Goal: Task Accomplishment & Management: Complete application form

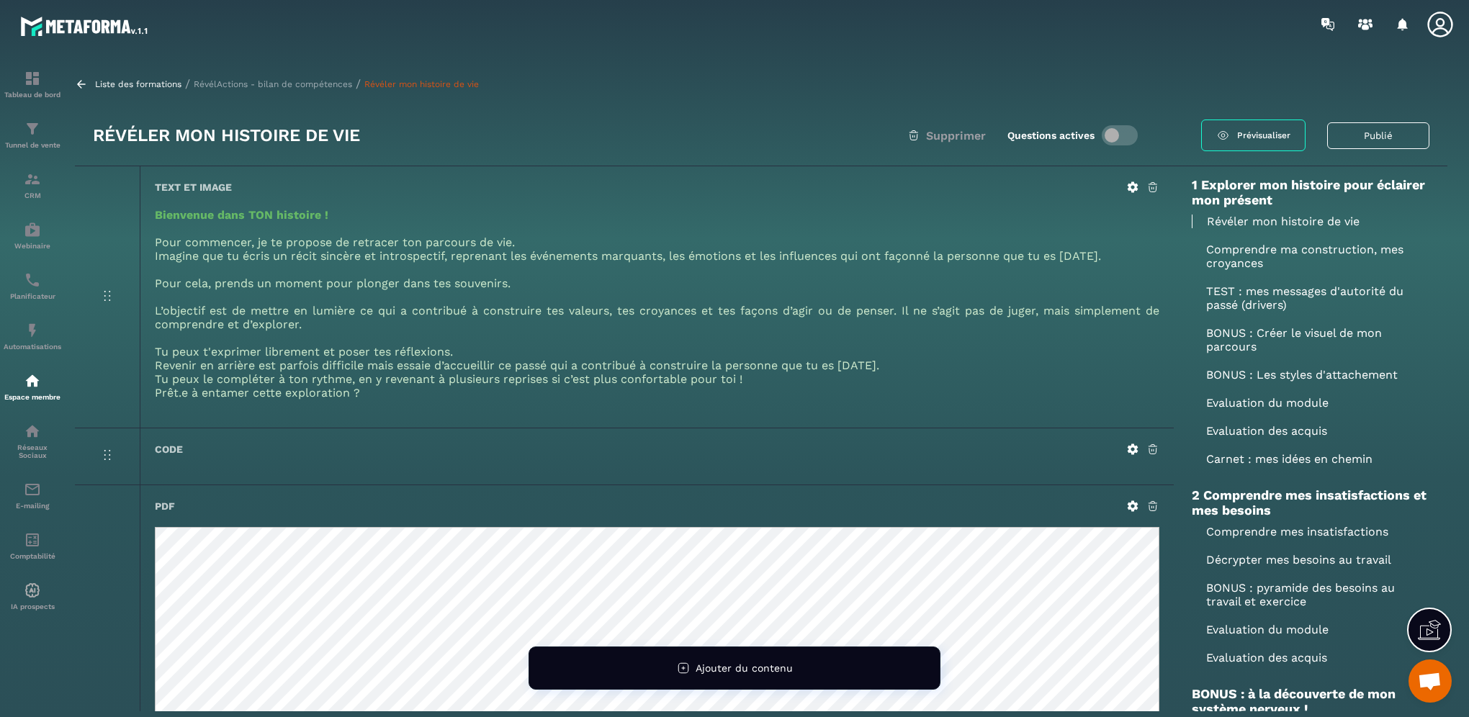
scroll to position [561, 0]
click at [39, 86] on img at bounding box center [32, 78] width 17 height 17
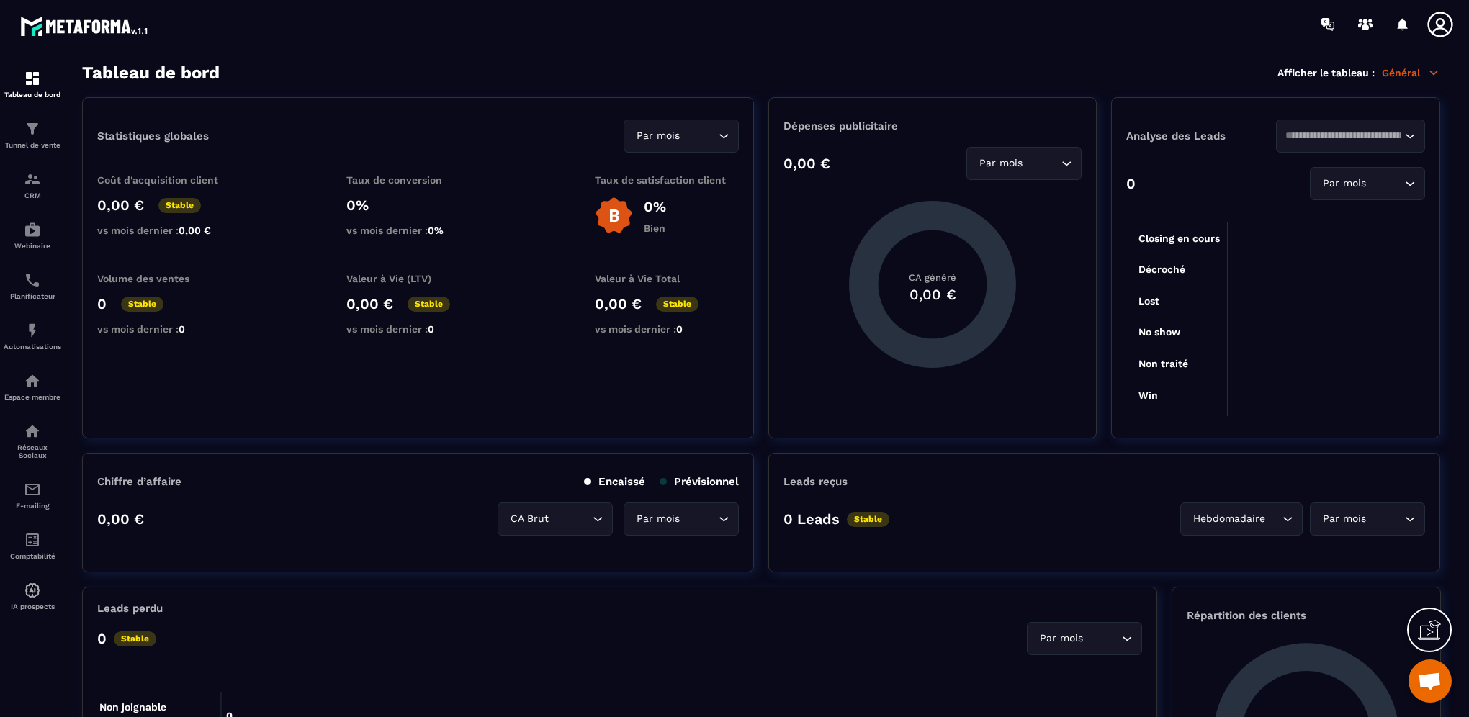
click at [1429, 74] on icon at bounding box center [1433, 72] width 13 height 13
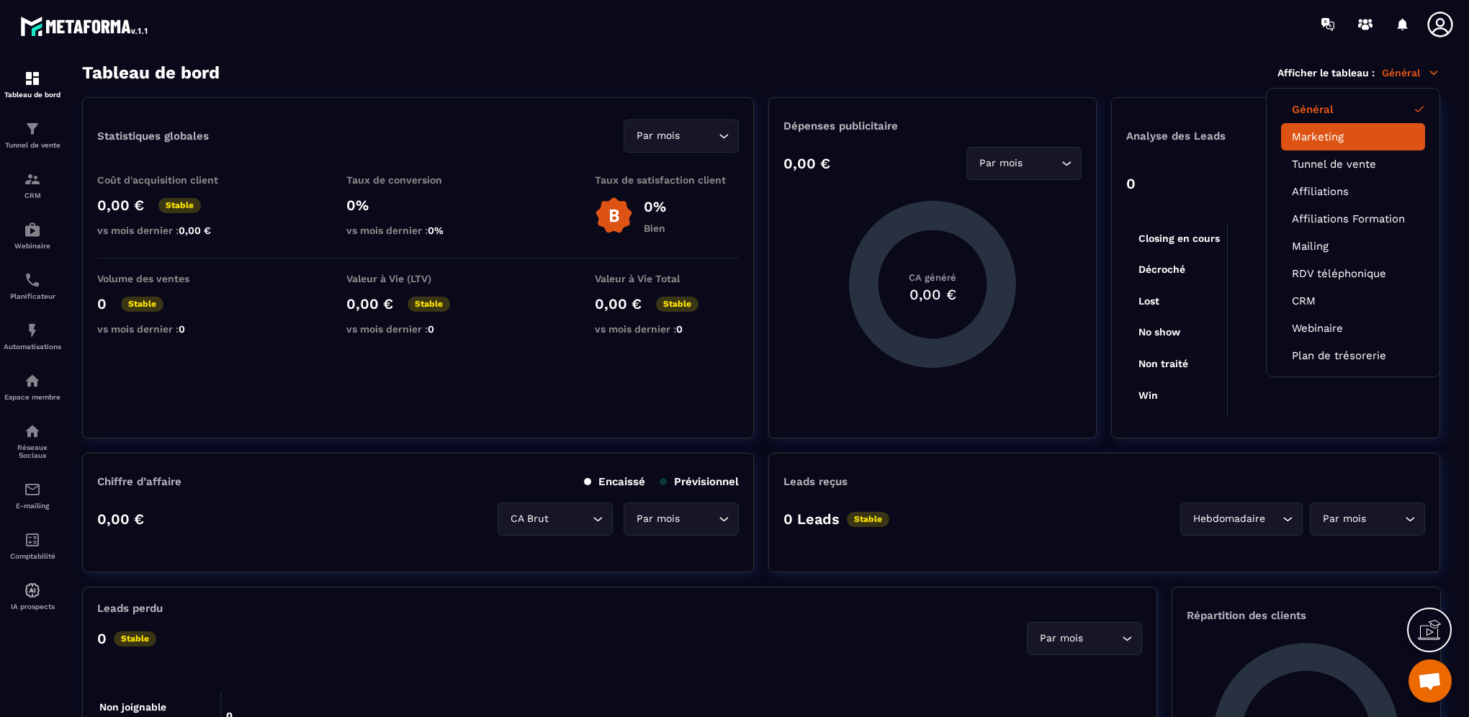
click at [1308, 141] on link "Marketing" at bounding box center [1353, 136] width 122 height 13
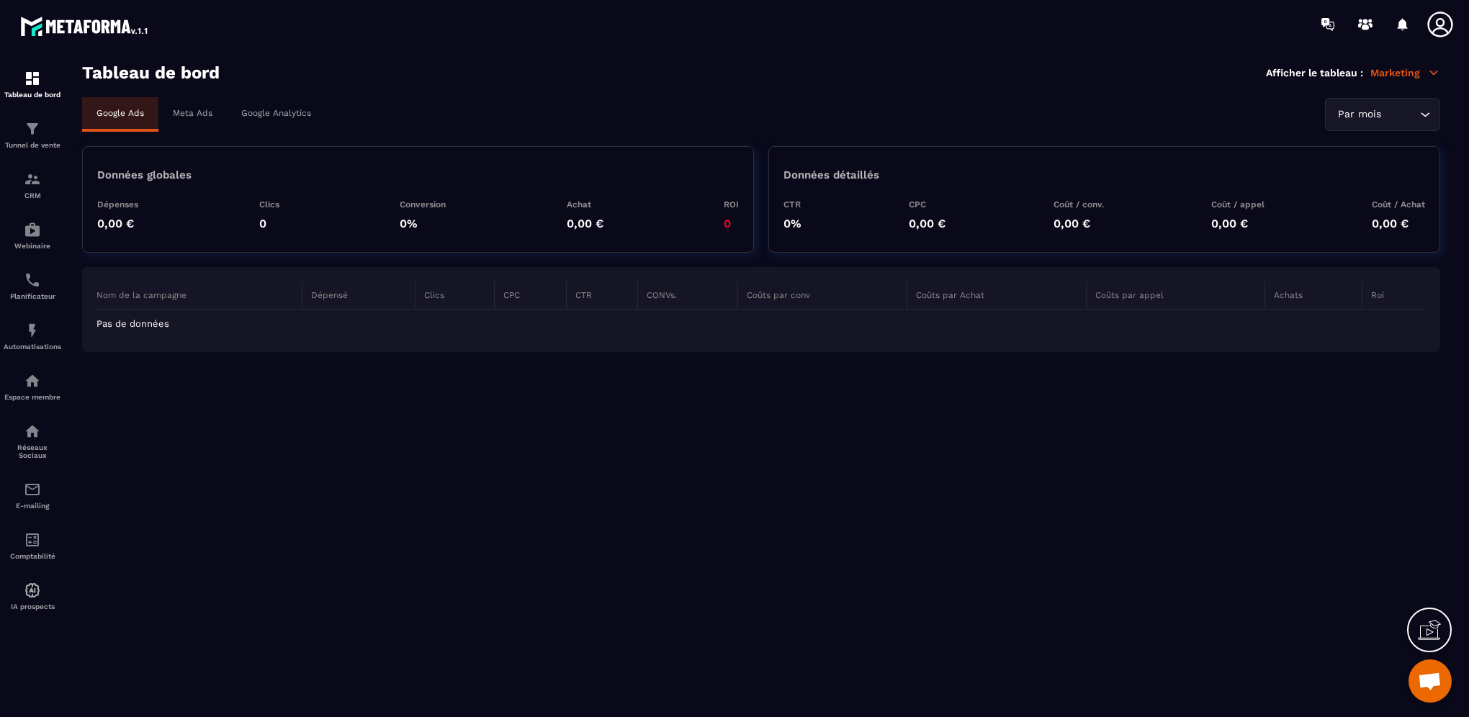
click at [1414, 124] on div "Par mois Loading..." at bounding box center [1382, 114] width 115 height 33
click at [1411, 76] on p "Marketing" at bounding box center [1405, 72] width 70 height 13
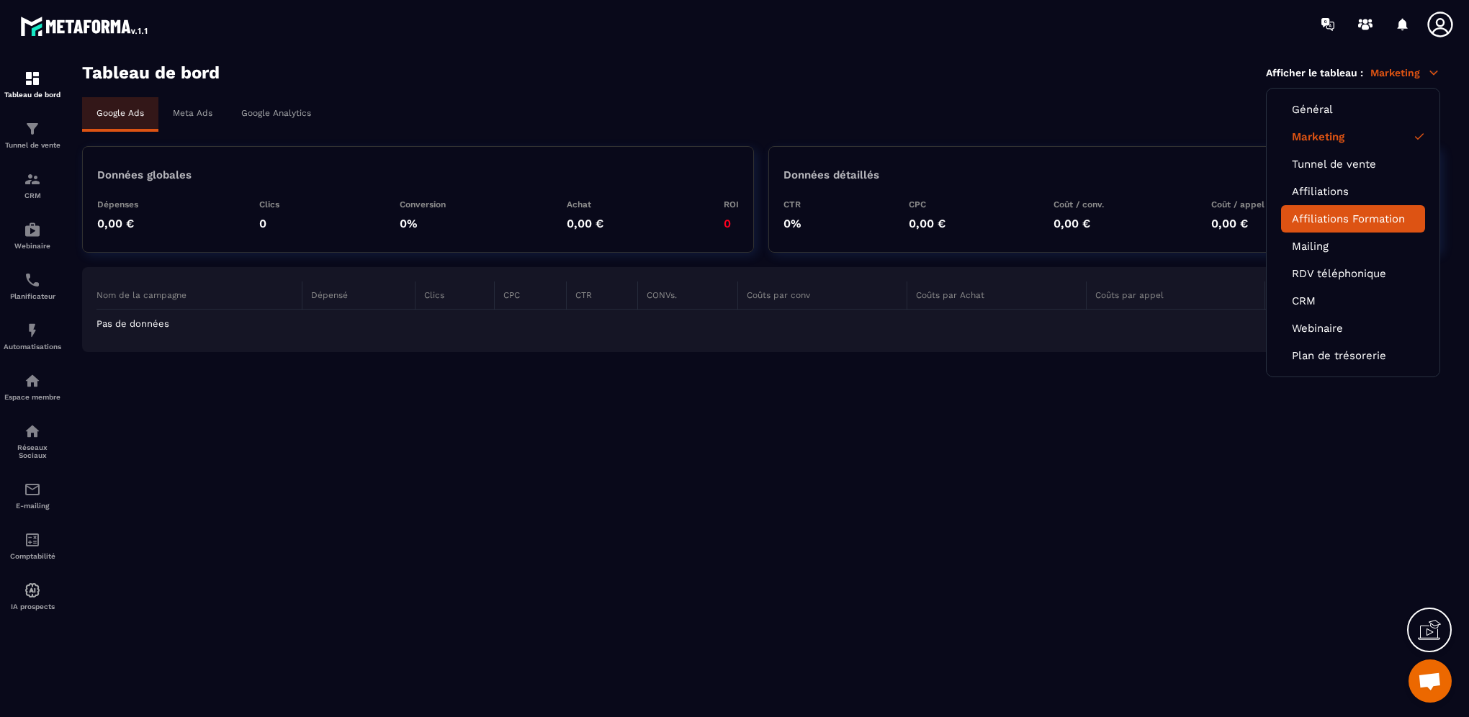
click at [1359, 214] on link "Affiliations Formation" at bounding box center [1353, 218] width 122 height 13
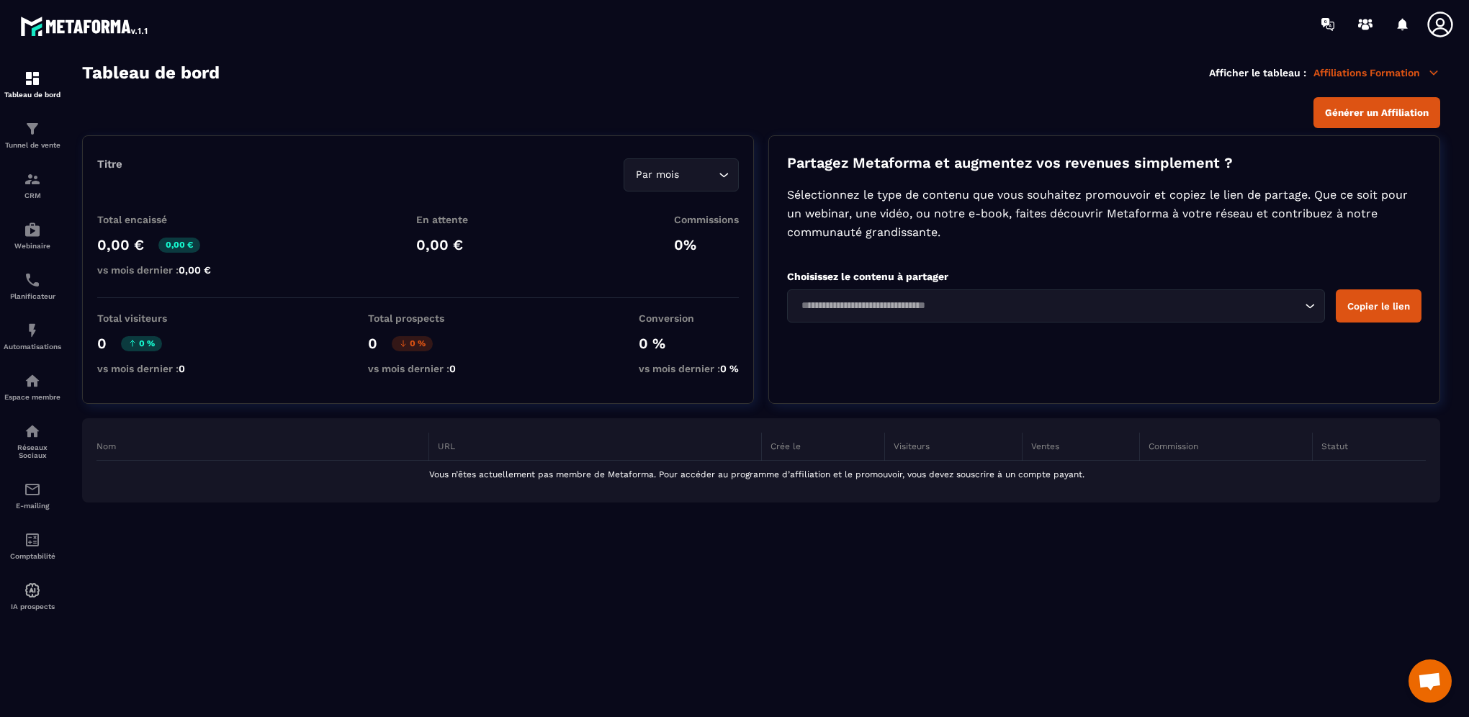
click at [1431, 75] on icon at bounding box center [1433, 72] width 13 height 13
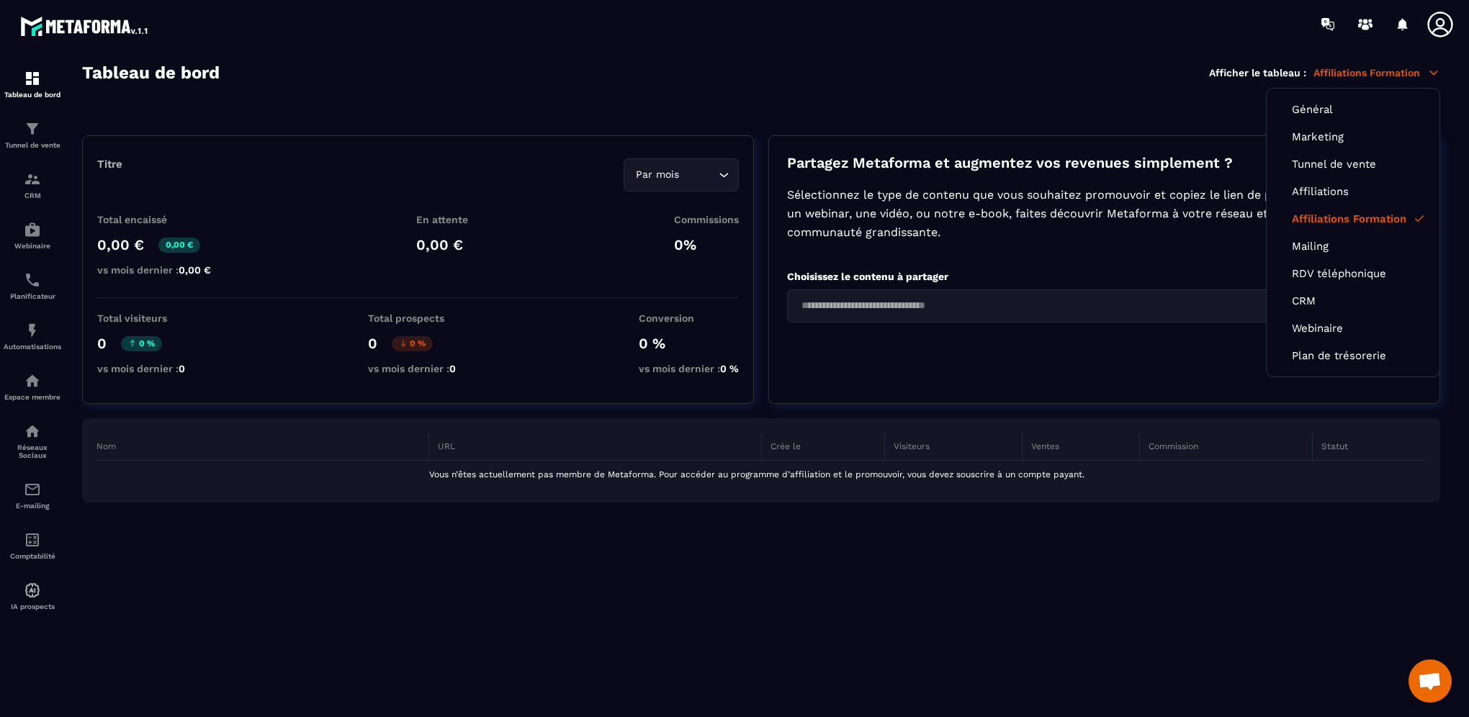
click at [1410, 677] on span "Ouvrir le chat" at bounding box center [1429, 681] width 43 height 43
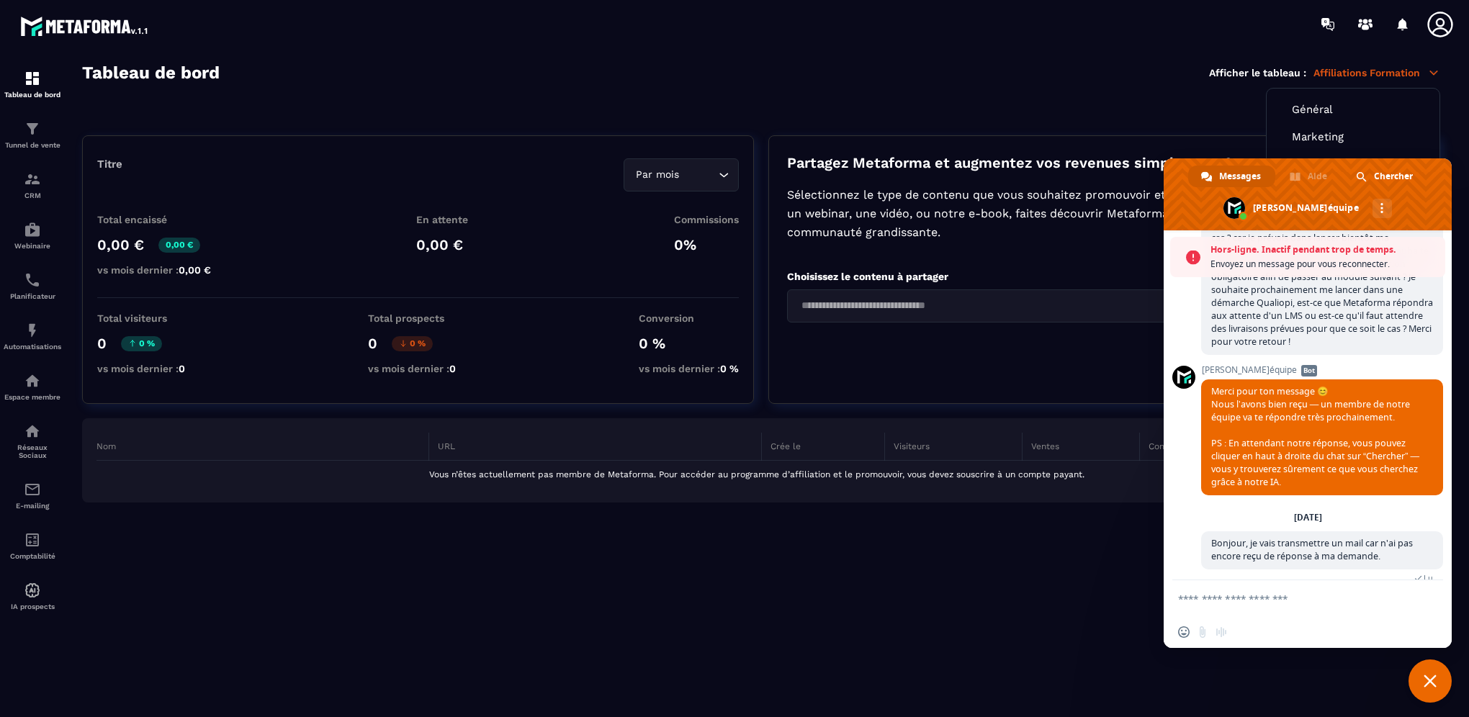
scroll to position [752, 0]
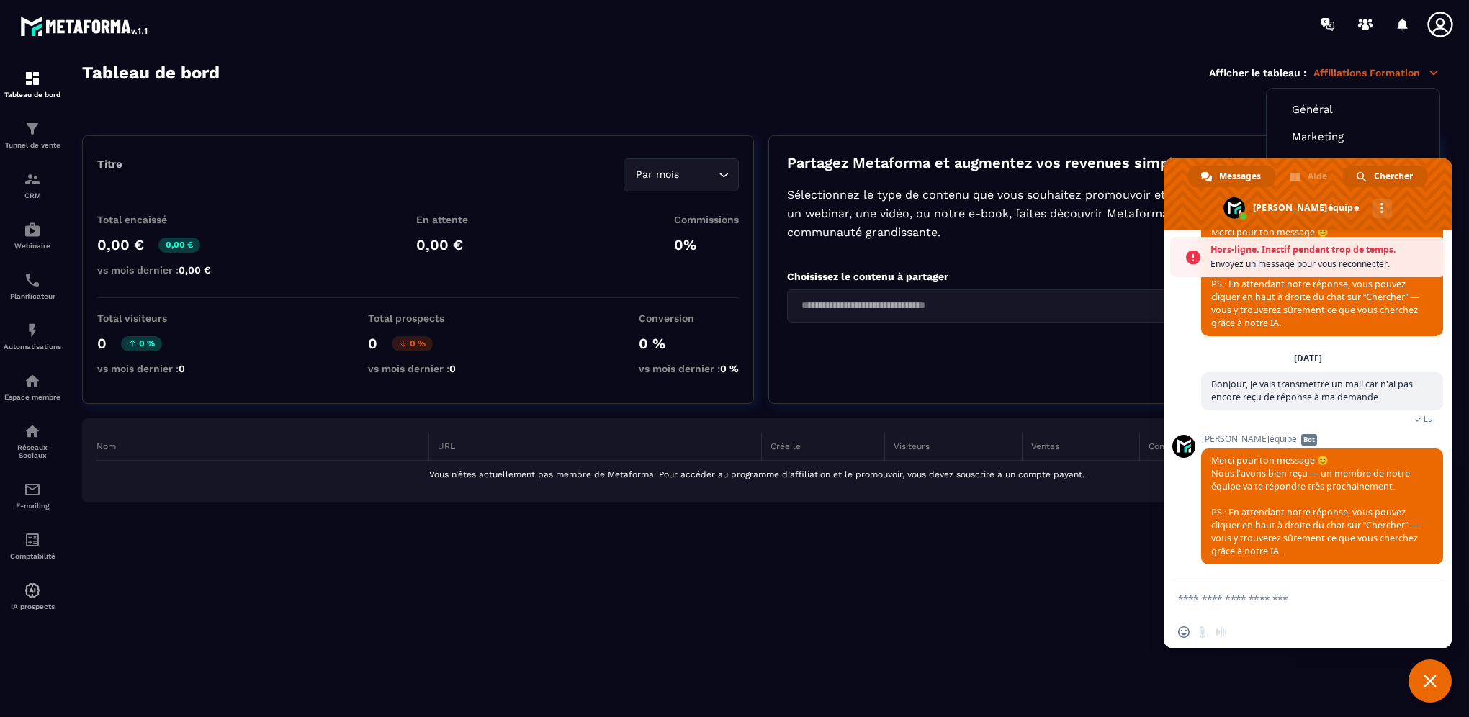
click at [1375, 175] on span "Chercher" at bounding box center [1393, 177] width 39 height 22
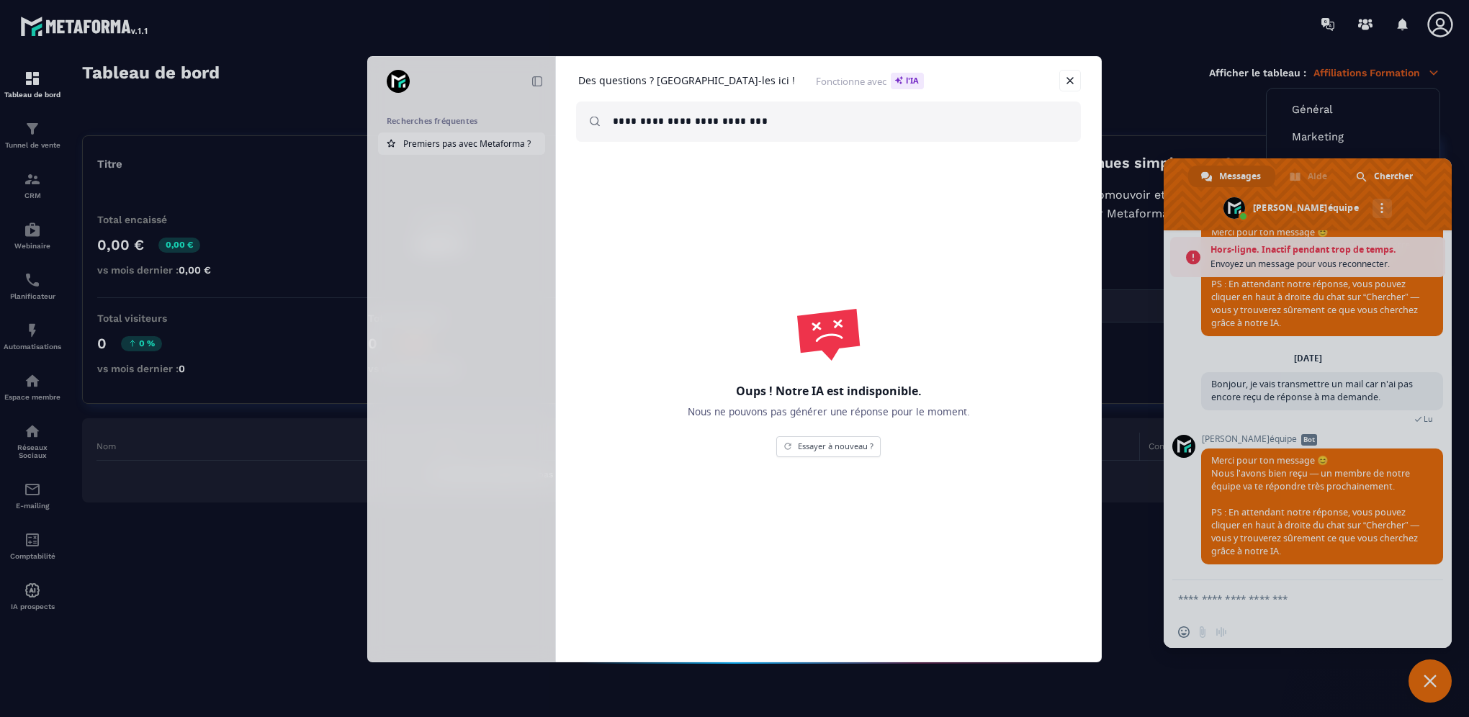
click at [480, 146] on span "Premiers pas avec Metaforma ?" at bounding box center [466, 144] width 127 height 12
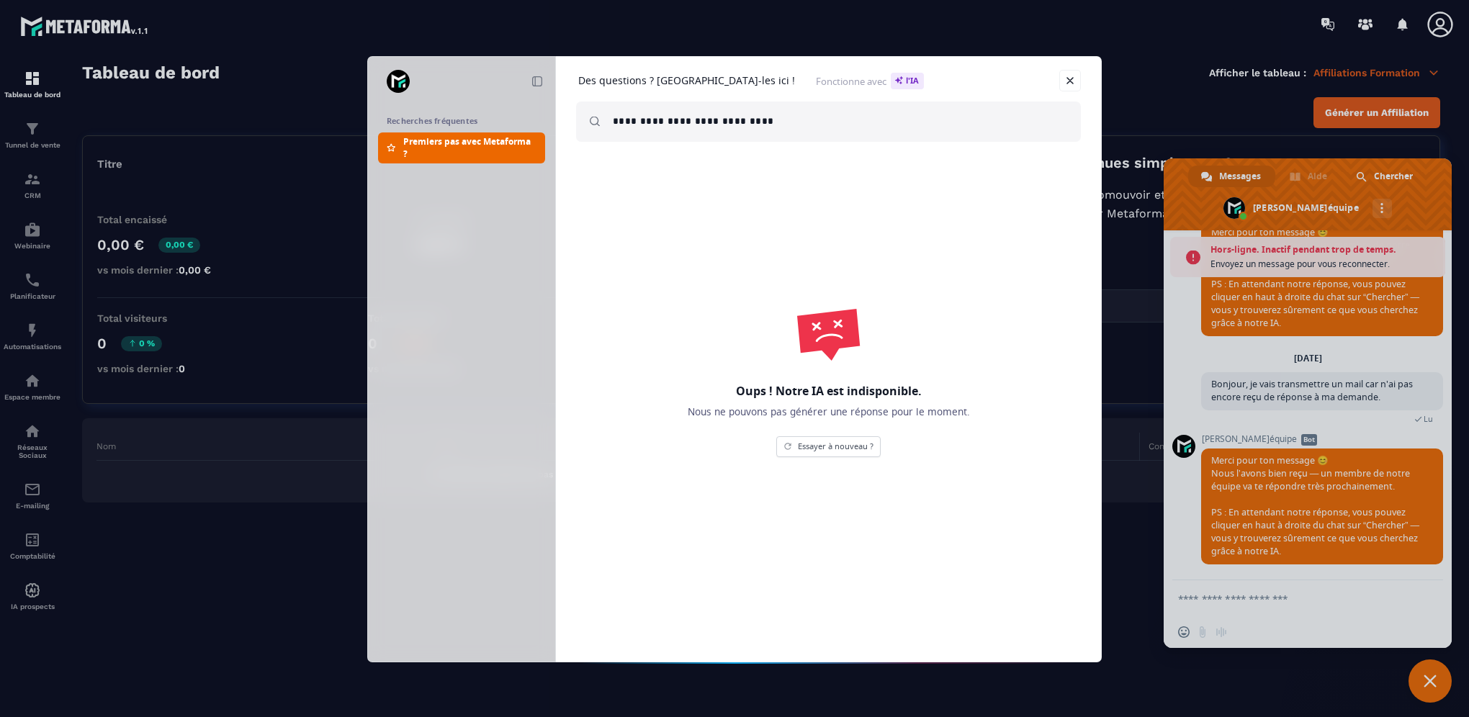
click at [795, 118] on input "**********" at bounding box center [841, 122] width 456 height 40
drag, startPoint x: 795, startPoint y: 118, endPoint x: 536, endPoint y: 120, distance: 259.2
click at [536, 120] on div "**********" at bounding box center [734, 358] width 734 height 605
type input "********"
click at [1067, 86] on link at bounding box center [1070, 81] width 22 height 22
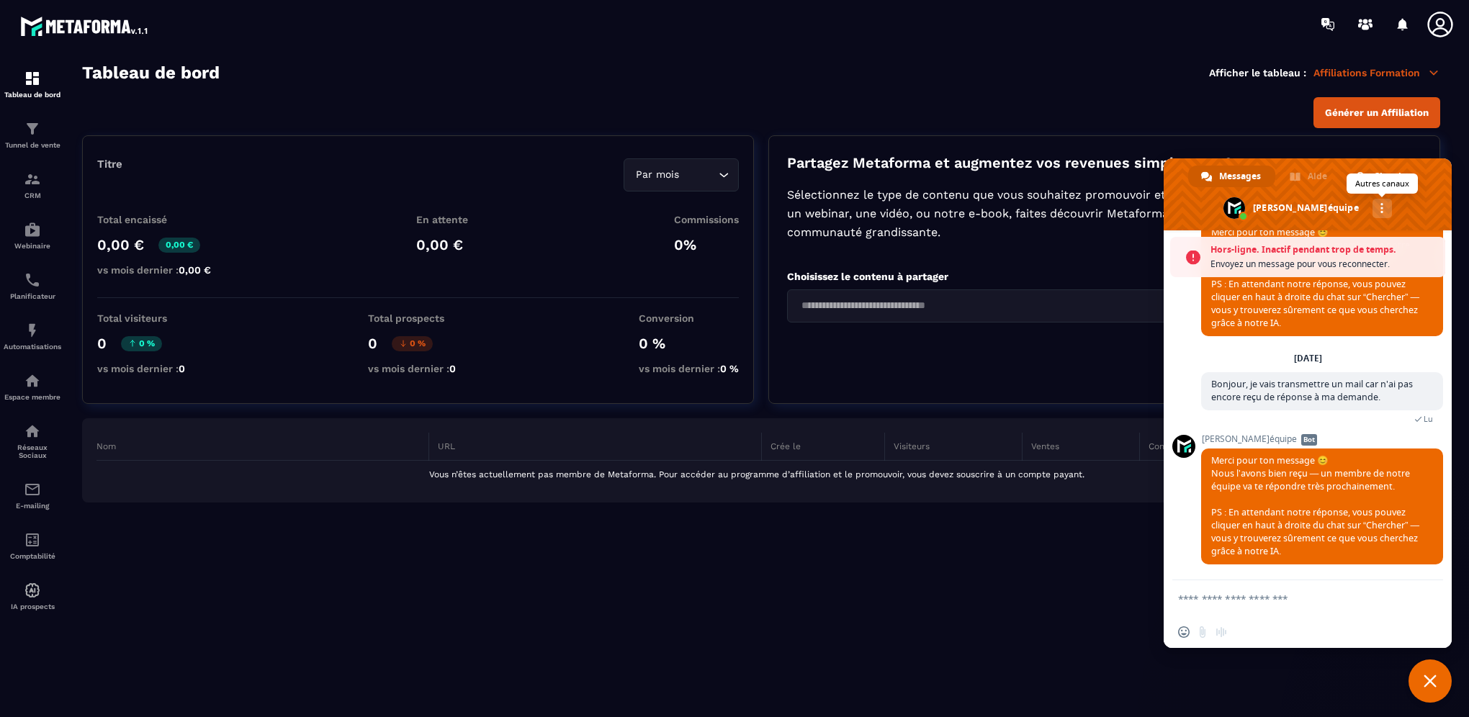
click at [1377, 207] on link "Autres canaux" at bounding box center [1381, 208] width 19 height 19
click at [1291, 205] on span at bounding box center [1308, 194] width 288 height 72
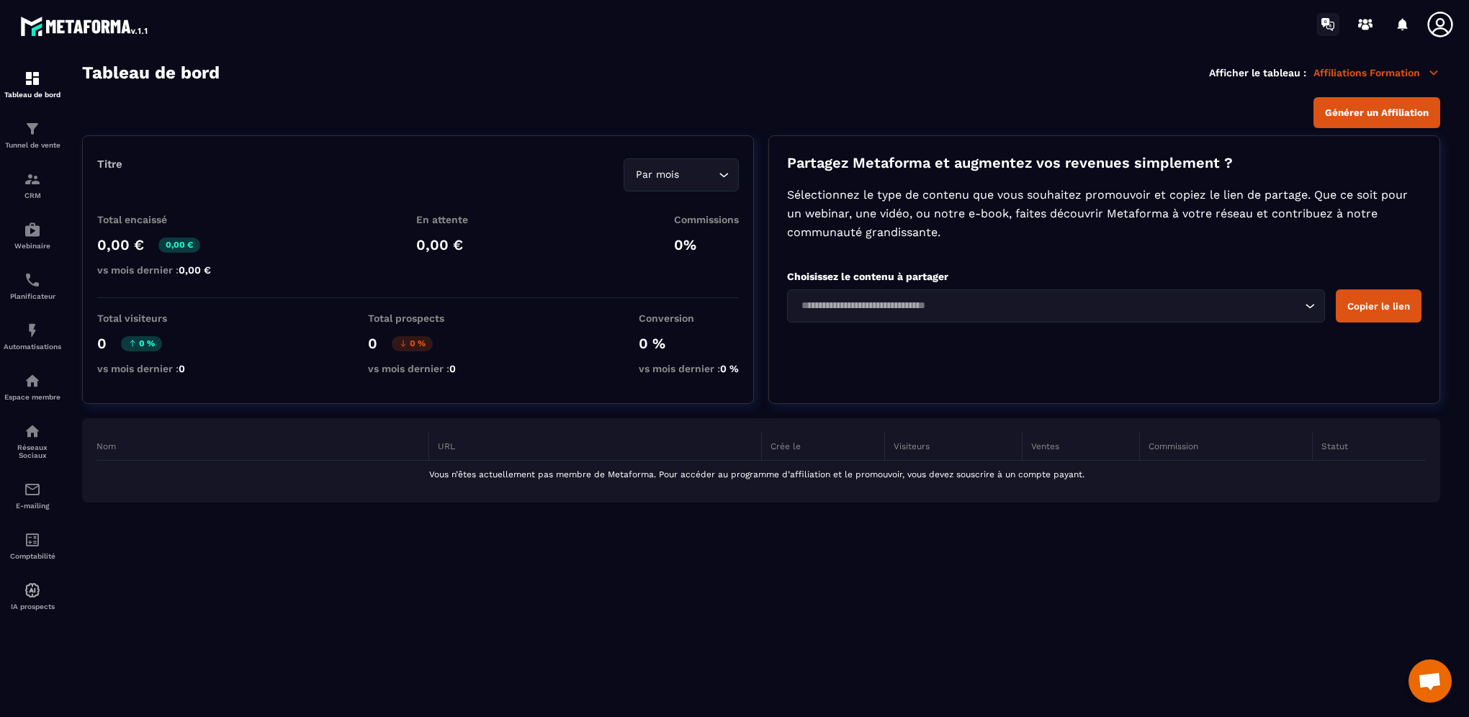
click at [1331, 23] on icon at bounding box center [1327, 24] width 23 height 23
click at [30, 148] on p "Tunnel de vente" at bounding box center [33, 145] width 58 height 8
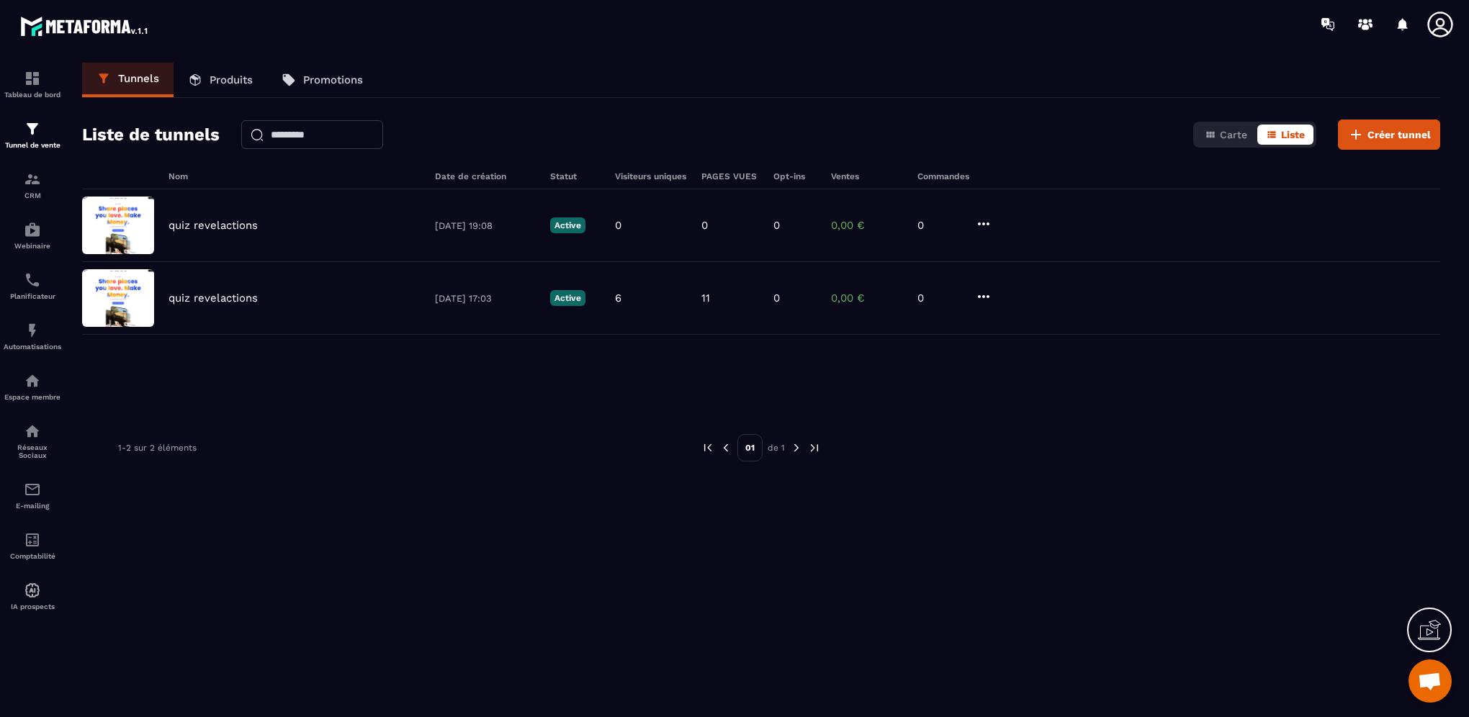
click at [230, 88] on link "Produits" at bounding box center [221, 80] width 94 height 35
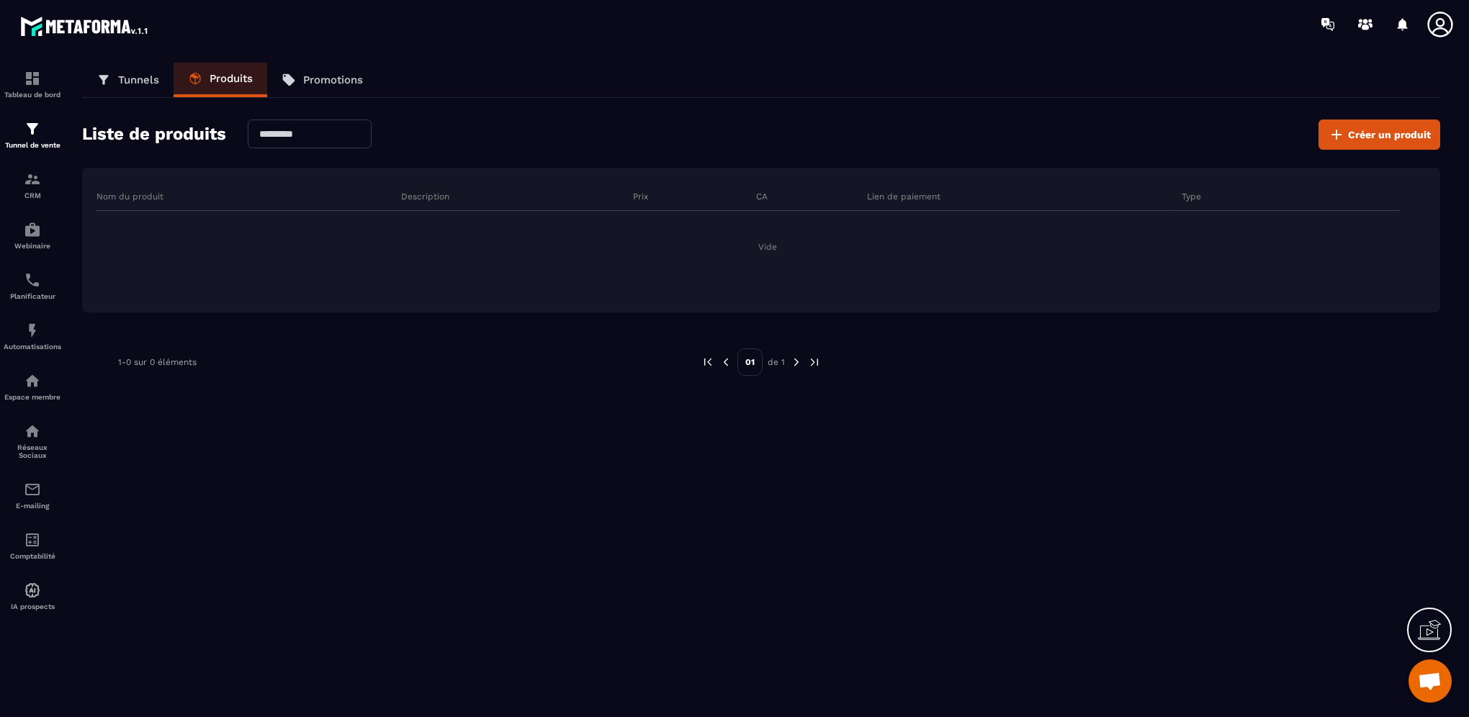
click at [358, 140] on input "text" at bounding box center [310, 134] width 124 height 29
type input "*"
click at [1363, 140] on span "Créer un produit" at bounding box center [1389, 134] width 83 height 14
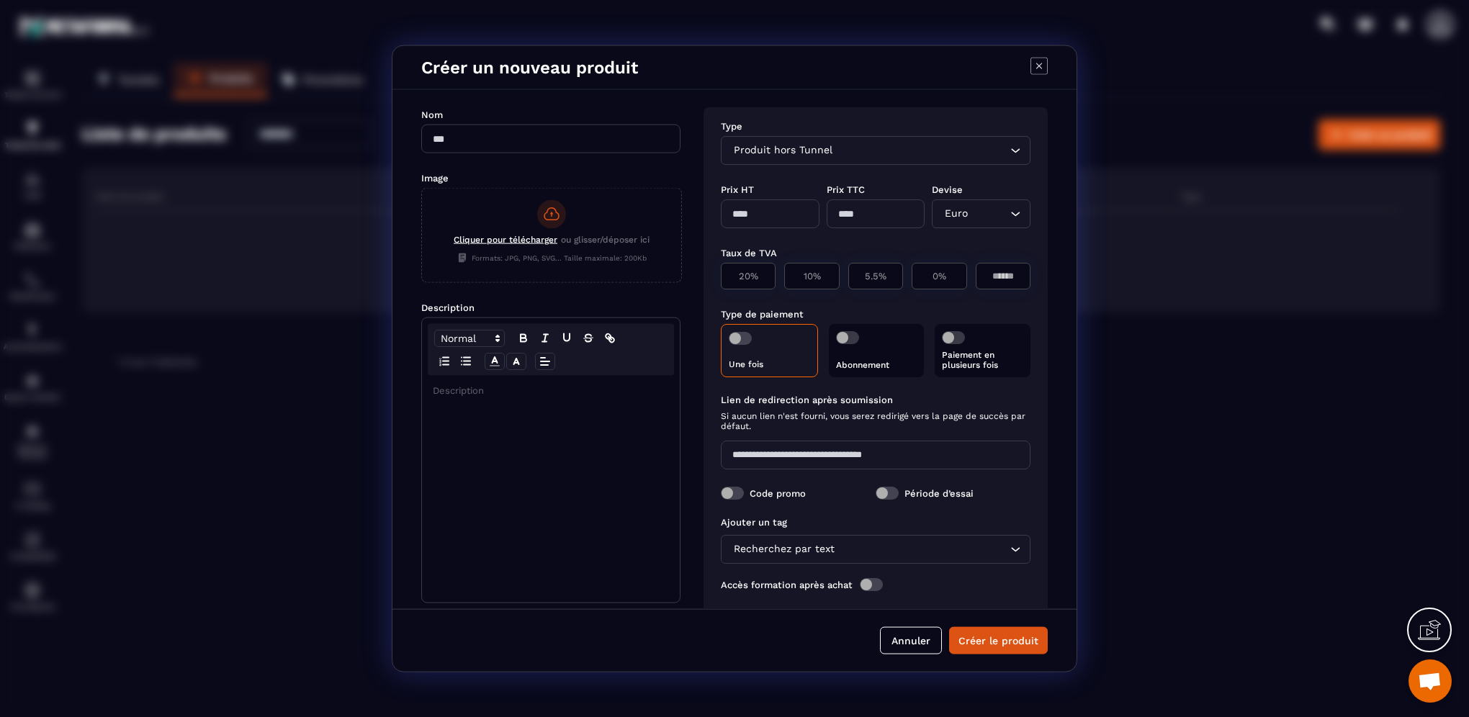
click at [527, 137] on input "Modal window" at bounding box center [550, 139] width 259 height 29
type input "**********"
click at [540, 242] on span "Cliquer pour télécharger" at bounding box center [506, 240] width 104 height 10
click at [422, 282] on input "Cliquer pour télécharger ou glisser/déposer ici Formats: JPG, PNG, SVG... Taill…" at bounding box center [422, 282] width 0 height 0
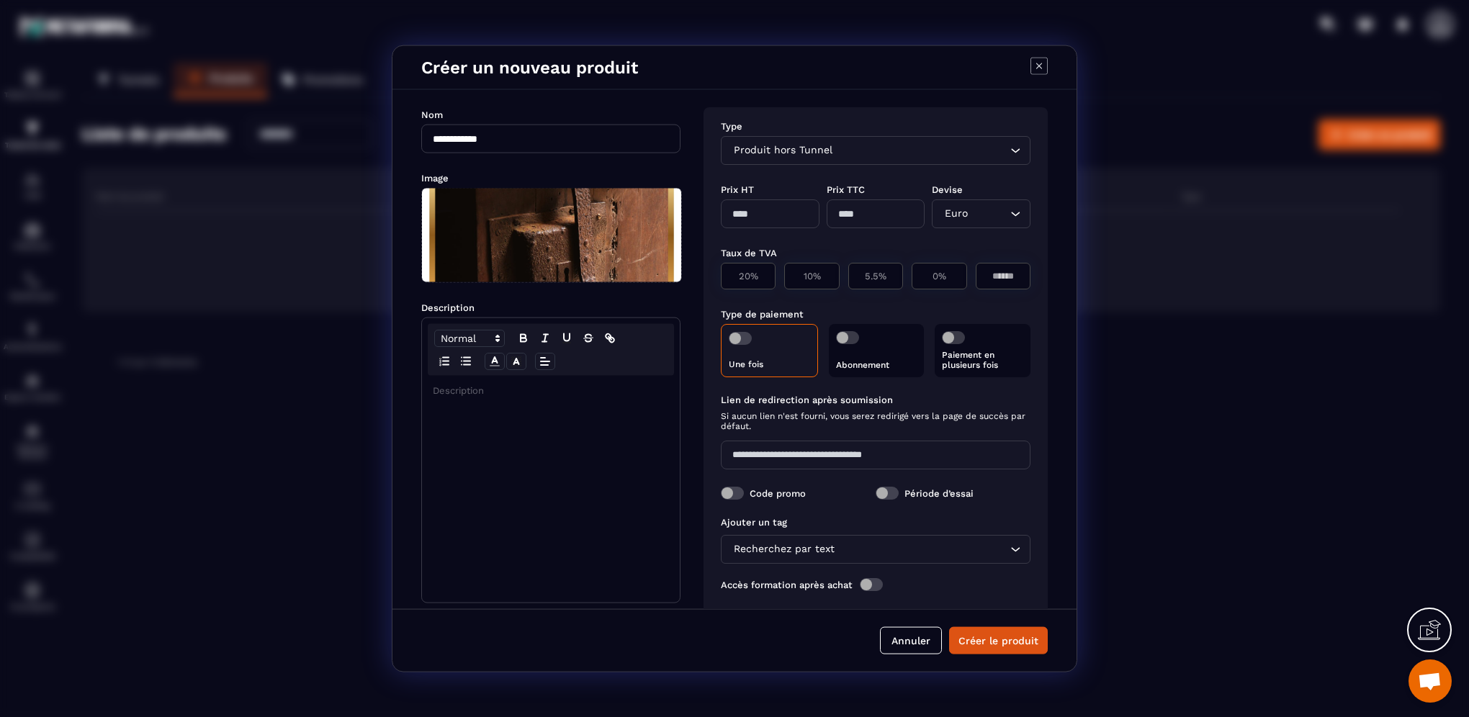
click at [824, 143] on div "Produit hors Tunnel" at bounding box center [868, 151] width 279 height 16
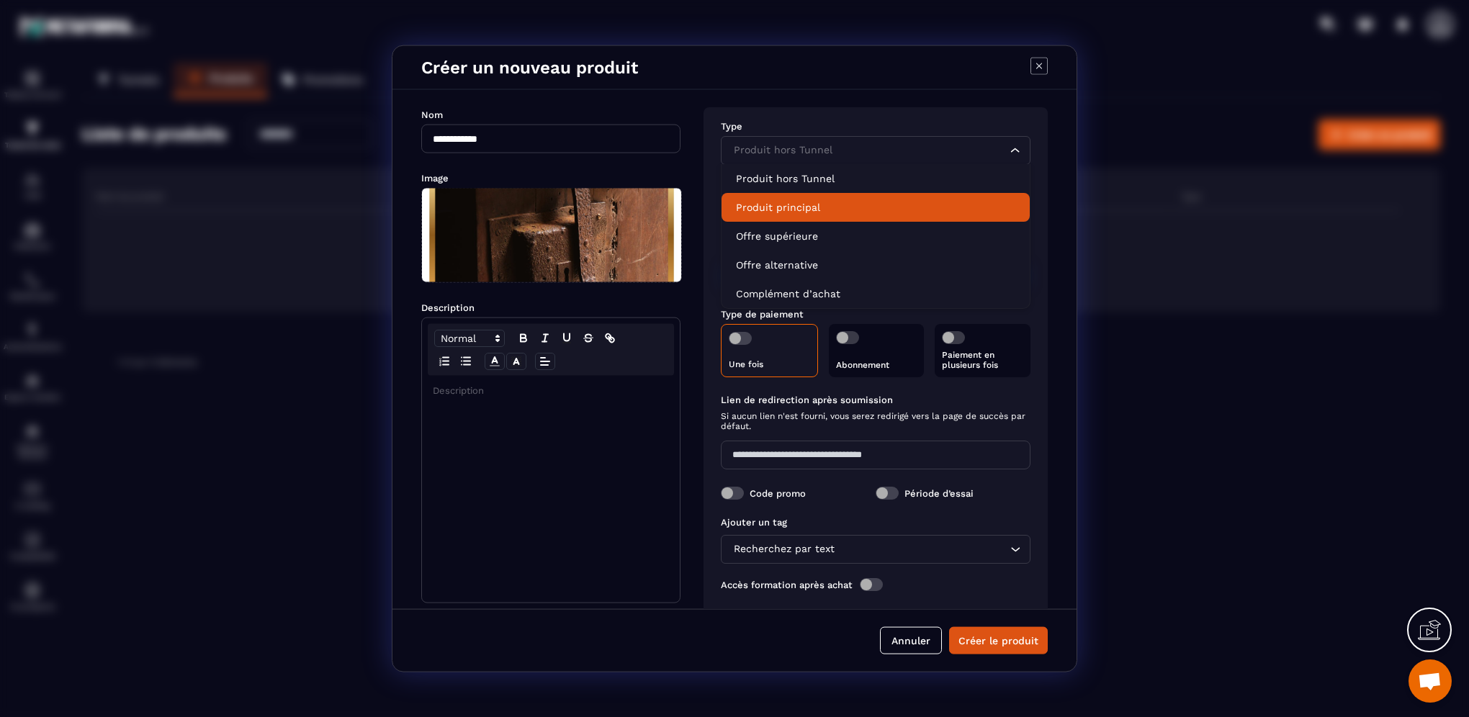
click at [780, 210] on p "Produit principal" at bounding box center [875, 207] width 279 height 14
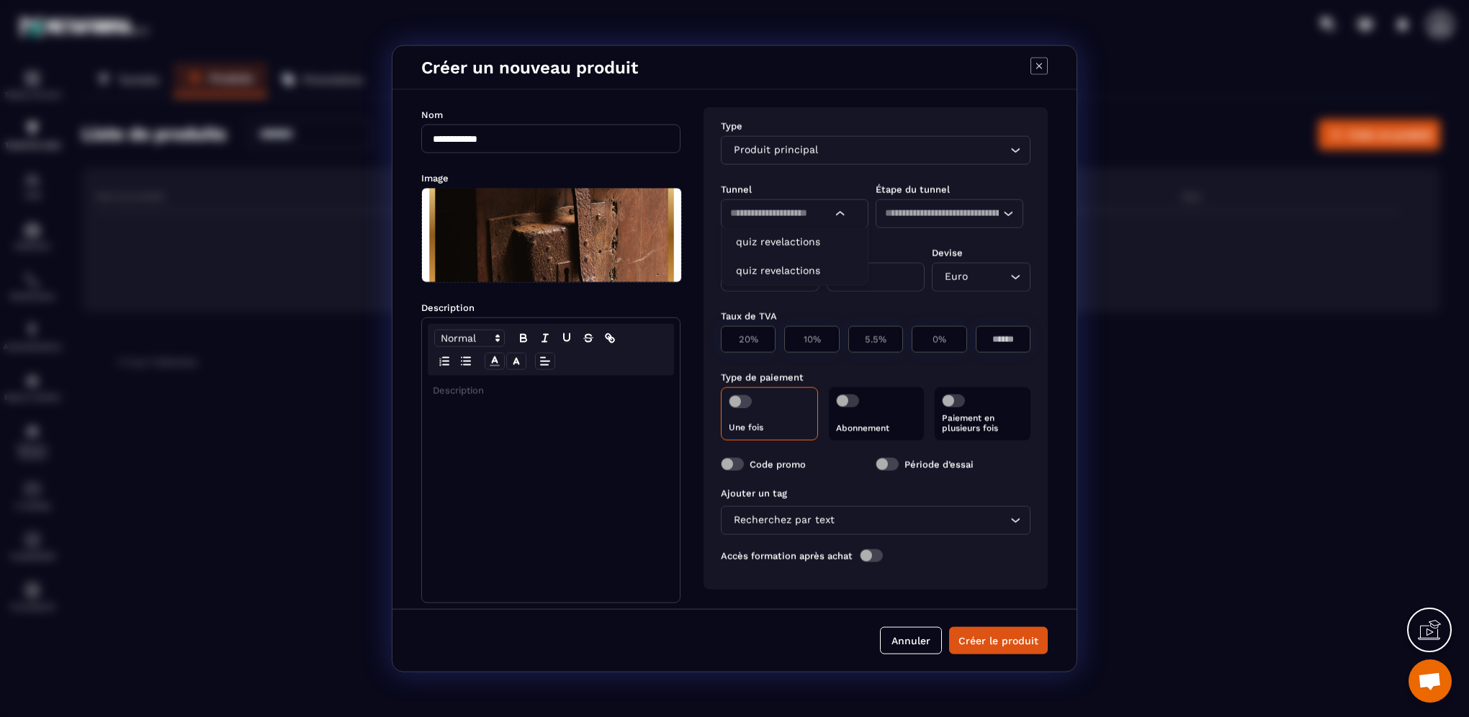
click at [780, 210] on input "Search for option" at bounding box center [781, 214] width 102 height 16
click at [930, 216] on input "Search for option" at bounding box center [942, 214] width 114 height 16
click at [904, 174] on div "Tunnel Étape du tunnel Loading... Loading... Aucune étape d'entonnoir disponible" at bounding box center [876, 205] width 310 height 63
click at [960, 404] on span "Modal window" at bounding box center [953, 401] width 23 height 13
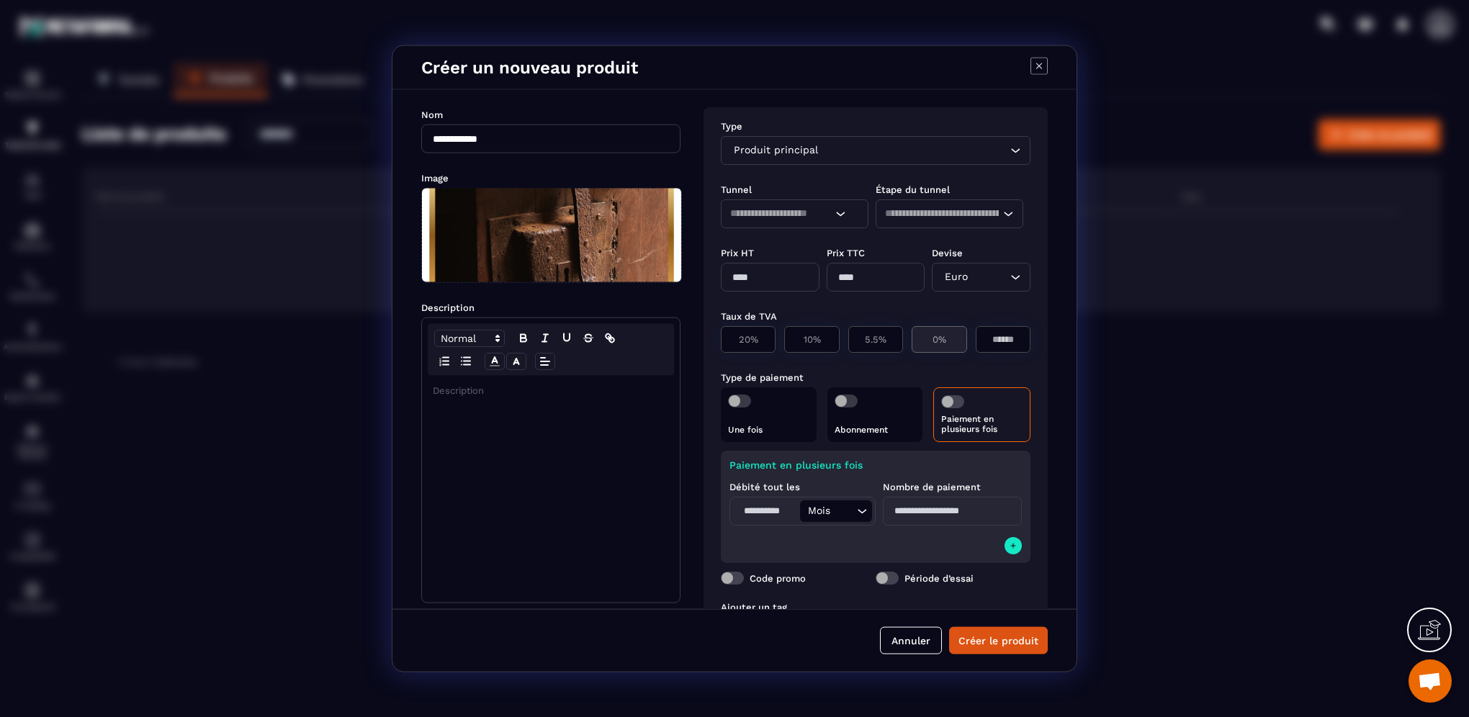
click at [930, 340] on p "0%" at bounding box center [938, 339] width 39 height 11
type input "*"
click at [861, 510] on icon "Search for option" at bounding box center [862, 511] width 14 height 14
click at [830, 540] on p "Jour" at bounding box center [833, 540] width 85 height 14
click at [866, 513] on div "Jour Loading..." at bounding box center [836, 511] width 72 height 22
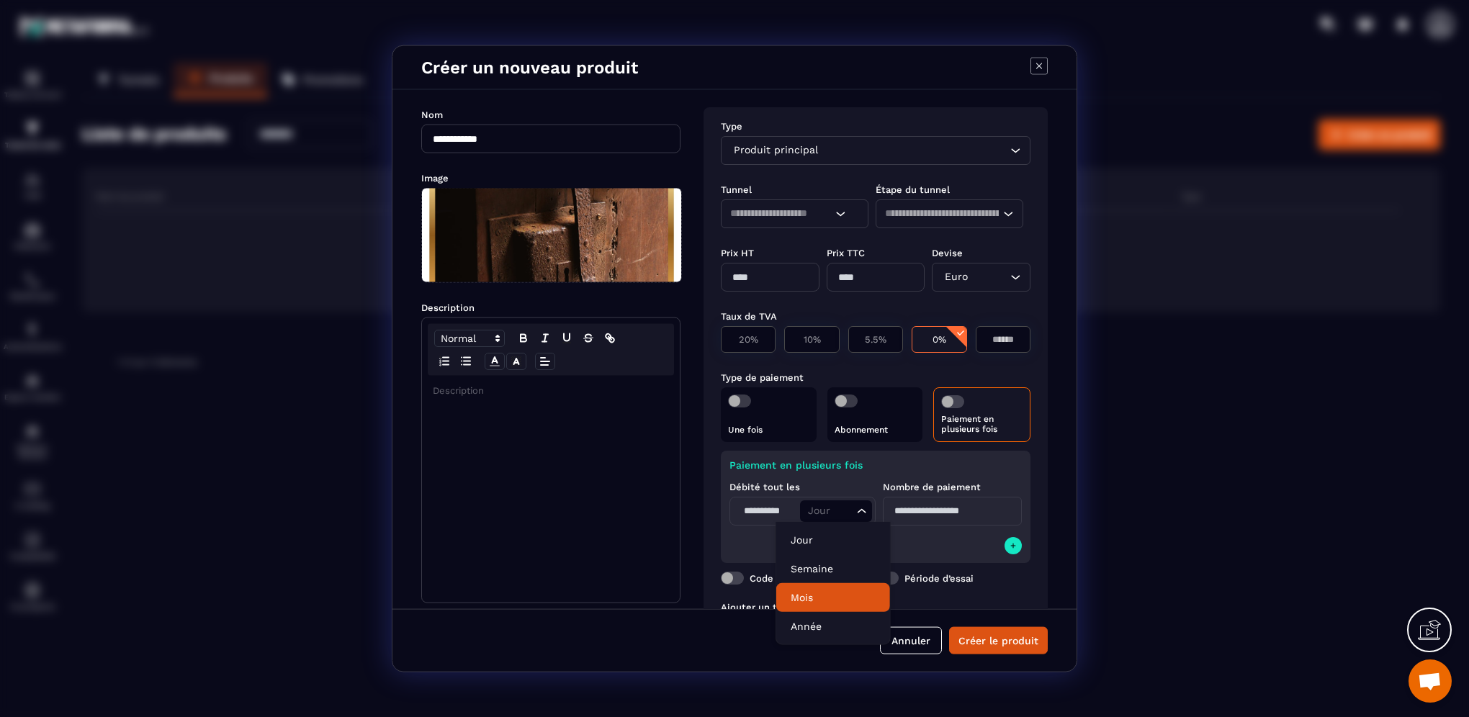
click at [847, 599] on p "Mois" at bounding box center [833, 597] width 85 height 14
click at [927, 523] on input "Modal window" at bounding box center [952, 511] width 139 height 29
type input "*"
click at [927, 534] on div "Débité tout les Mois Loading... Nombre de paiement *" at bounding box center [875, 502] width 292 height 63
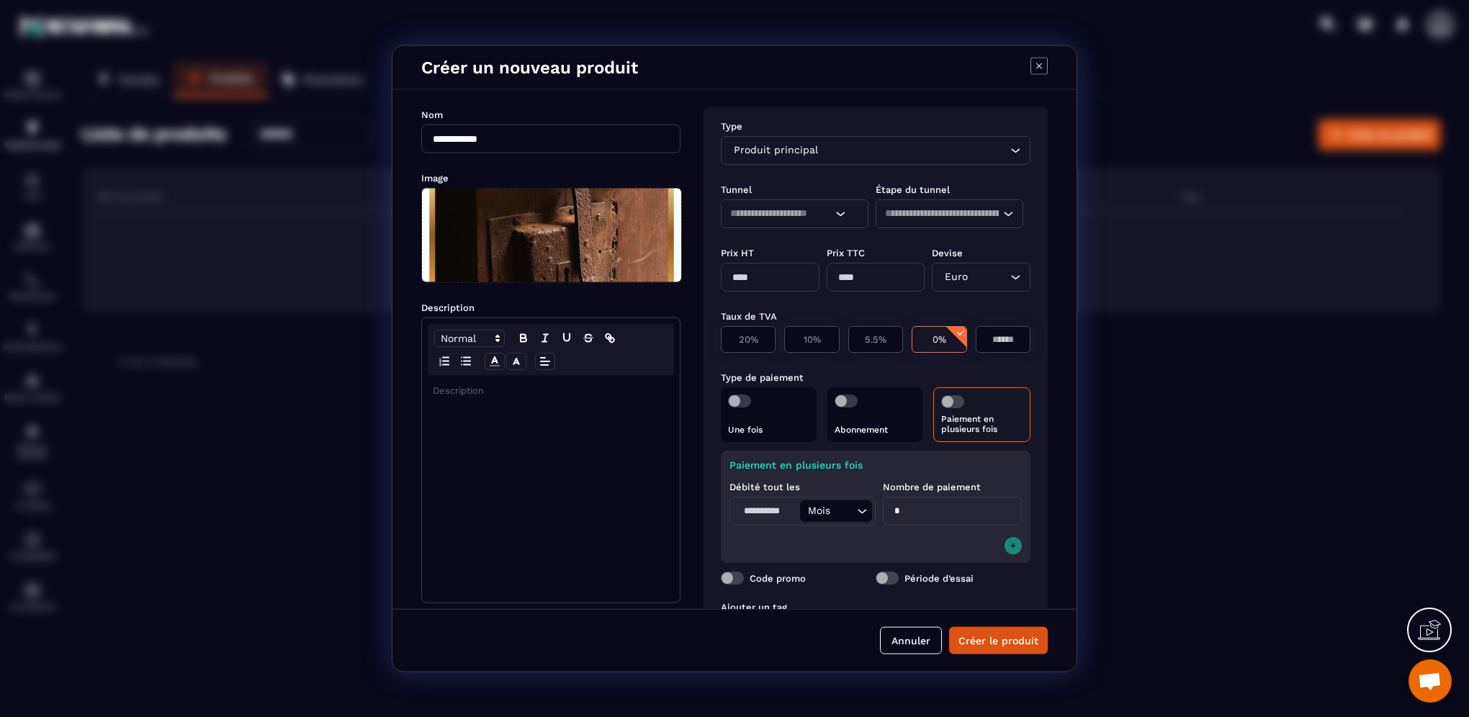
click at [1011, 547] on icon "Modal window" at bounding box center [1013, 546] width 9 height 12
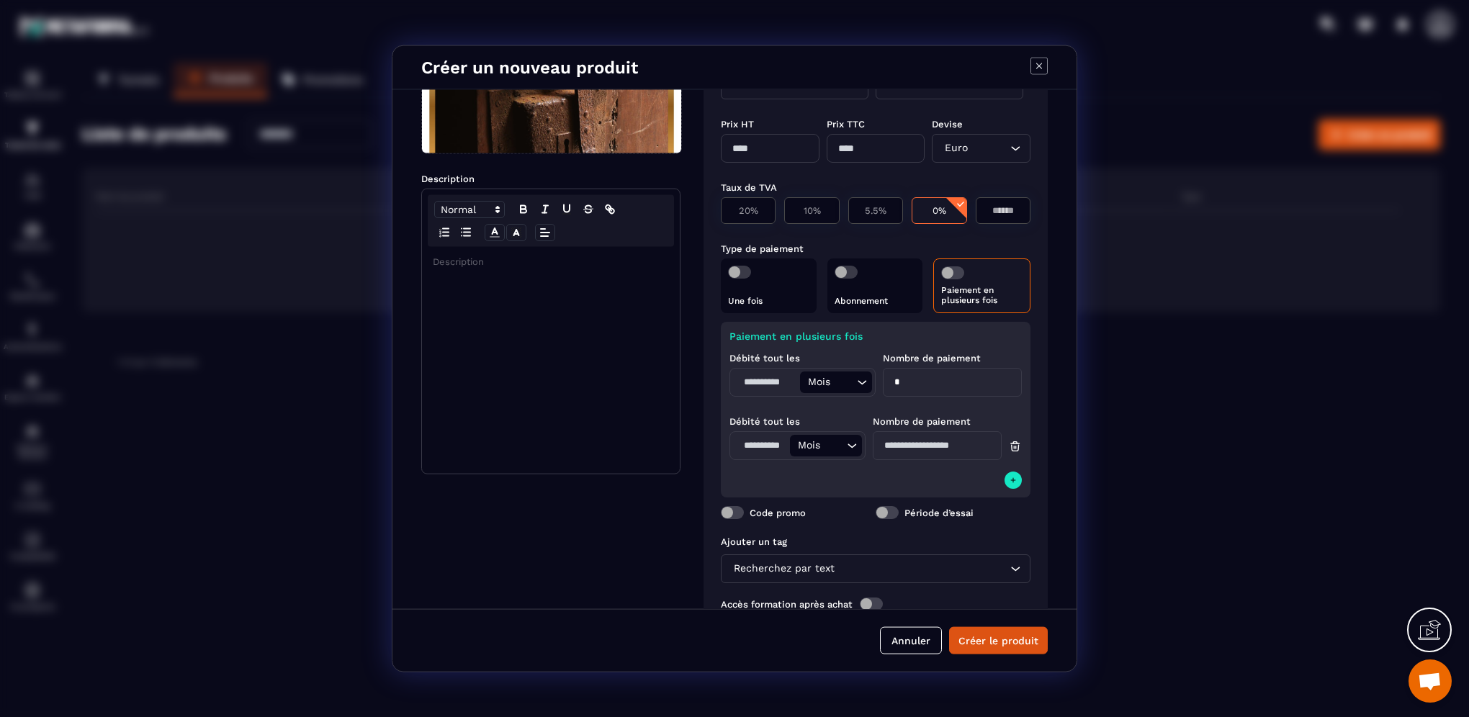
scroll to position [144, 0]
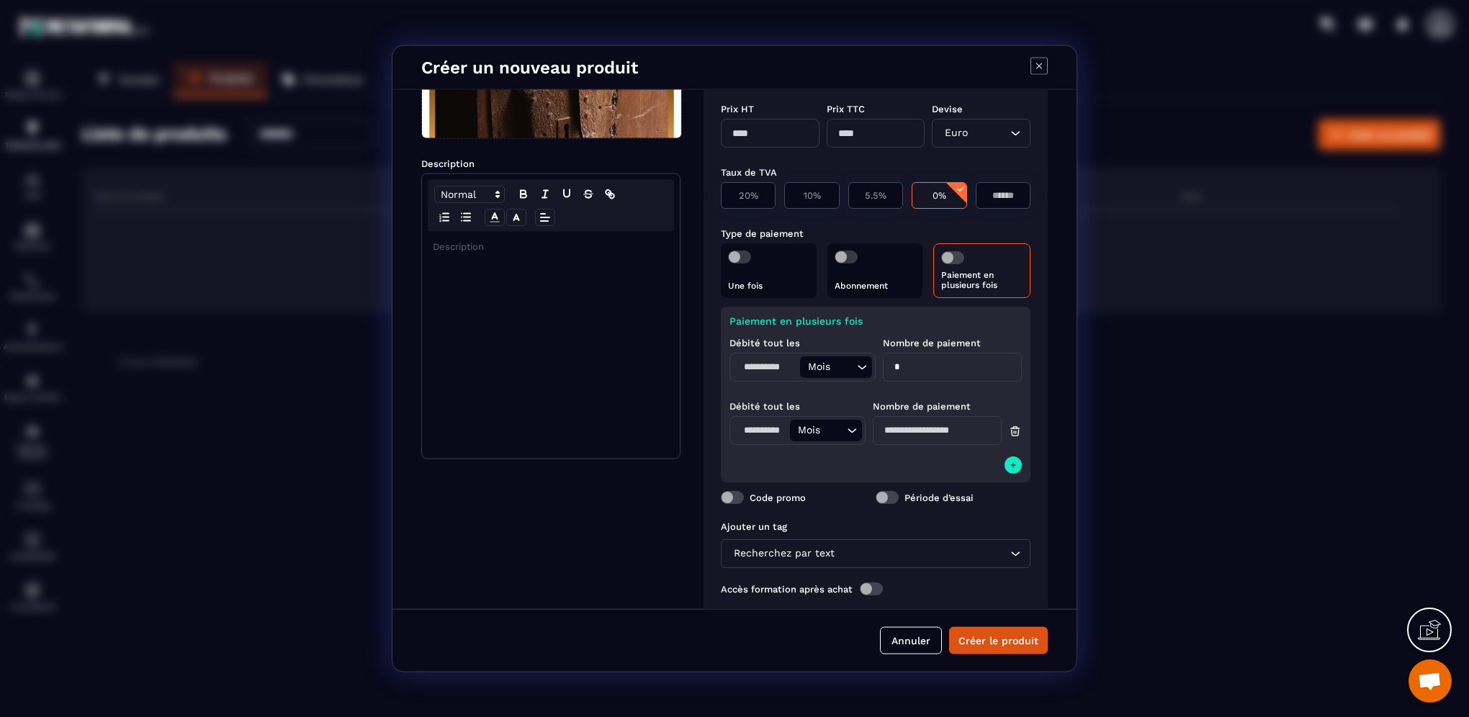
click at [845, 429] on icon "Search for option" at bounding box center [852, 430] width 14 height 14
click at [1012, 436] on icon "Modal window" at bounding box center [1015, 433] width 7 height 6
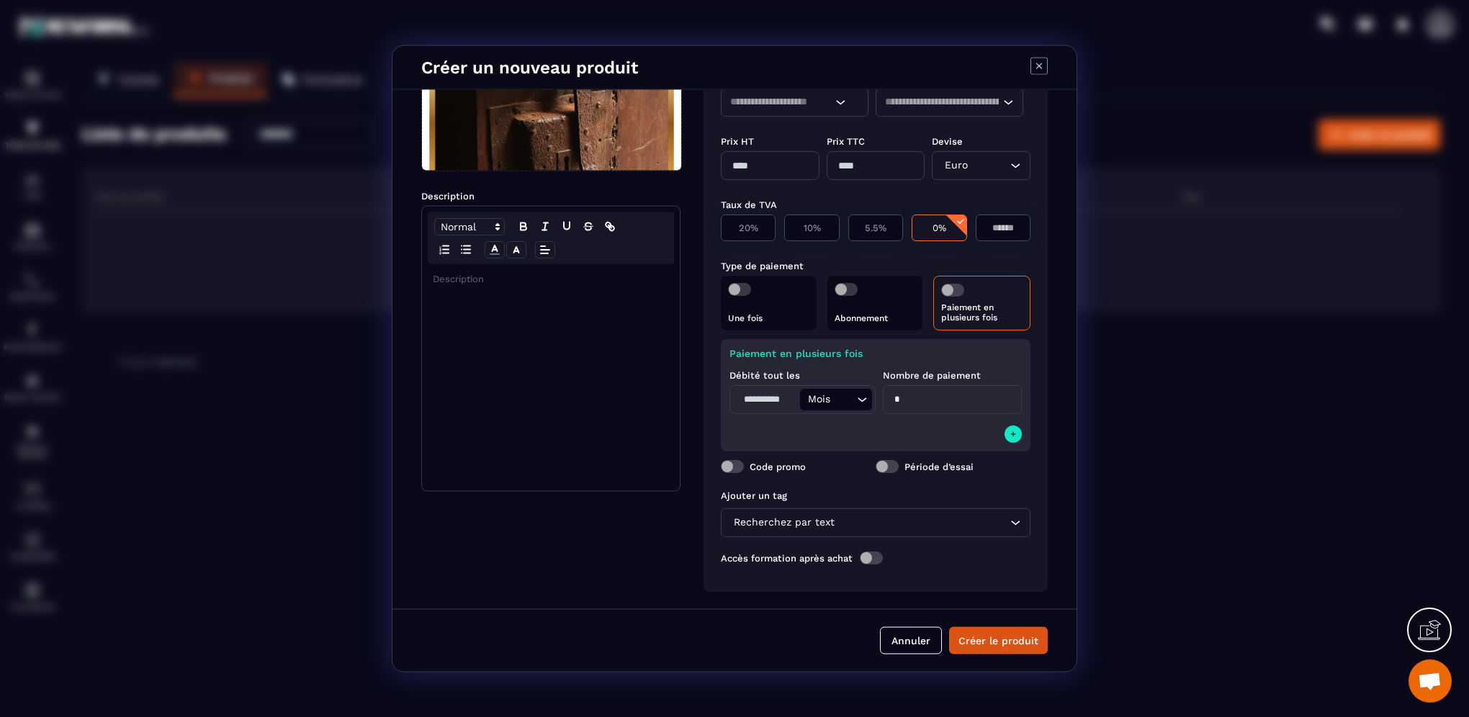
click at [739, 460] on span "Modal window" at bounding box center [732, 466] width 23 height 13
click at [882, 558] on span "Modal window" at bounding box center [871, 558] width 23 height 13
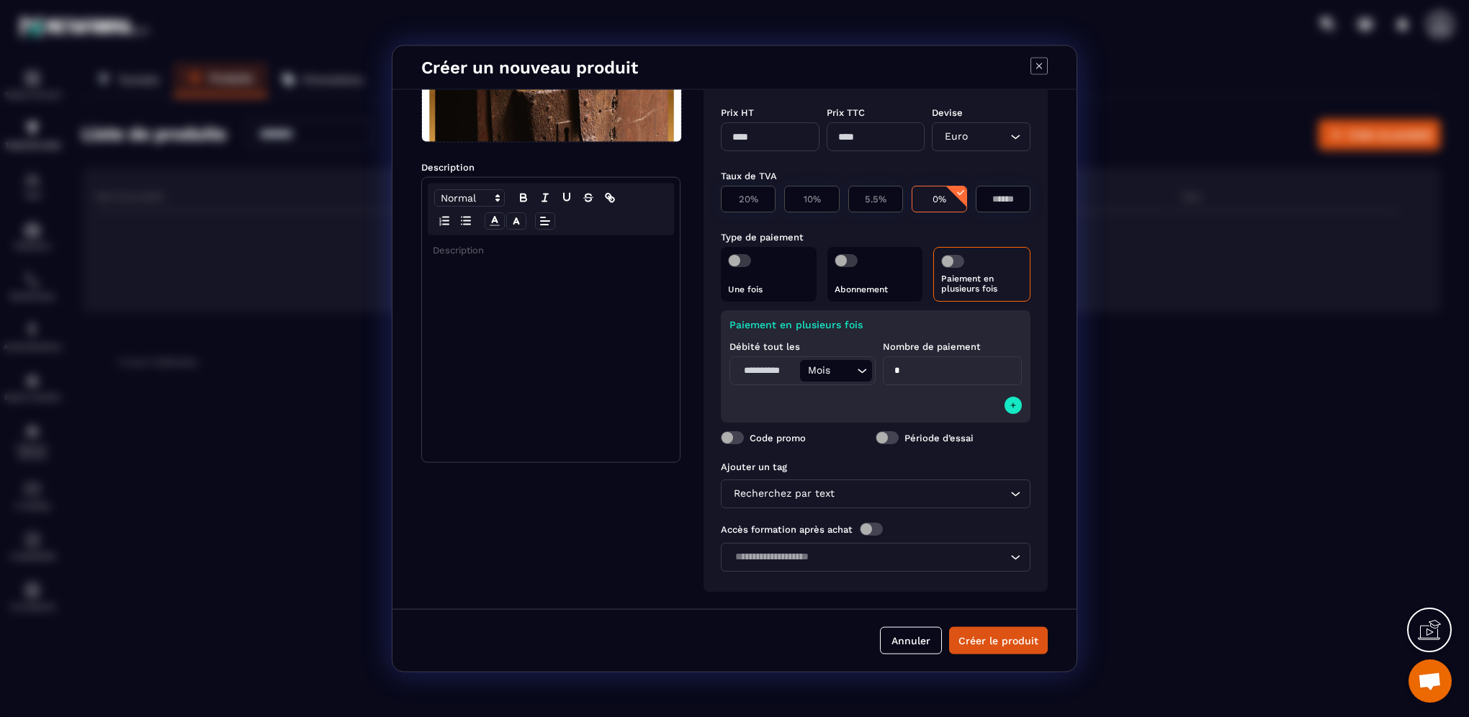
click at [882, 558] on input "Search for option" at bounding box center [868, 557] width 276 height 16
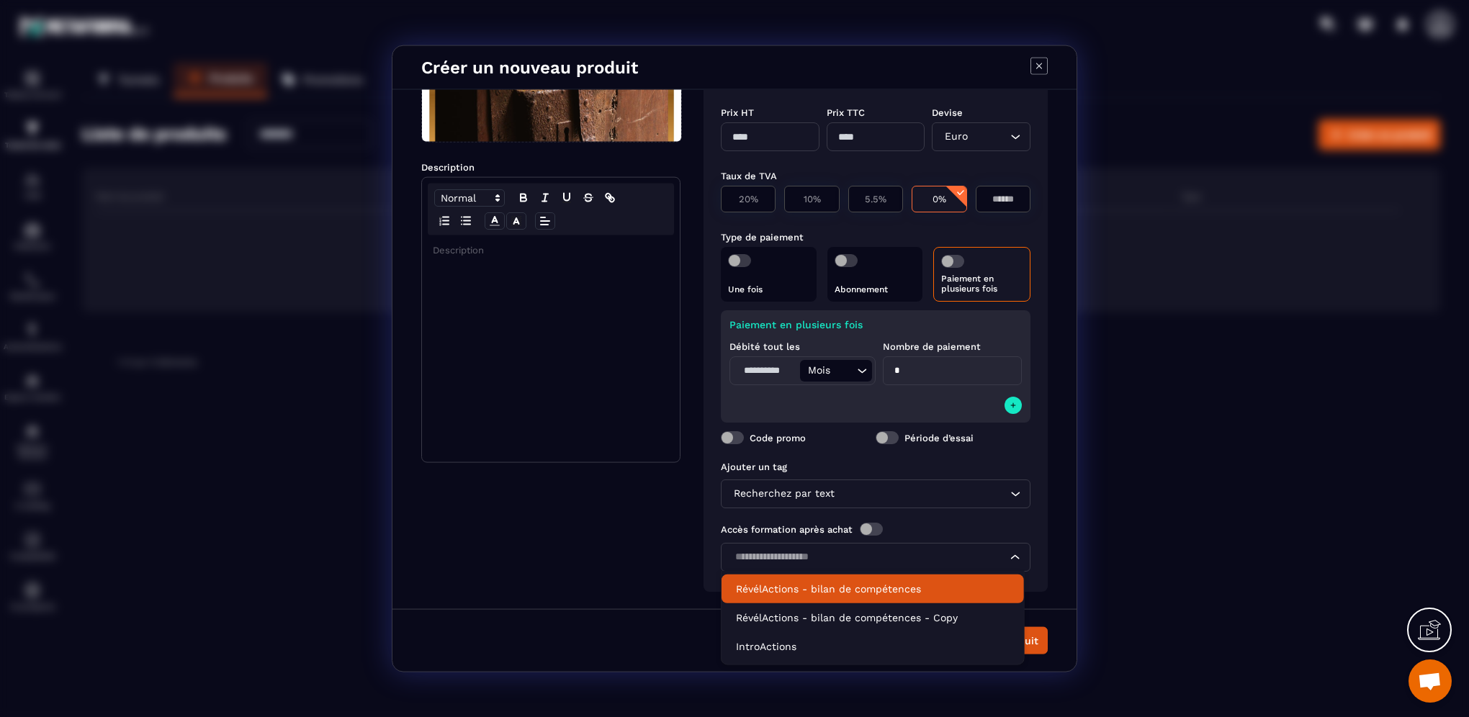
click at [832, 593] on p "RévélActions - bilan de compétences" at bounding box center [873, 589] width 274 height 14
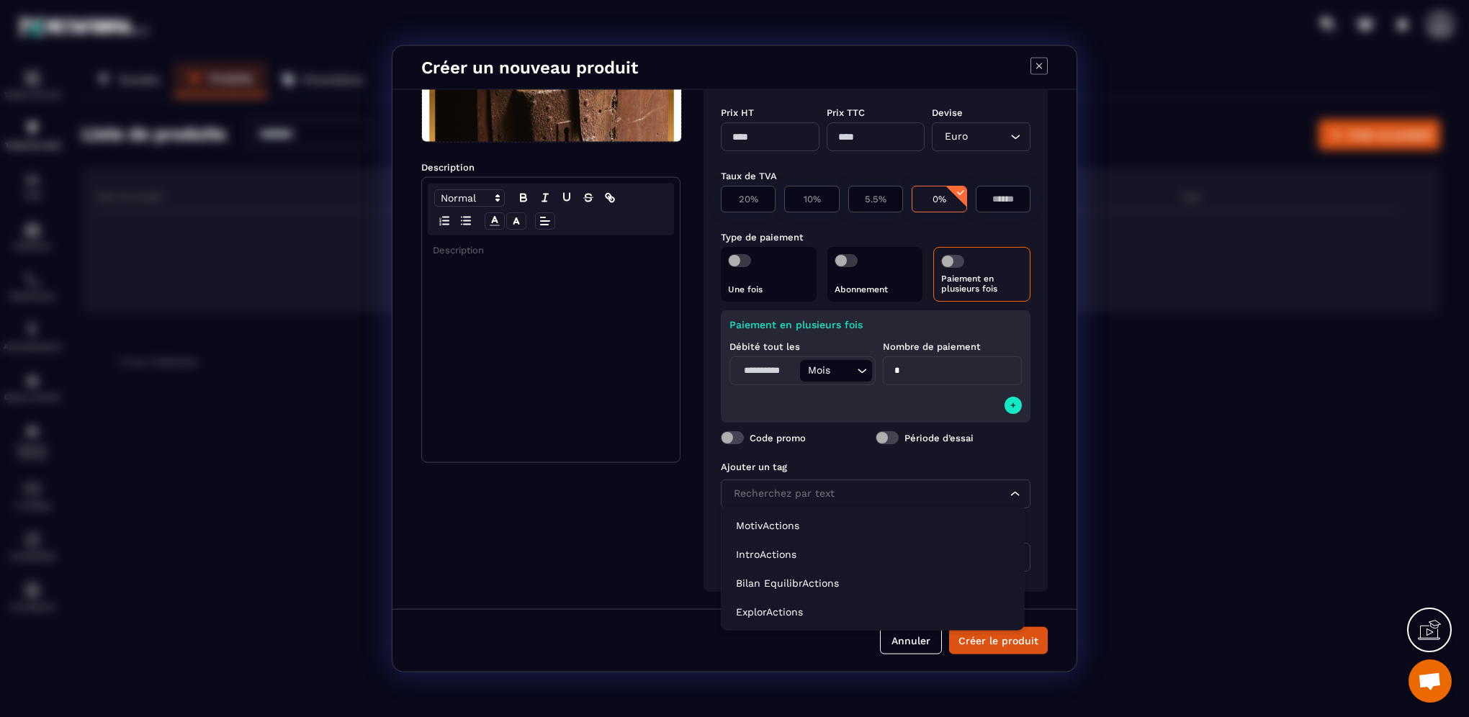
click at [786, 482] on div "Recherchez par text Loading..." at bounding box center [876, 494] width 310 height 29
click at [786, 498] on input "Search for option" at bounding box center [868, 494] width 276 height 16
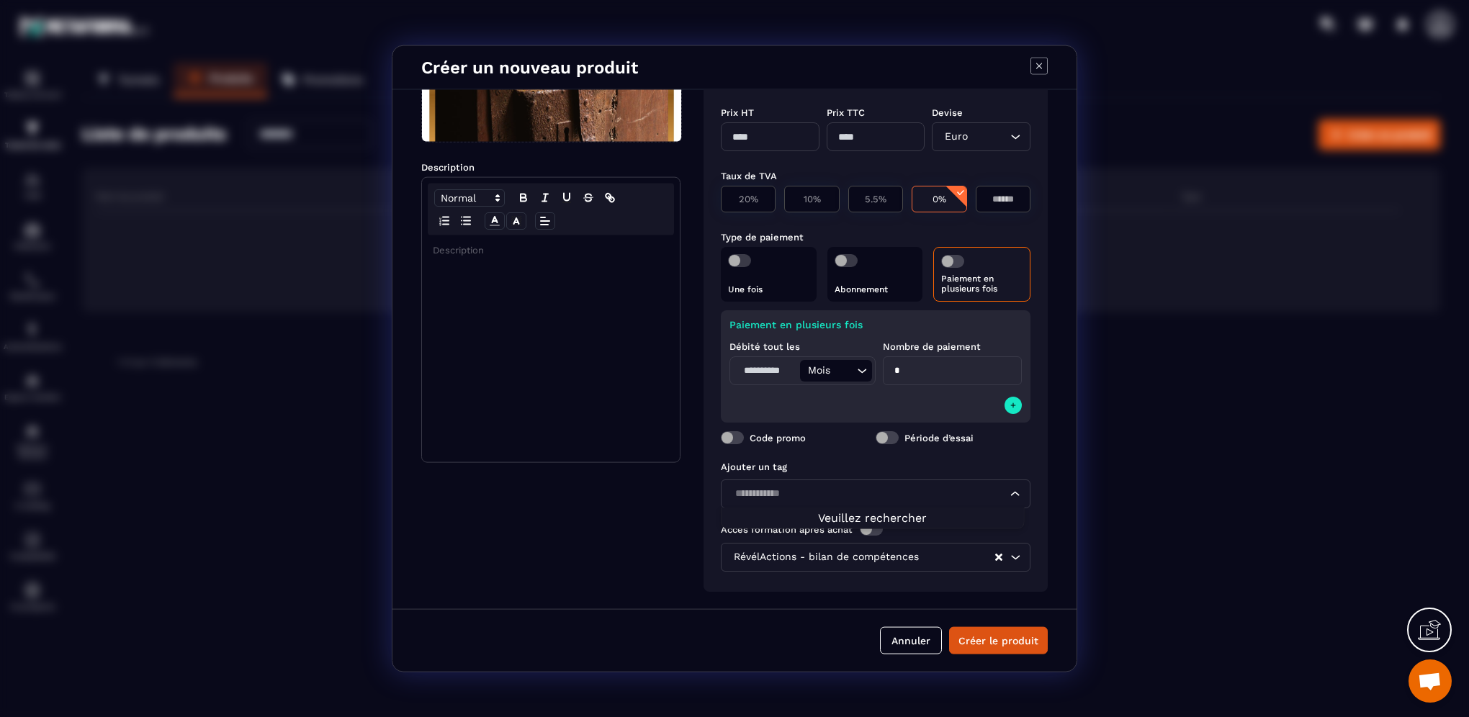
type input "**********"
click at [634, 510] on div "**********" at bounding box center [734, 349] width 684 height 519
click at [757, 490] on div "Recherchez par text" at bounding box center [868, 494] width 279 height 16
click at [844, 523] on span "Veuillez rechercher" at bounding box center [872, 518] width 109 height 14
click at [1012, 499] on icon "Search for option" at bounding box center [1015, 494] width 14 height 14
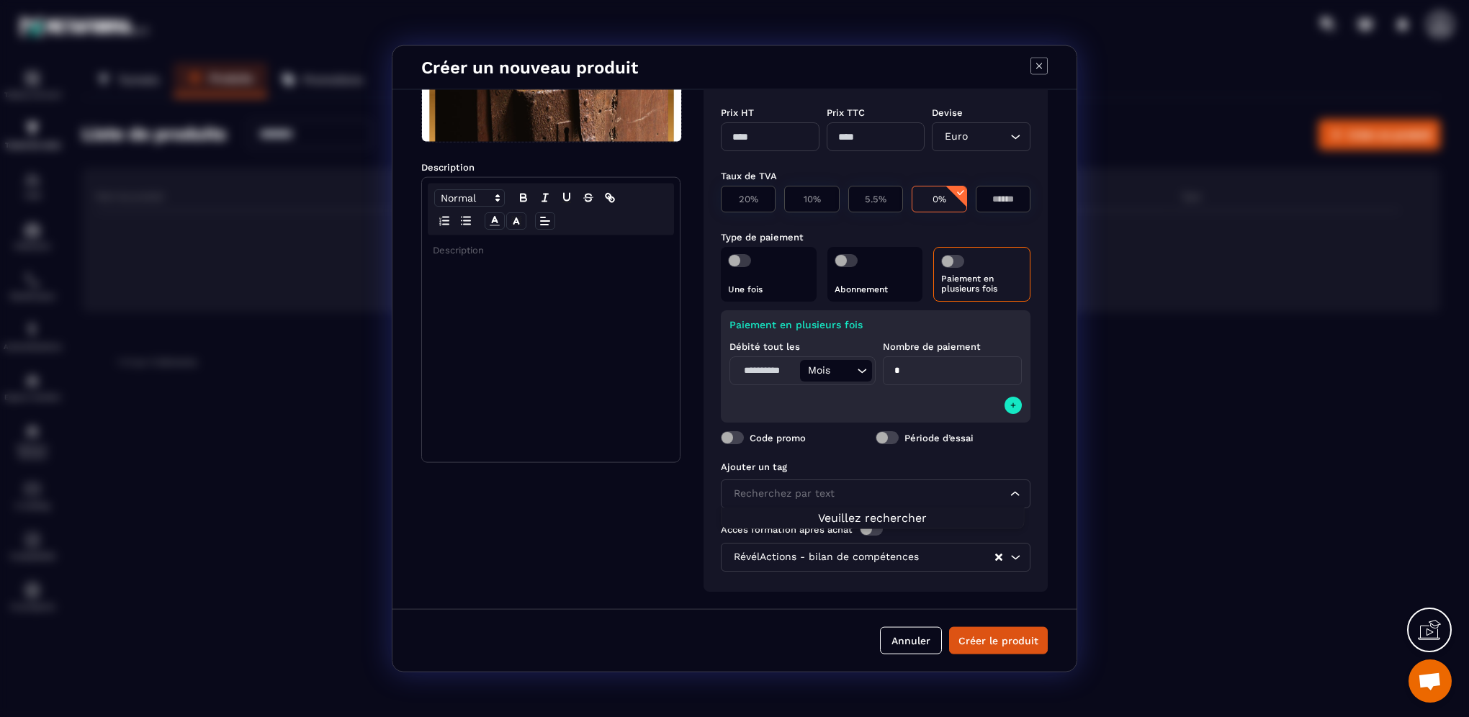
click at [924, 492] on input "Search for option" at bounding box center [868, 494] width 276 height 16
type input "*"
click at [816, 527] on p "Bilan EquilibrActions" at bounding box center [873, 525] width 274 height 14
type input "***"
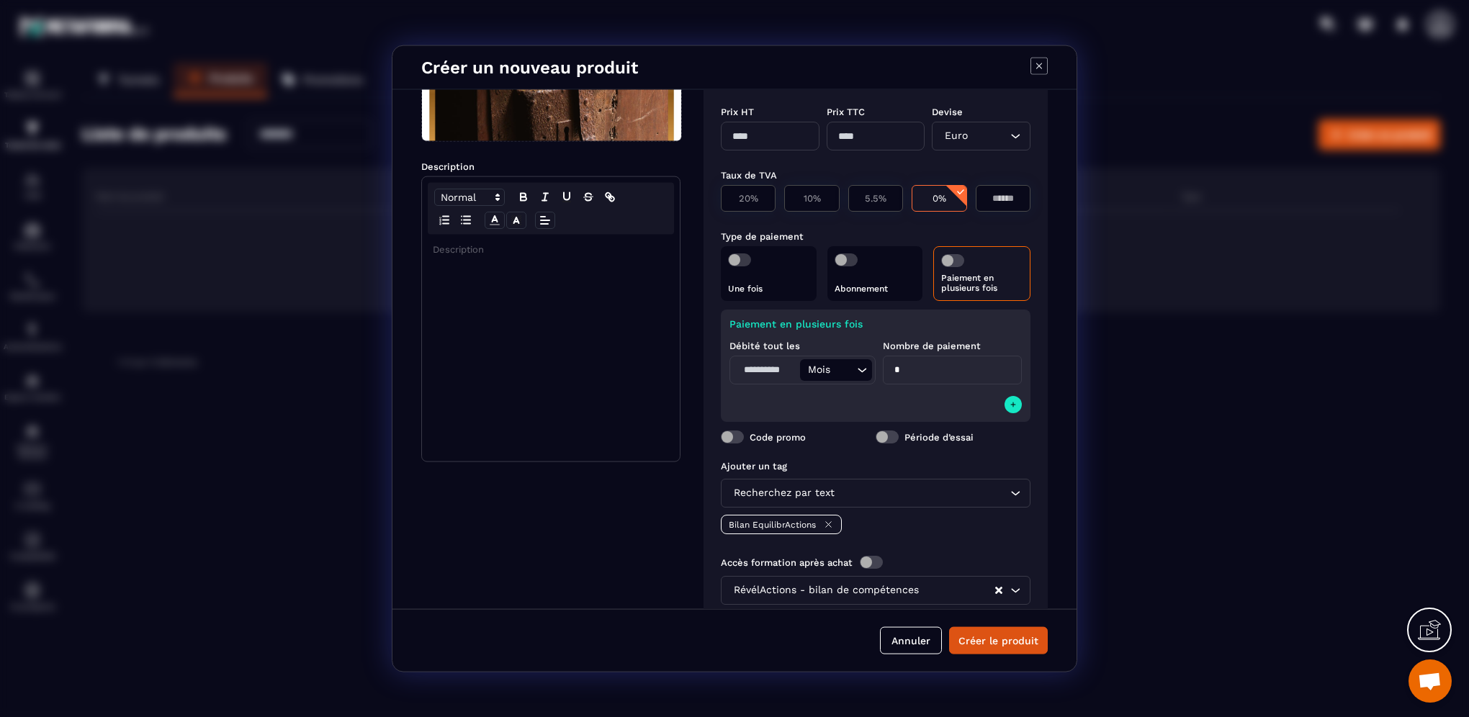
click at [830, 524] on icon "Modal window" at bounding box center [828, 524] width 11 height 11
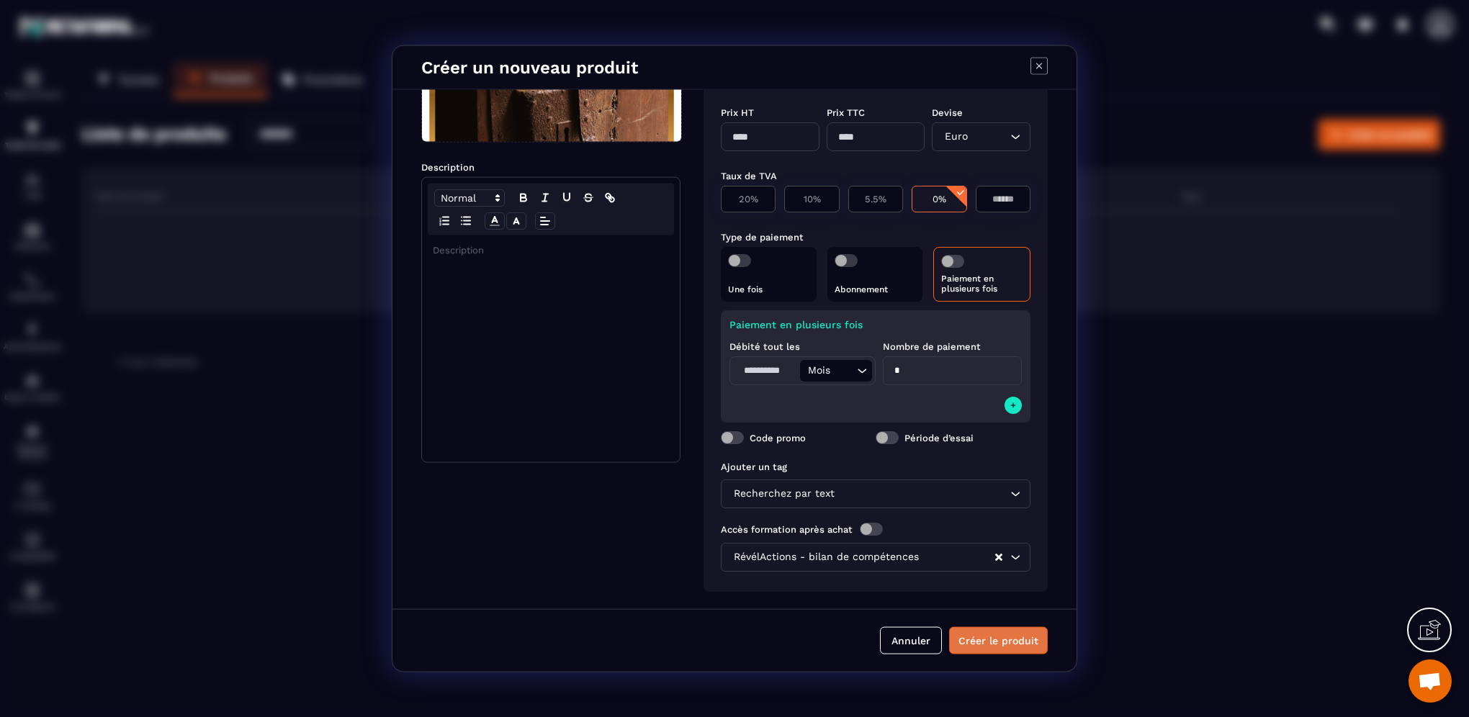
click at [996, 645] on button "Créer le produit" at bounding box center [998, 639] width 99 height 27
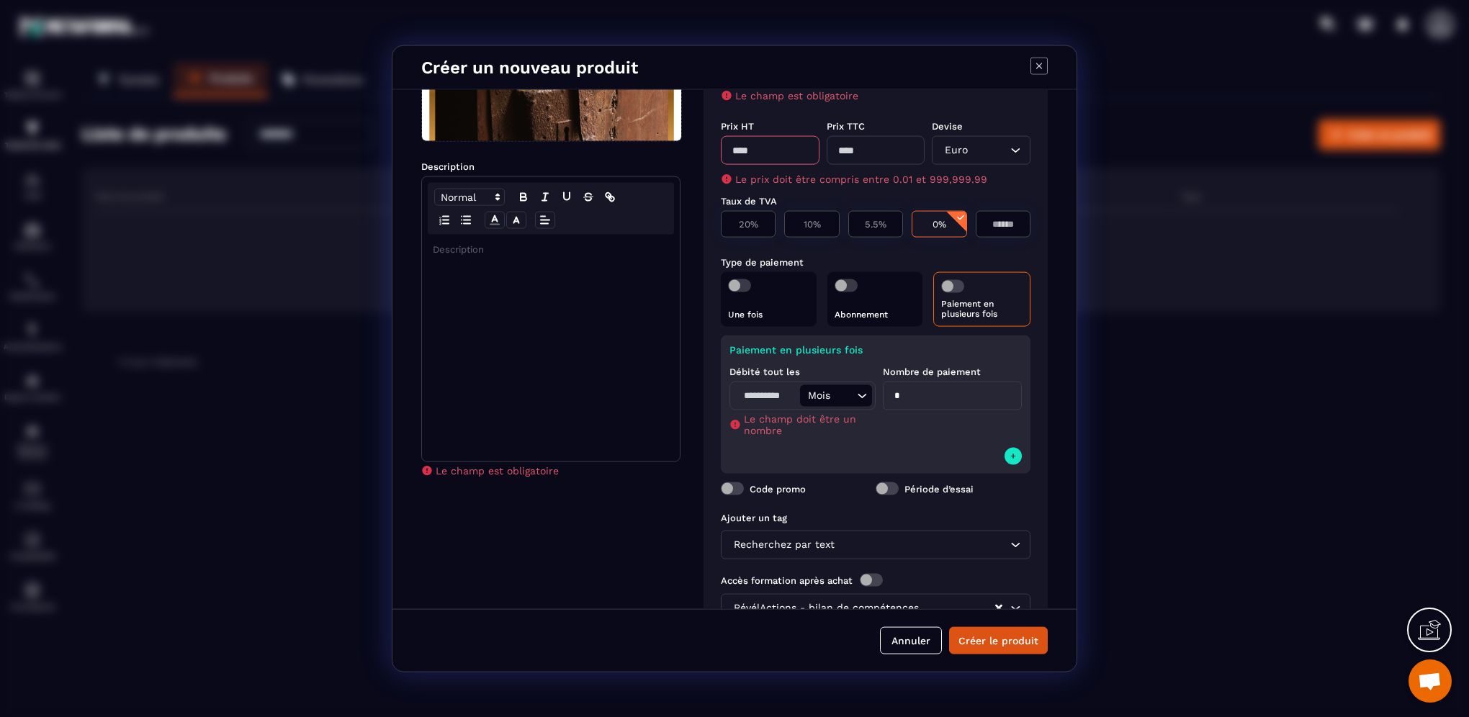
click at [531, 328] on div "Modal window" at bounding box center [551, 348] width 258 height 227
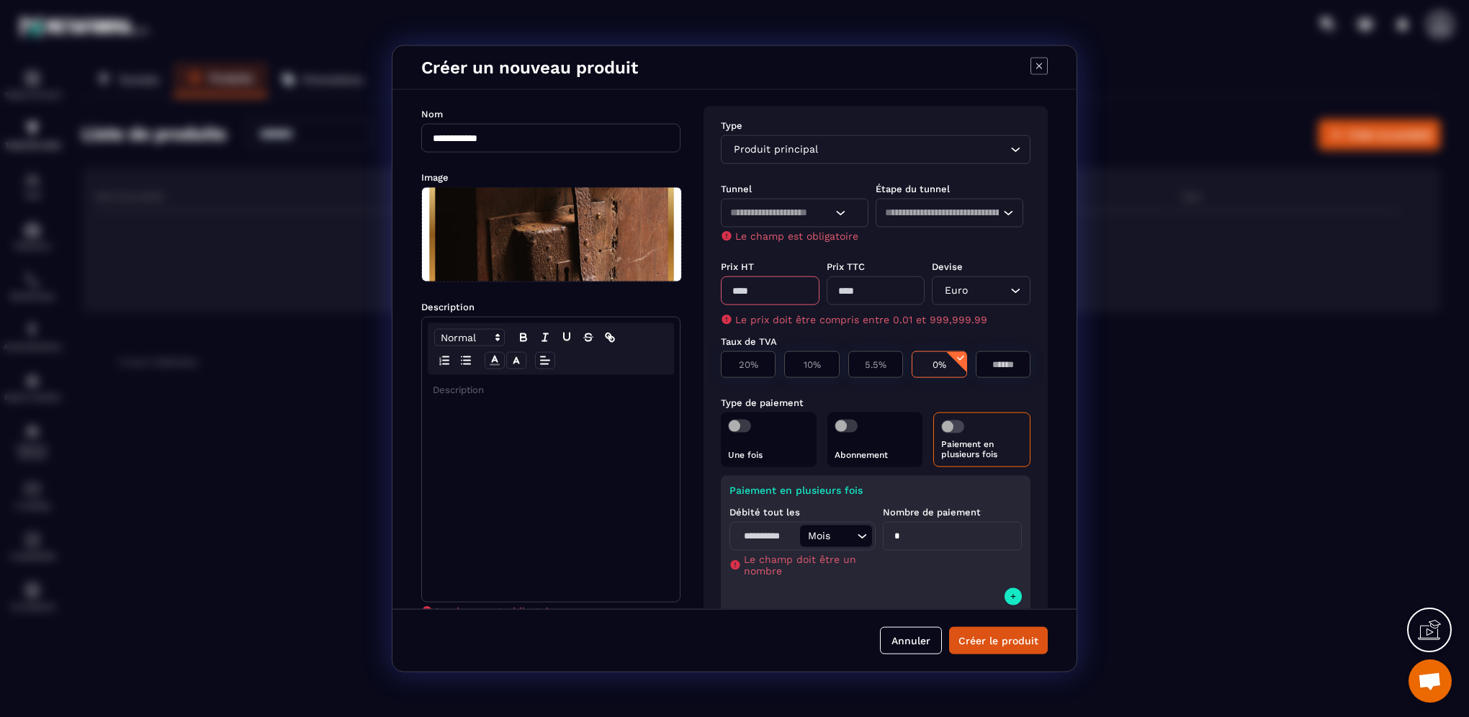
scroll to position [0, 0]
click at [745, 286] on input "Modal window" at bounding box center [770, 291] width 99 height 29
type input "****"
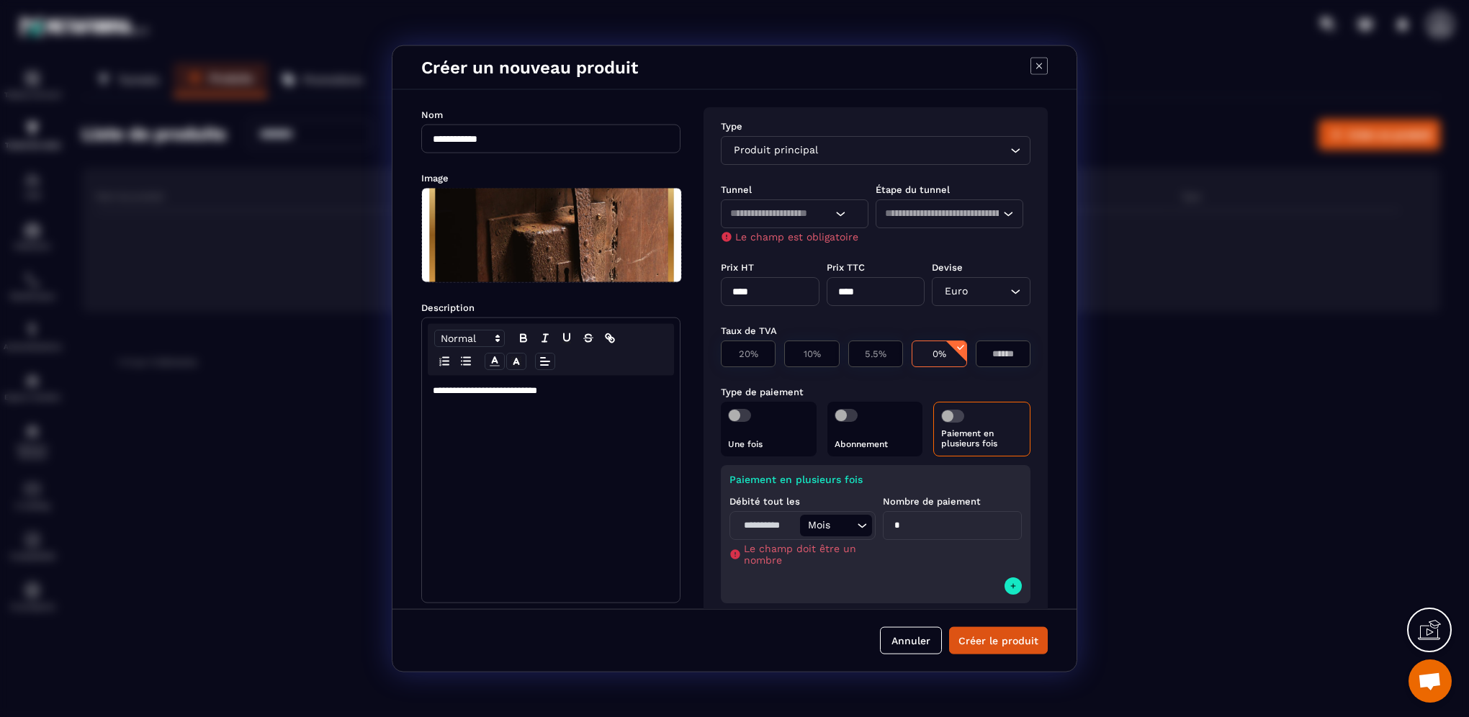
click at [840, 217] on icon "Search for option" at bounding box center [840, 214] width 14 height 14
click at [1136, 650] on div "Modal window" at bounding box center [734, 358] width 1469 height 717
click at [919, 251] on div "Tunnel Étape du tunnel Loading... Le champ est obligatoire Loading..." at bounding box center [876, 213] width 310 height 78
click at [841, 215] on icon "Search for option" at bounding box center [840, 214] width 14 height 14
click at [876, 256] on div "Prix TTC ****" at bounding box center [876, 278] width 99 height 55
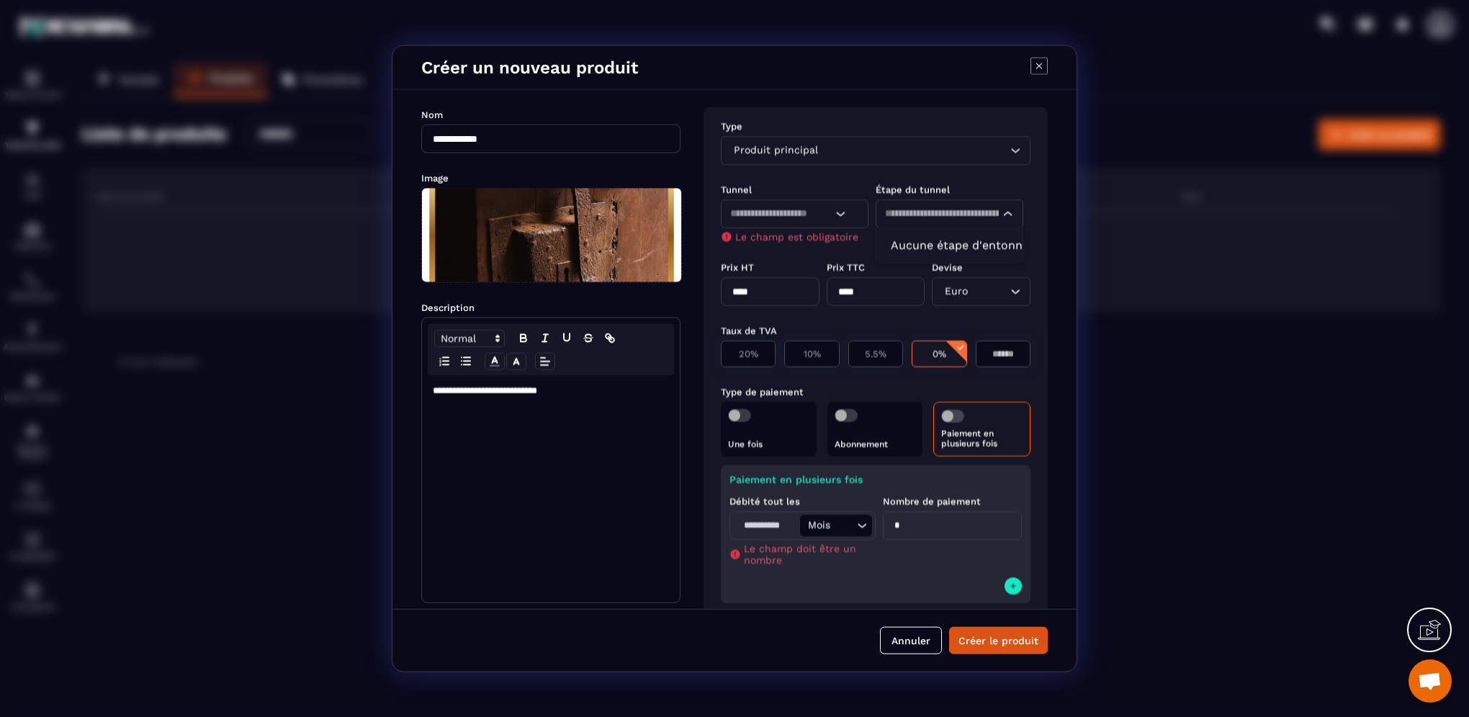
click at [1002, 210] on icon "Search for option" at bounding box center [1008, 214] width 14 height 14
click at [820, 241] on span "Le champ est obligatoire" at bounding box center [796, 237] width 123 height 12
click at [827, 227] on div "Loading..." at bounding box center [795, 213] width 148 height 29
click at [821, 240] on p "quiz revelactions" at bounding box center [794, 242] width 117 height 14
click at [927, 222] on input "Search for option" at bounding box center [942, 214] width 114 height 16
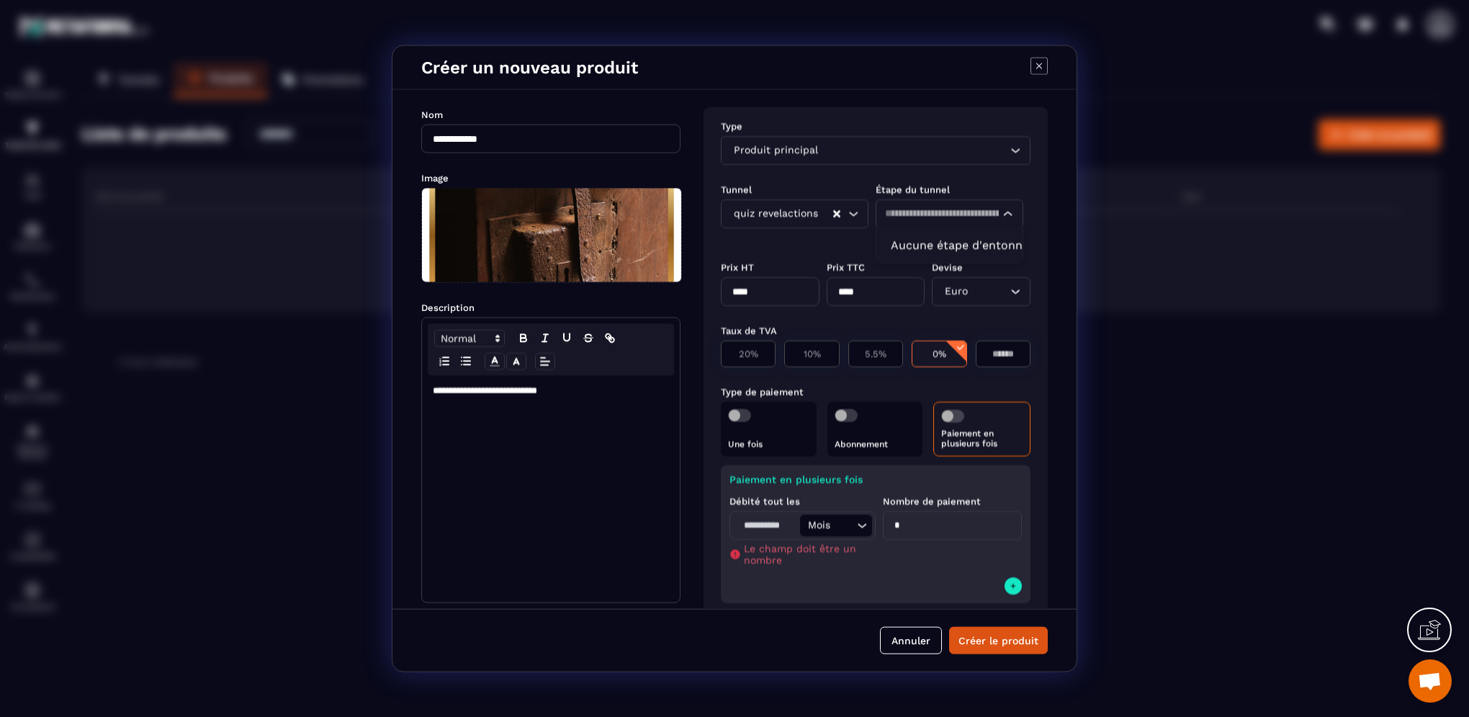
click at [927, 253] on li "Aucune étape d'entonnoir disponible" at bounding box center [949, 245] width 146 height 35
click at [928, 210] on input "Search for option" at bounding box center [942, 214] width 114 height 16
click at [837, 140] on div "Produit principal Loading..." at bounding box center [876, 150] width 310 height 29
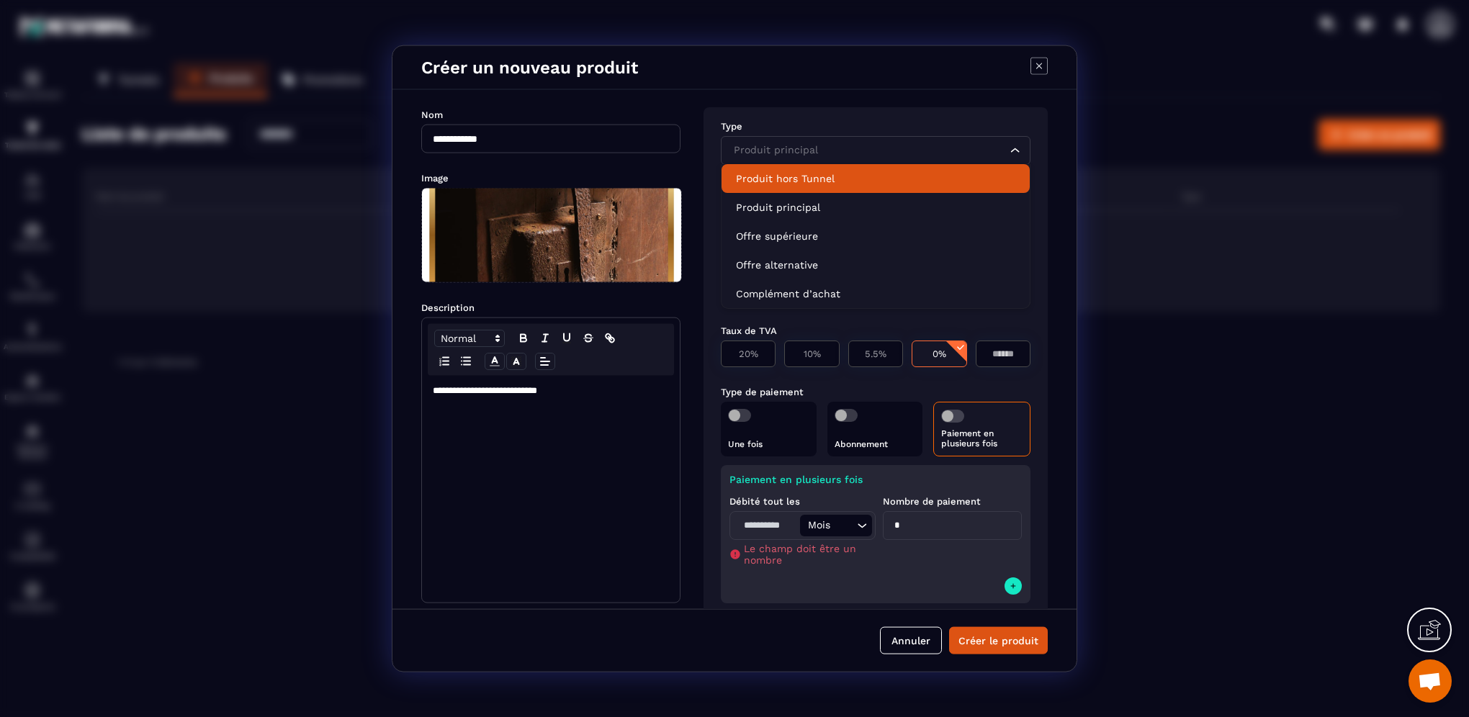
click at [811, 184] on p "Produit hors Tunnel" at bounding box center [875, 178] width 279 height 14
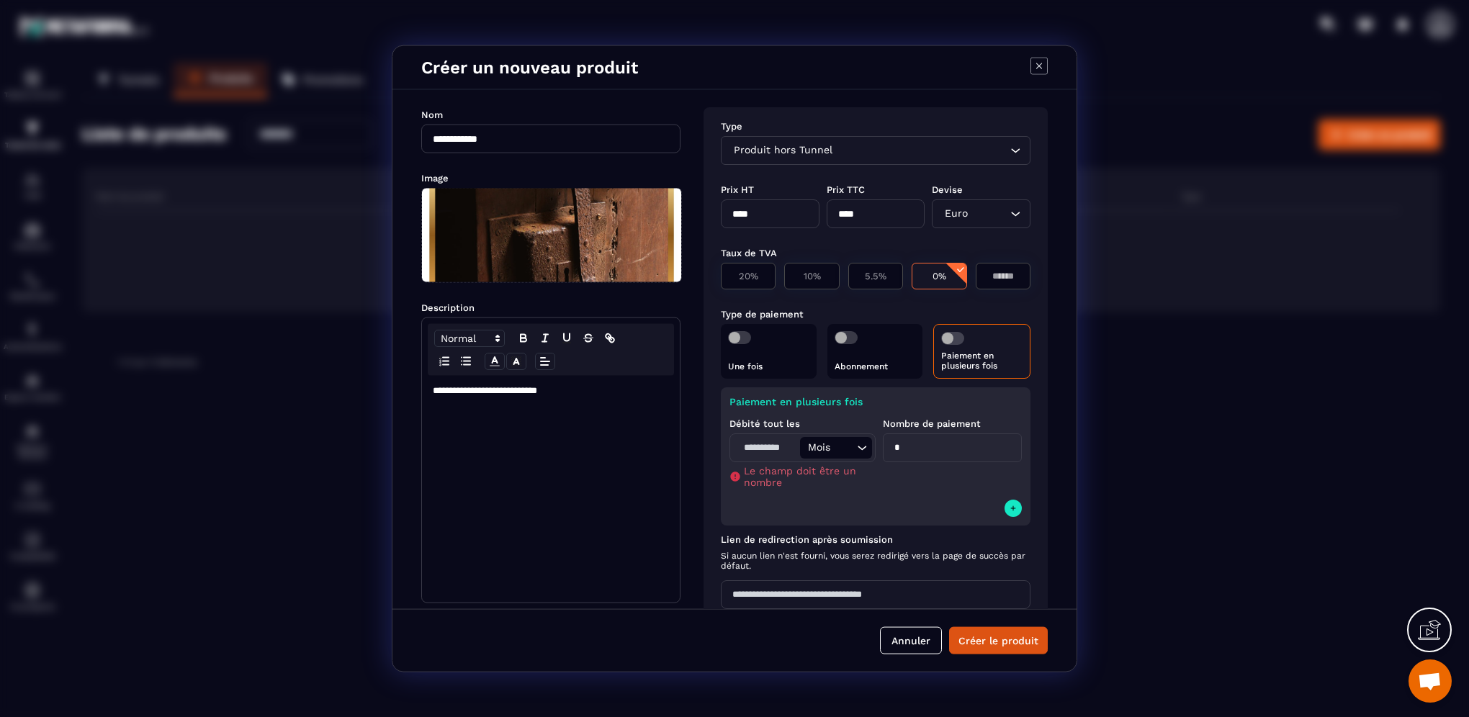
click at [325, 646] on div "Modal window" at bounding box center [734, 358] width 1469 height 717
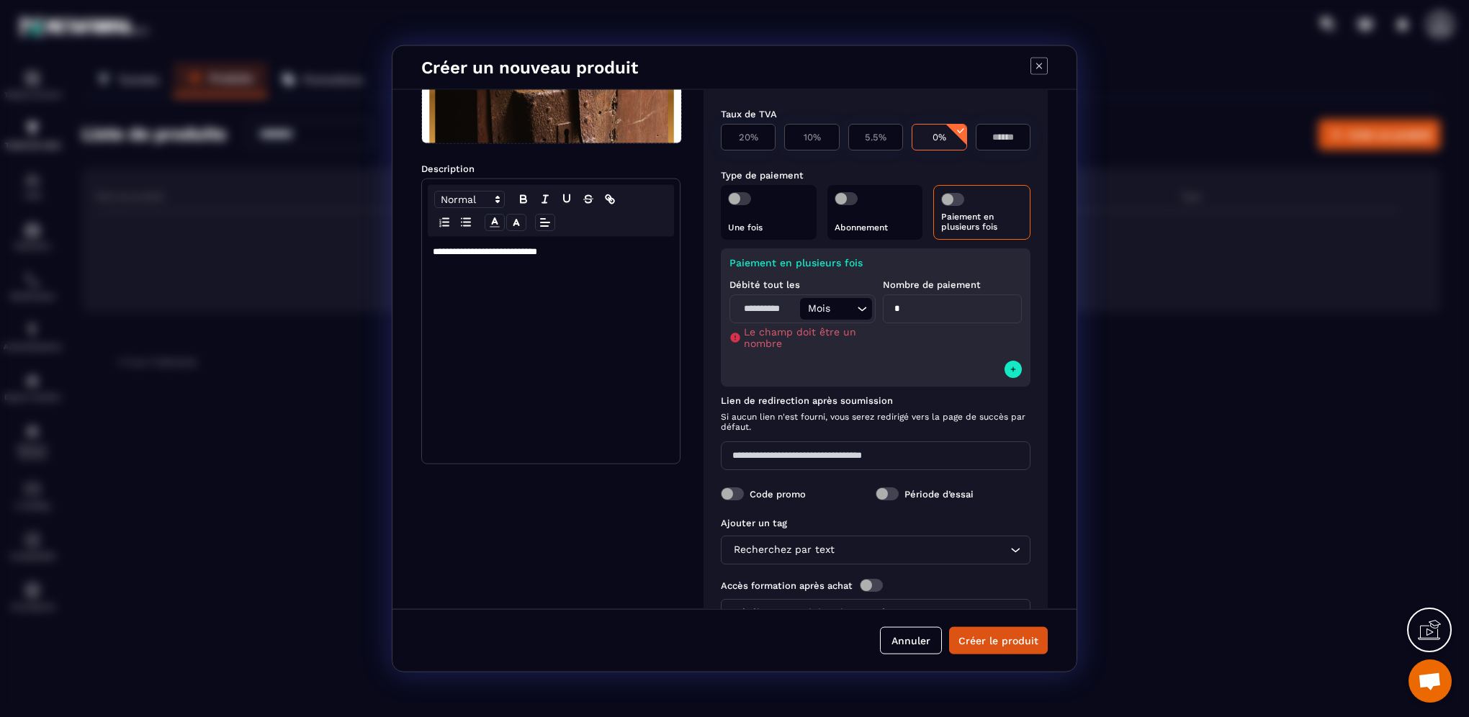
scroll to position [53, 0]
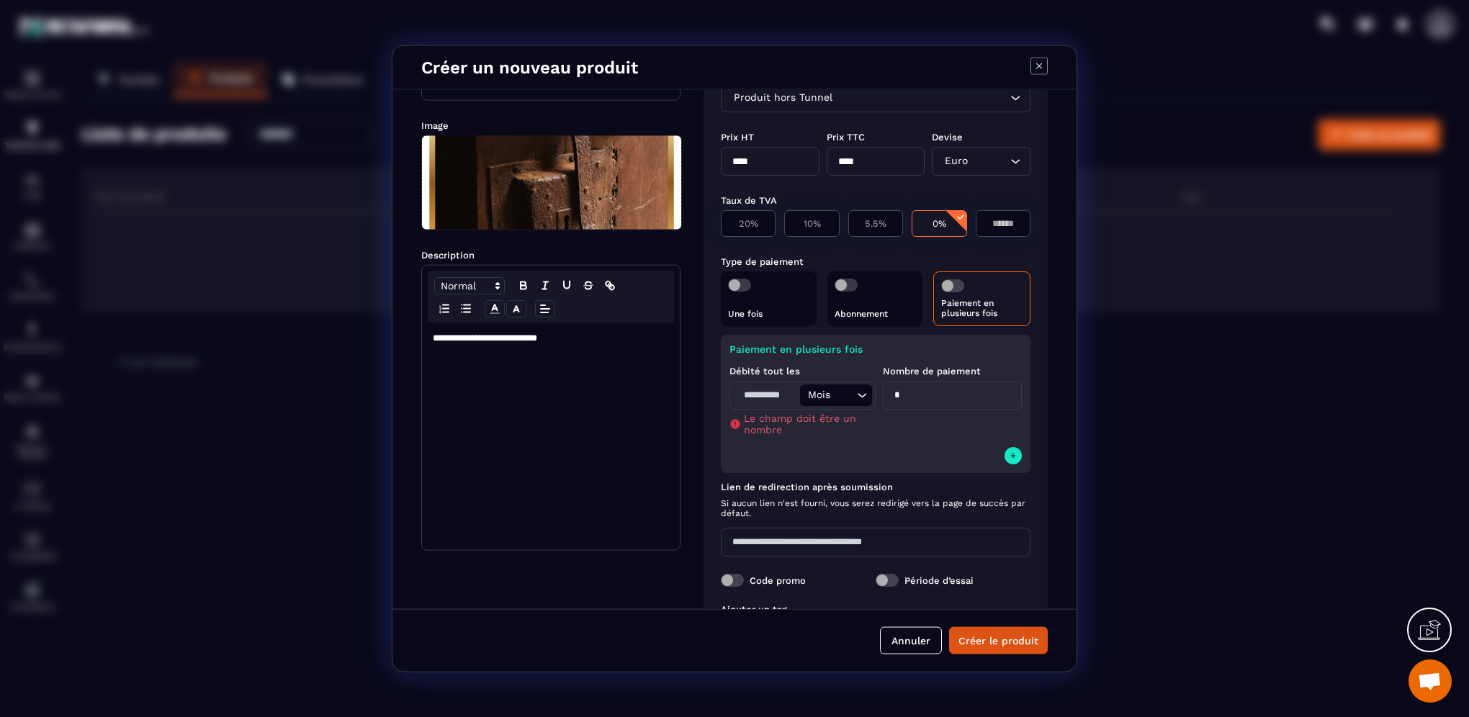
click at [849, 397] on input "Search for option" at bounding box center [843, 395] width 20 height 16
click at [832, 474] on p "Mois" at bounding box center [833, 481] width 85 height 14
click at [901, 462] on div "Paiement en plusieurs fois Débité tout les Mois Loading... Le champ doit être u…" at bounding box center [876, 404] width 310 height 138
click at [907, 394] on input "*" at bounding box center [952, 395] width 139 height 29
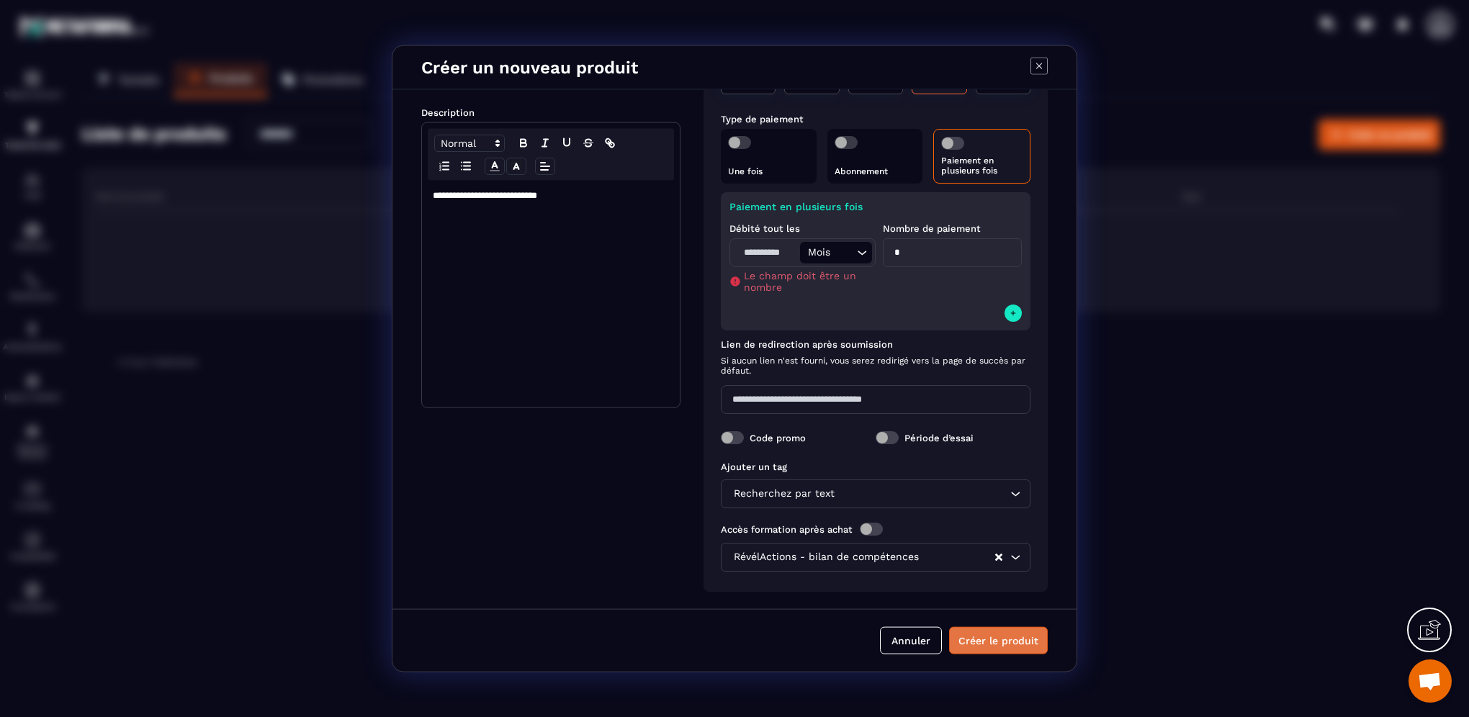
click at [982, 638] on button "Créer le produit" at bounding box center [998, 639] width 99 height 27
click at [1009, 314] on icon "Modal window" at bounding box center [1013, 313] width 9 height 12
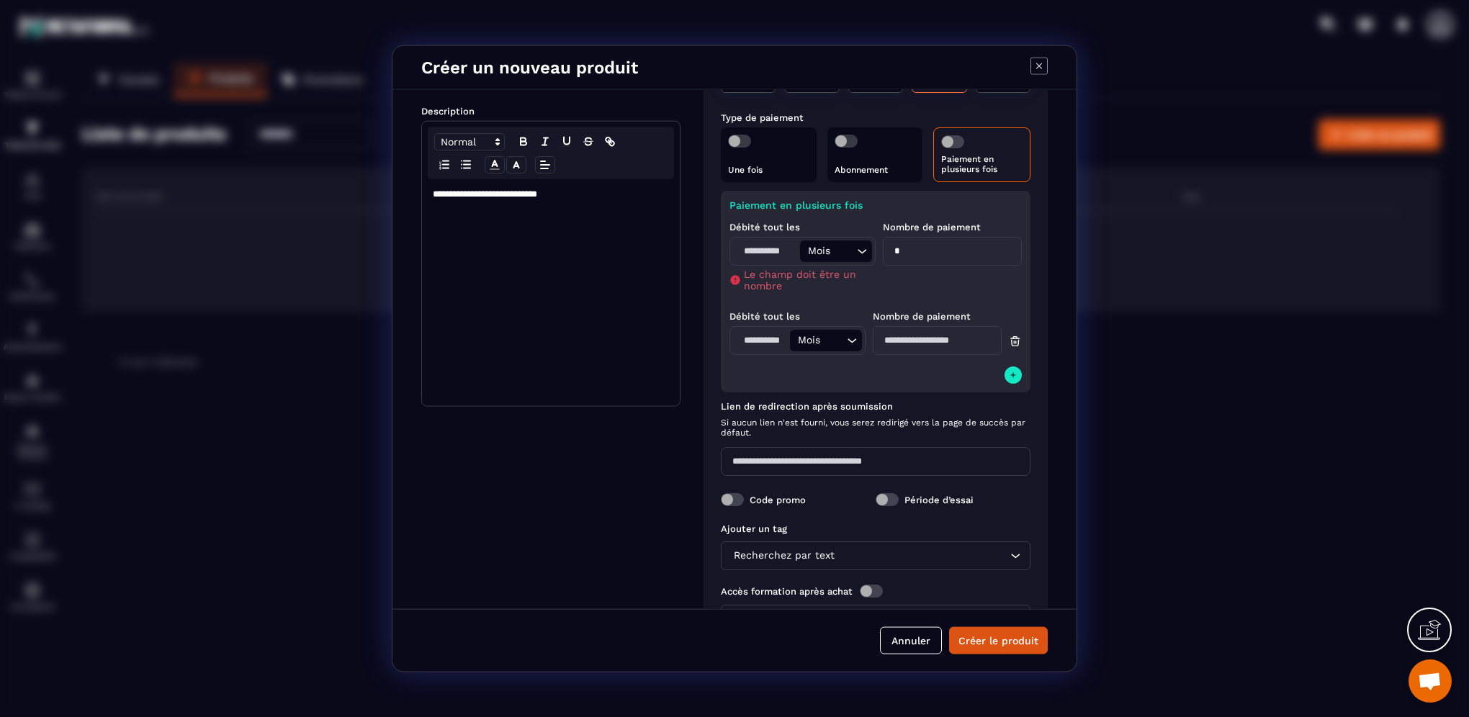
click at [1009, 340] on icon "Modal window" at bounding box center [1015, 341] width 13 height 14
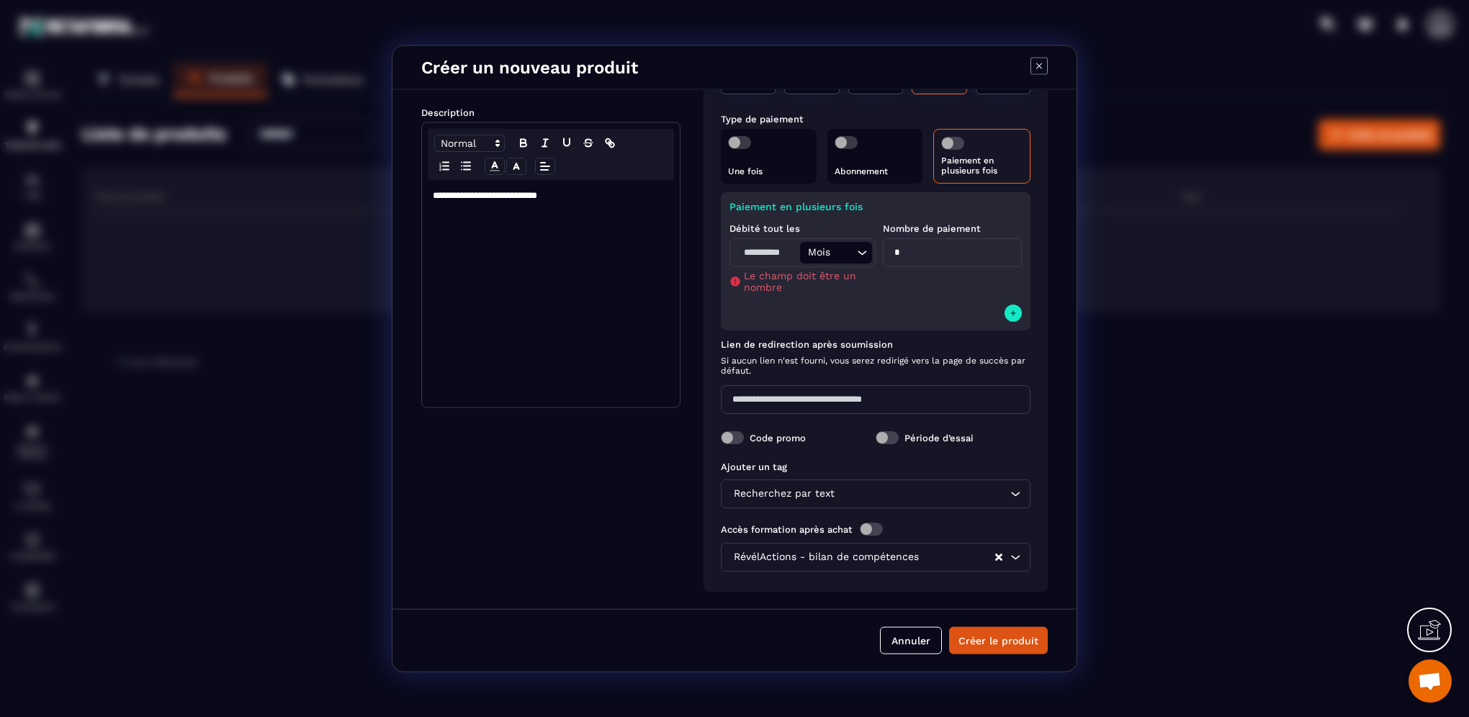
click at [903, 253] on input "*" at bounding box center [952, 252] width 139 height 29
type input "*"
click at [849, 249] on input "Search for option" at bounding box center [828, 253] width 49 height 16
click at [847, 305] on p "Semaine" at bounding box center [833, 308] width 85 height 14
click at [853, 253] on div "Semaine Loading..." at bounding box center [836, 253] width 72 height 22
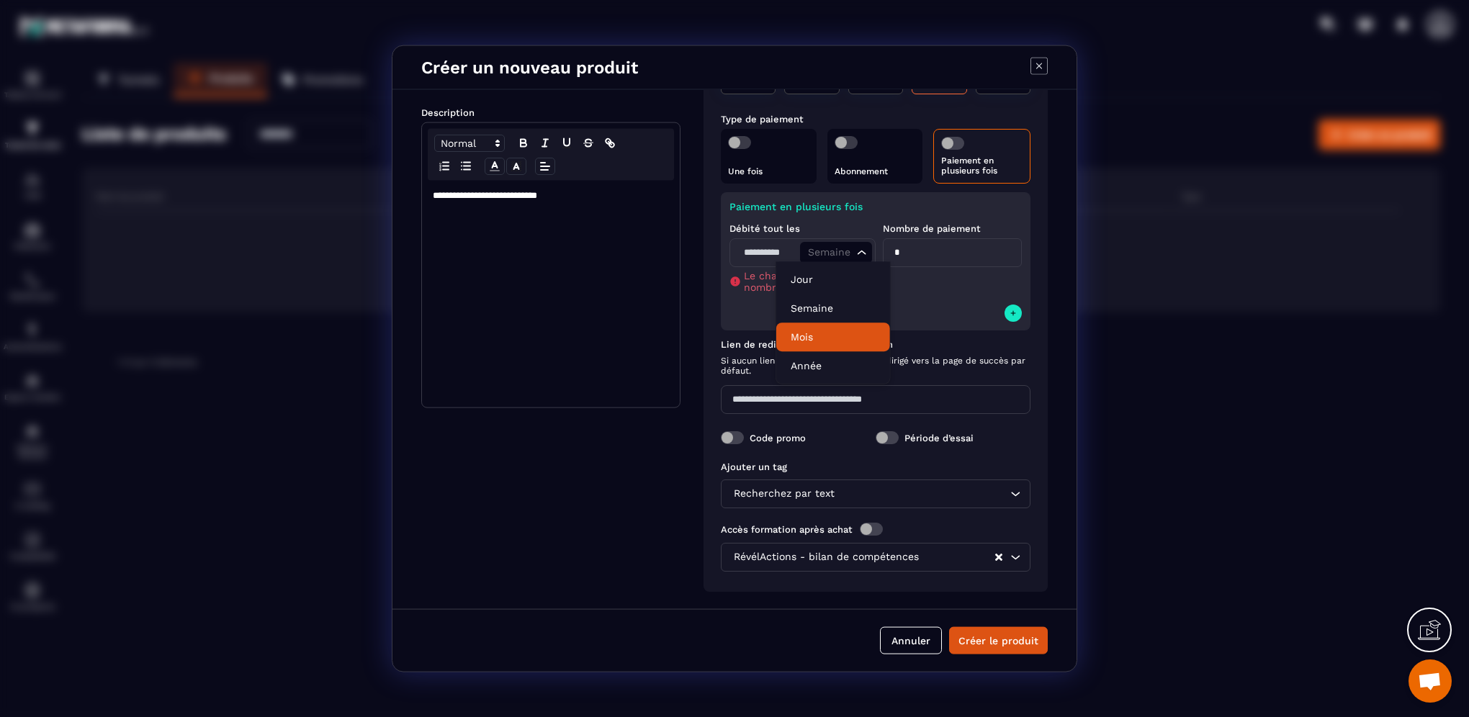
click at [815, 338] on p "Mois" at bounding box center [833, 337] width 85 height 14
click at [810, 276] on span "Le champ doit être un nombre" at bounding box center [806, 281] width 125 height 23
click at [959, 254] on input "*" at bounding box center [952, 252] width 139 height 29
click at [991, 646] on button "Créer le produit" at bounding box center [998, 639] width 99 height 27
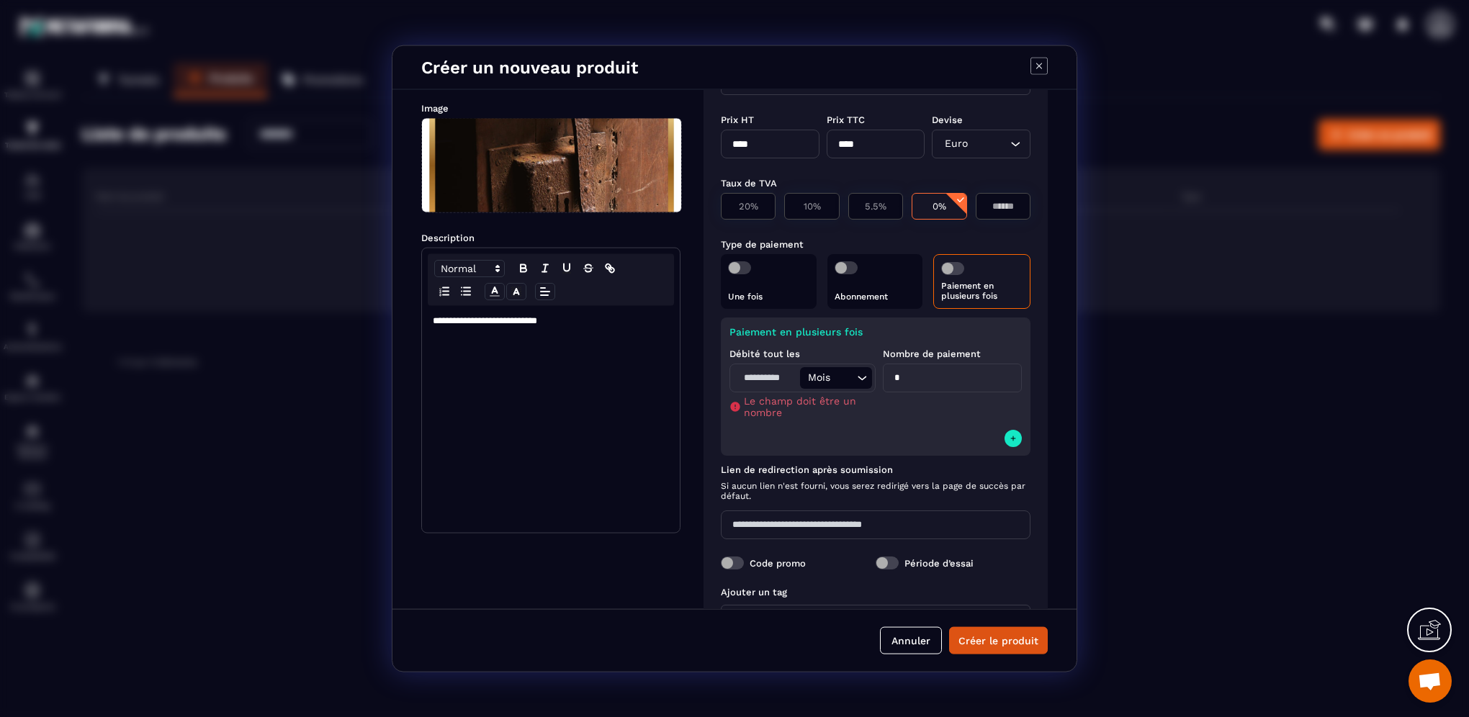
scroll to position [0, 0]
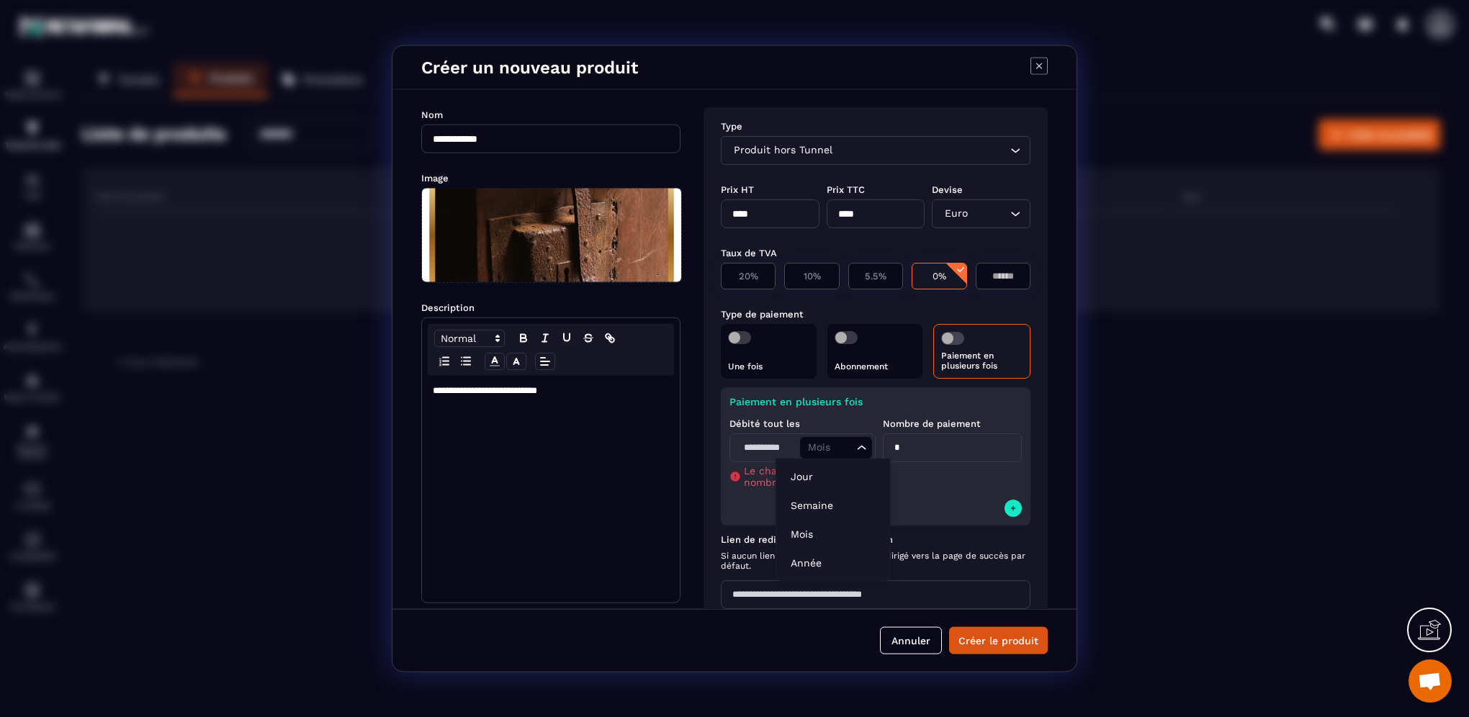
click at [837, 459] on div "Mois Loading..." at bounding box center [836, 448] width 72 height 22
type input "*"
click at [865, 451] on div "Loading..." at bounding box center [862, 448] width 14 height 14
click at [938, 454] on input "*" at bounding box center [952, 447] width 139 height 29
click at [996, 639] on button "Créer le produit" at bounding box center [998, 639] width 99 height 27
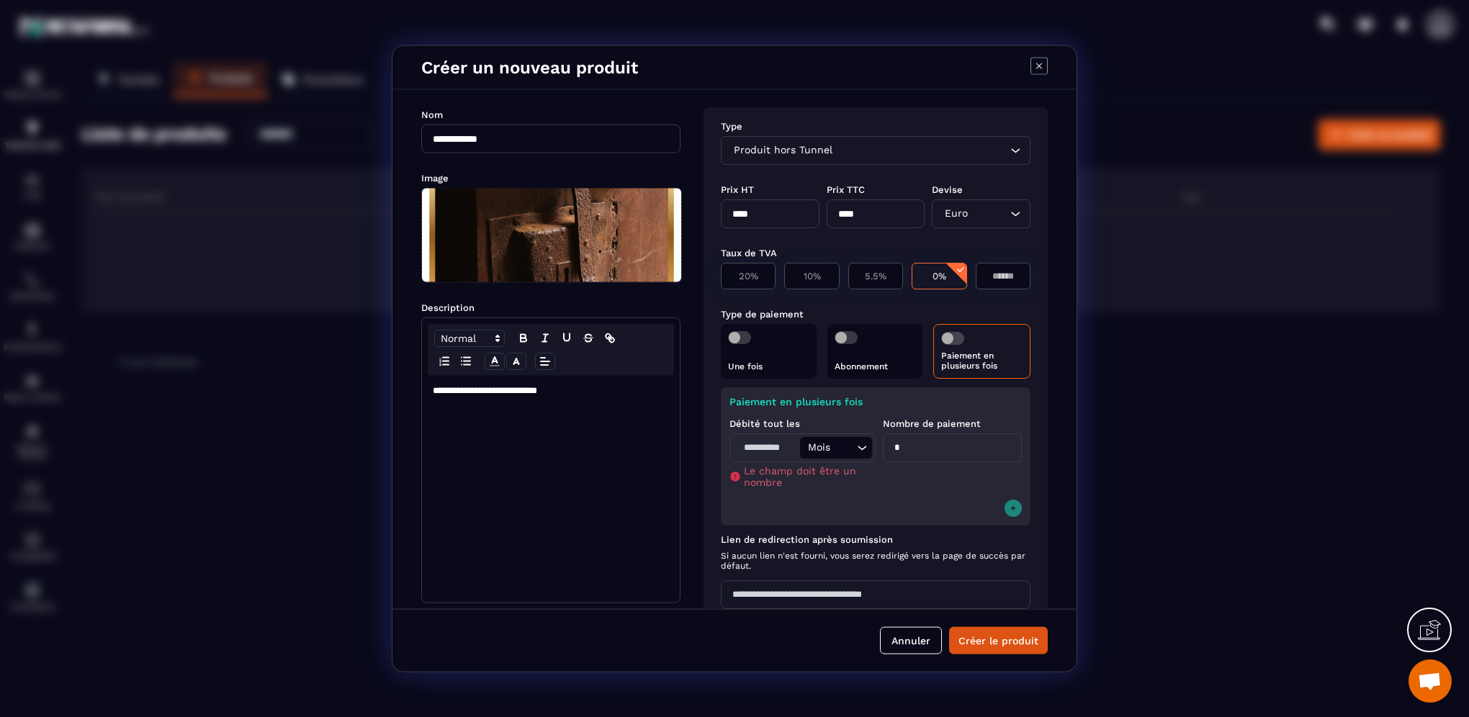
click at [1009, 508] on icon "Modal window" at bounding box center [1013, 509] width 9 height 12
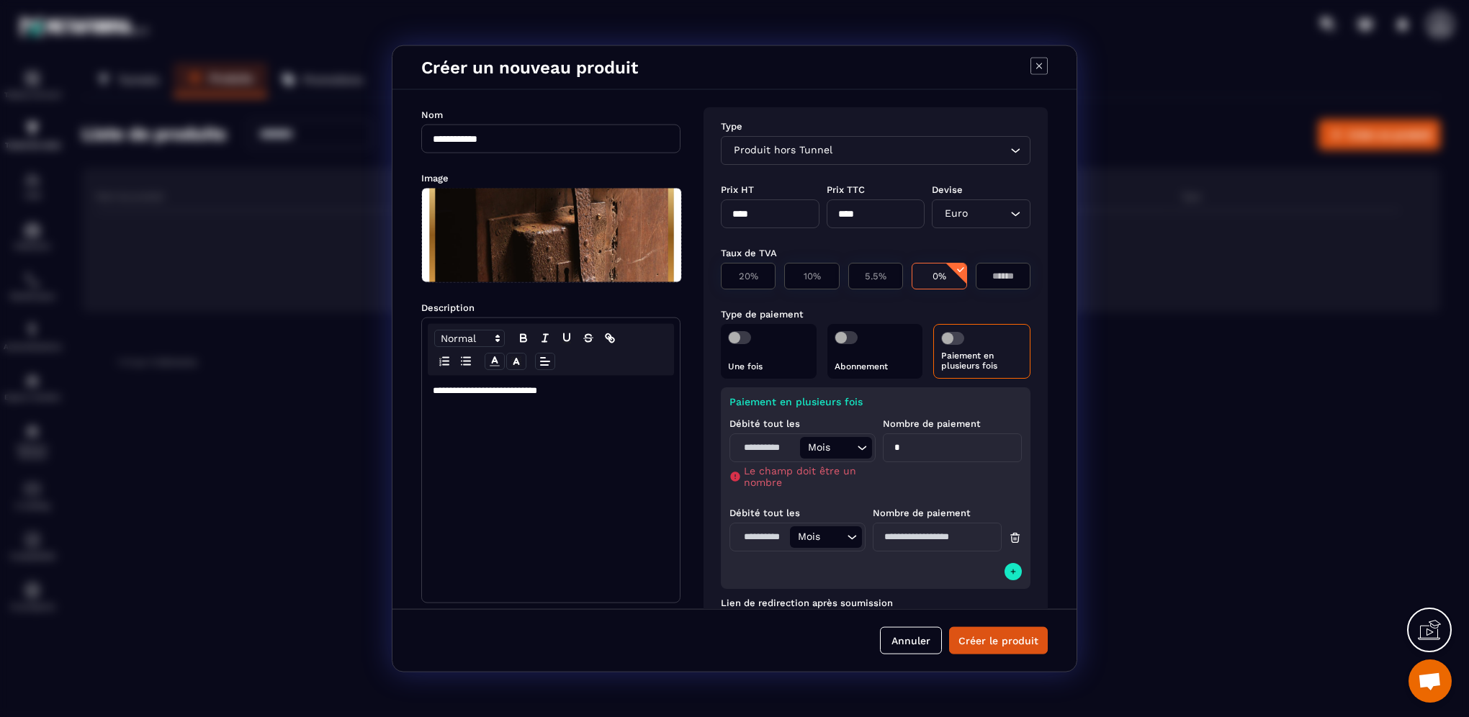
click at [937, 531] on input "Modal window" at bounding box center [937, 537] width 129 height 29
type input "*"
click at [998, 644] on button "Créer le produit" at bounding box center [998, 639] width 99 height 27
click at [1009, 539] on icon "Modal window" at bounding box center [1015, 538] width 13 height 14
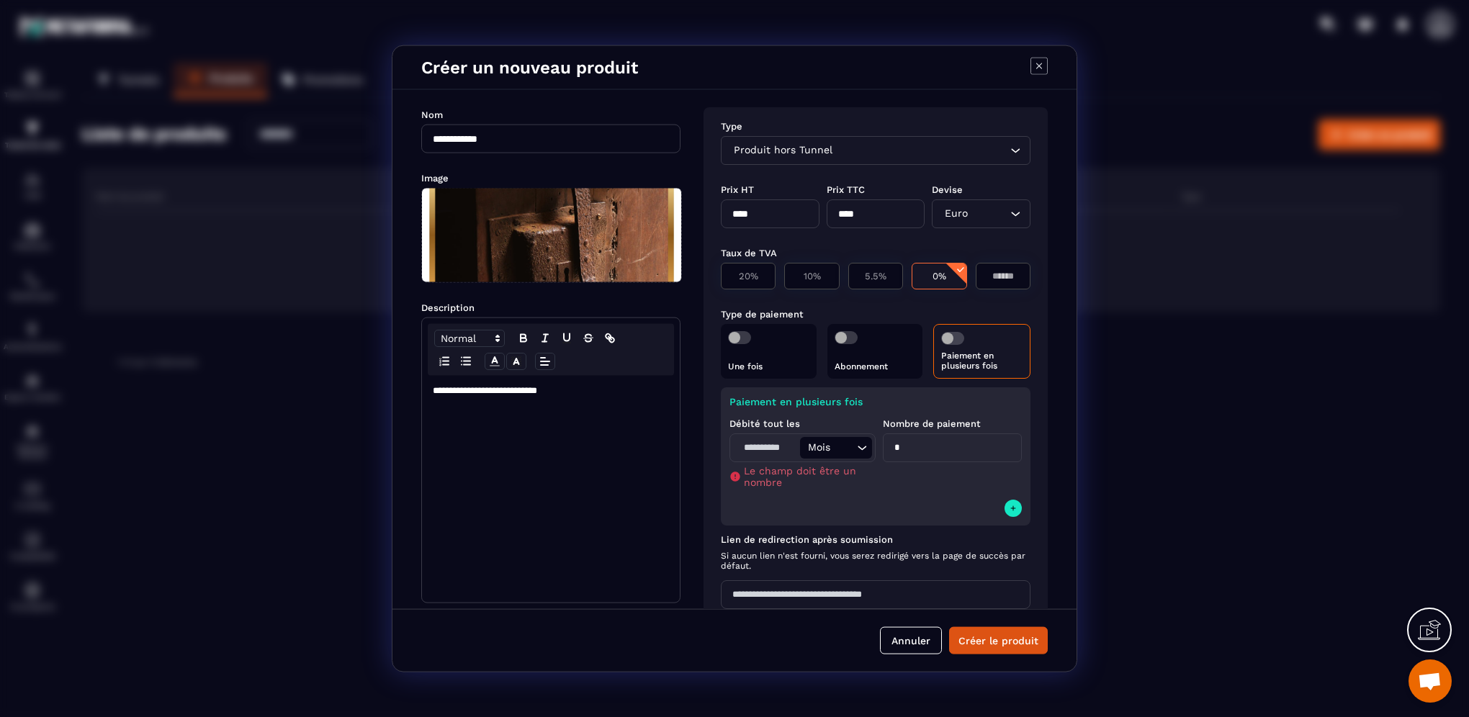
click at [864, 446] on icon "Search for option" at bounding box center [862, 448] width 14 height 14
click at [954, 493] on div "Débité tout les Mois Loading... Le champ doit être un nombre Nombre de paiement…" at bounding box center [875, 452] width 292 height 89
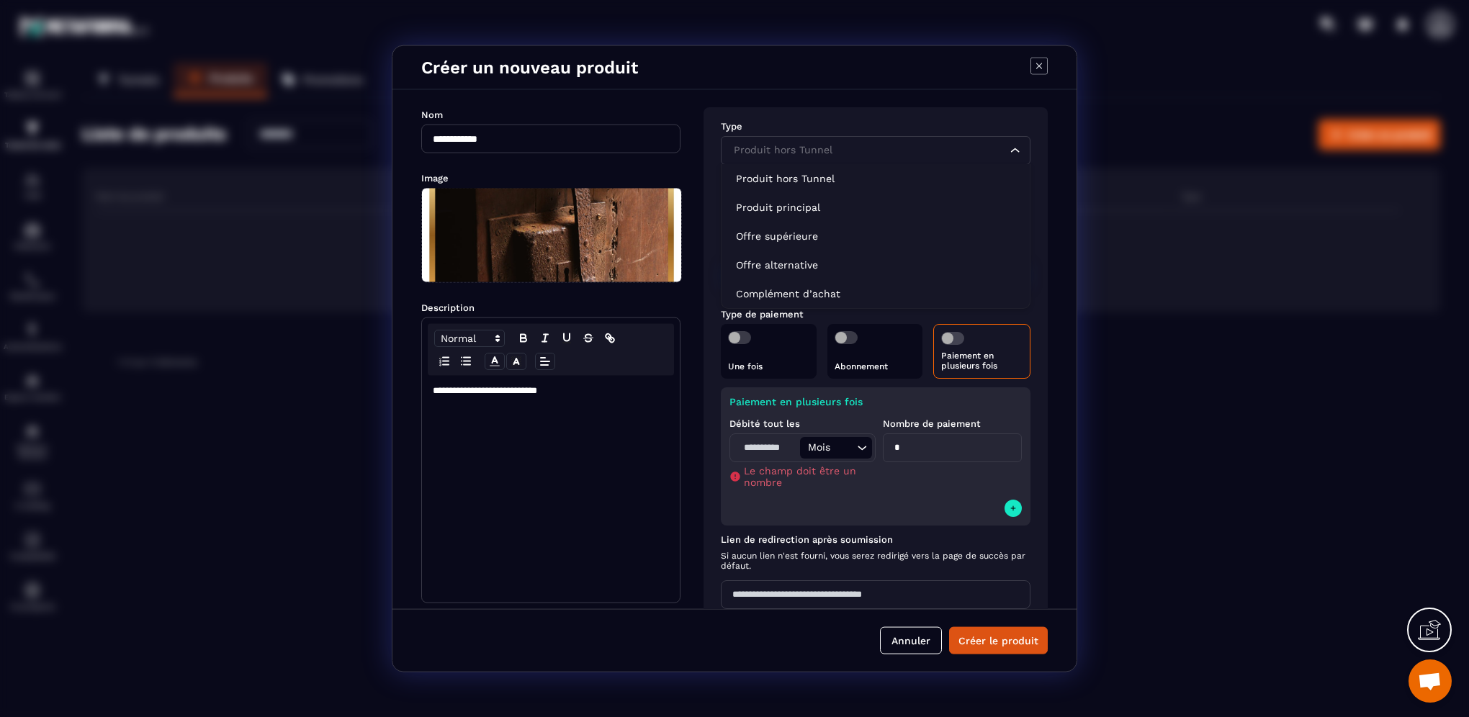
click at [1012, 149] on icon "Search for option" at bounding box center [1015, 150] width 14 height 14
click at [757, 206] on p "Produit principal" at bounding box center [875, 207] width 279 height 14
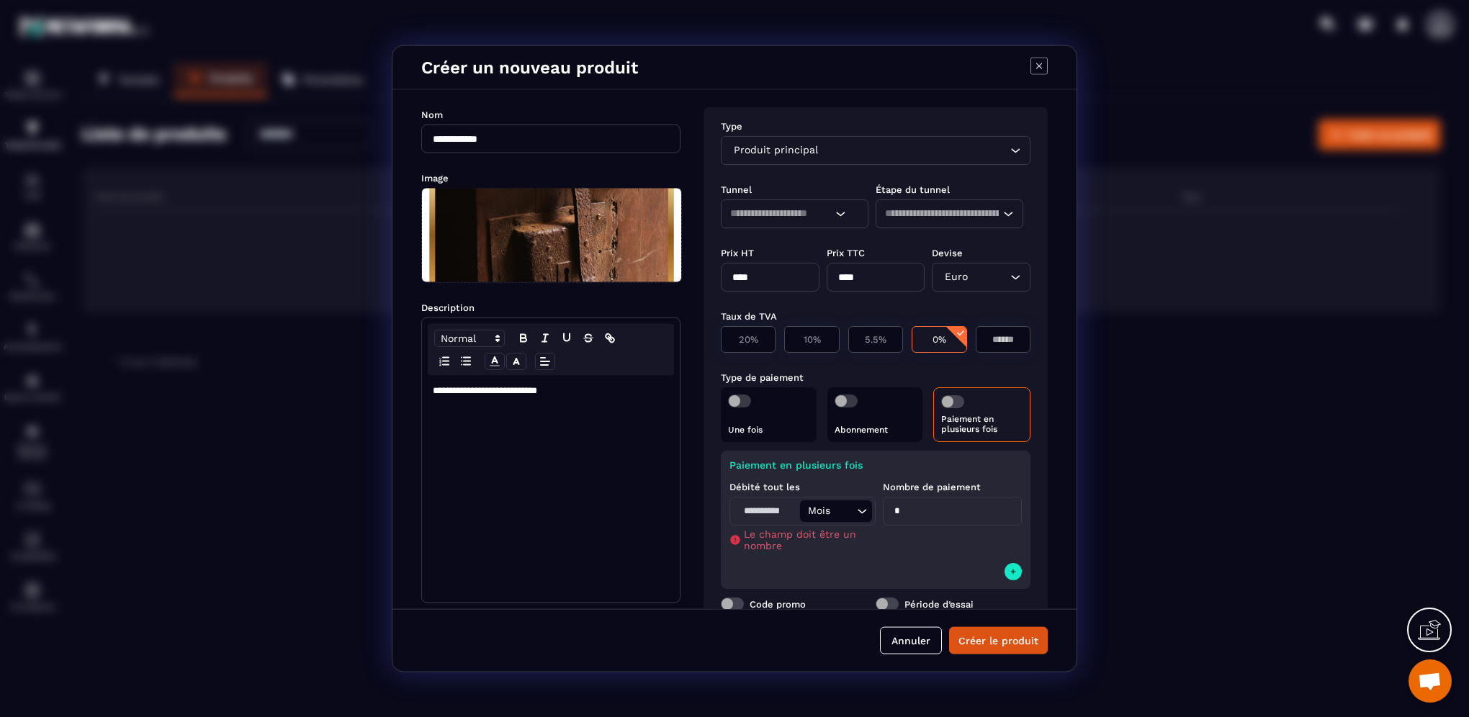
click at [769, 140] on div "Produit principal Loading..." at bounding box center [876, 150] width 310 height 29
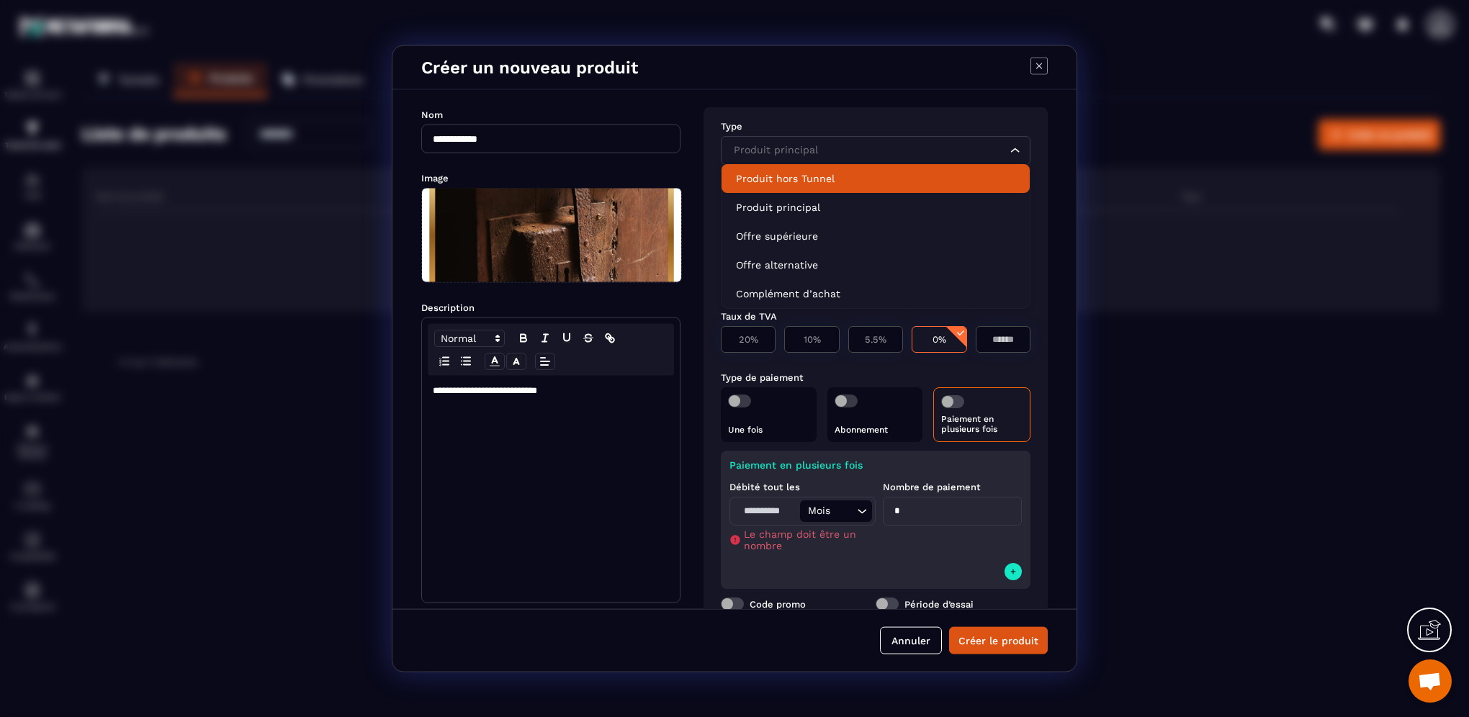
click at [781, 180] on p "Produit hors Tunnel" at bounding box center [875, 178] width 279 height 14
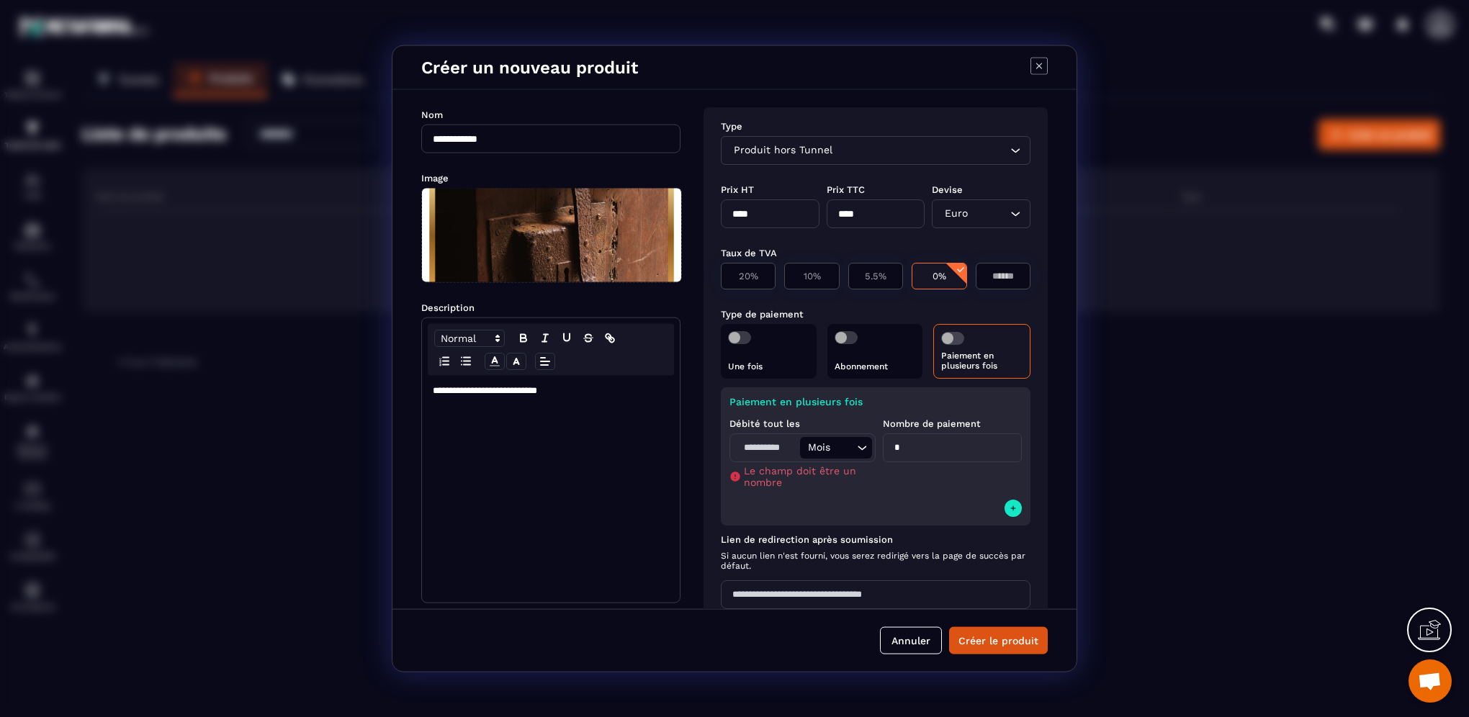
click at [782, 181] on div "Prix HT ****" at bounding box center [770, 201] width 99 height 55
click at [845, 441] on input "Search for option" at bounding box center [843, 448] width 20 height 16
click at [830, 558] on p "Année" at bounding box center [833, 563] width 85 height 14
click at [859, 446] on icon "Search for option" at bounding box center [862, 448] width 14 height 14
click at [857, 492] on li "Semaine" at bounding box center [833, 505] width 114 height 29
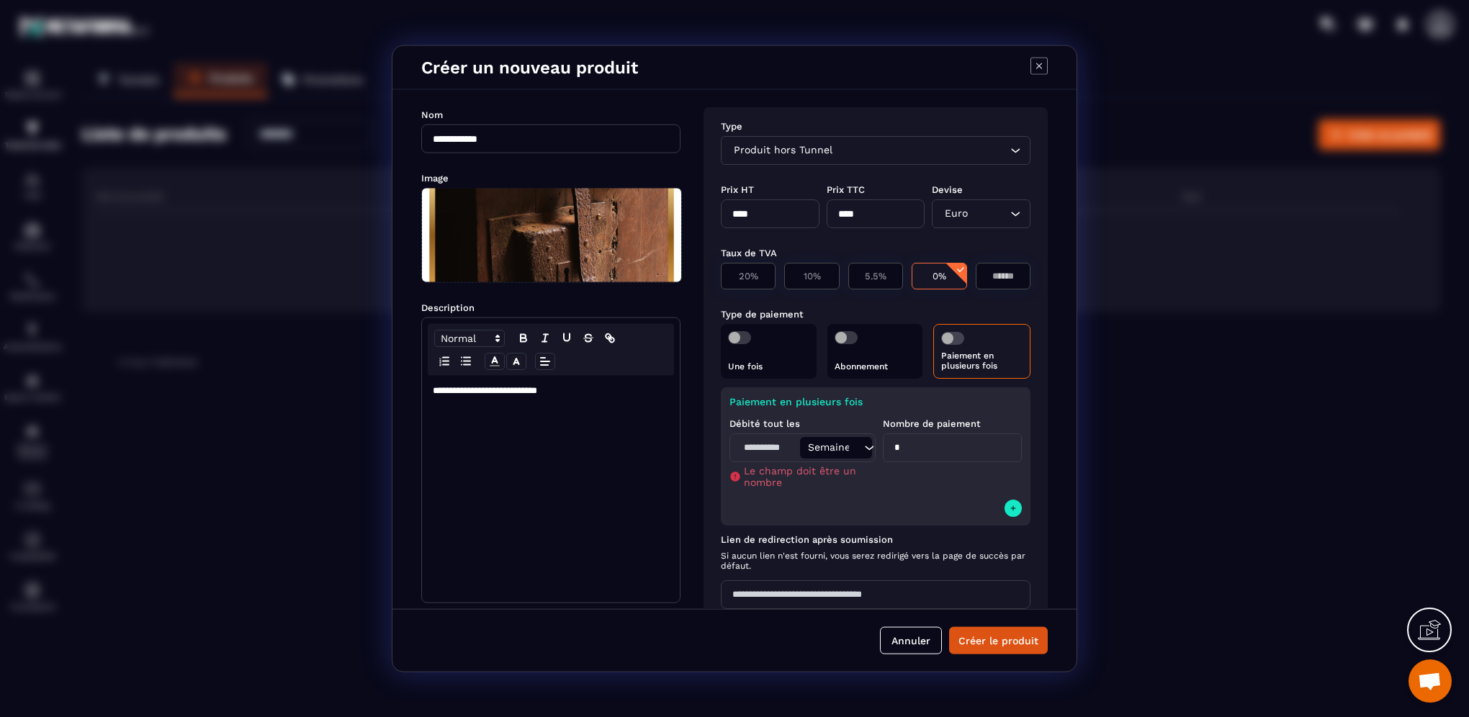
click at [910, 456] on input "*" at bounding box center [952, 447] width 139 height 29
click at [1000, 645] on button "Créer le produit" at bounding box center [998, 639] width 99 height 27
click at [960, 444] on input "*" at bounding box center [952, 447] width 139 height 29
click at [864, 449] on icon "Search for option" at bounding box center [869, 448] width 14 height 14
click at [745, 338] on span "Modal window" at bounding box center [739, 337] width 23 height 13
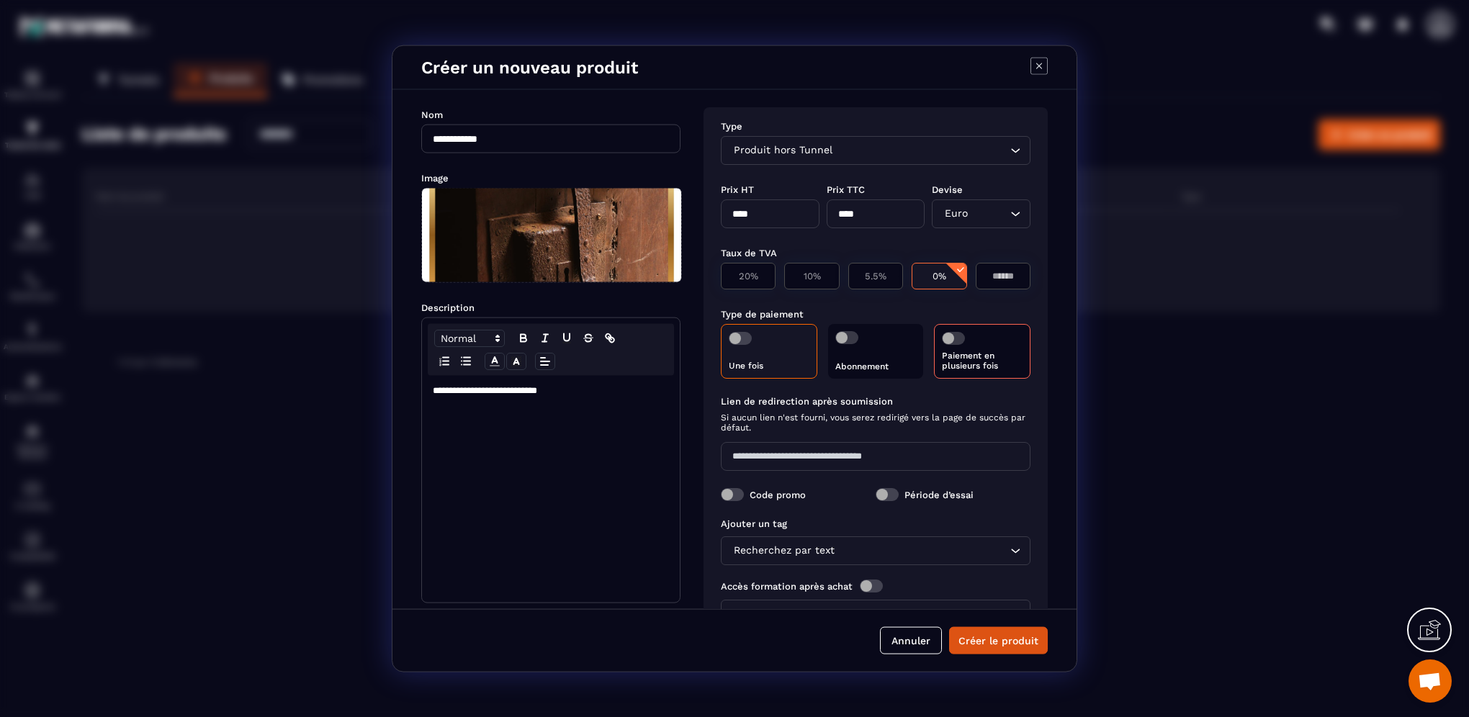
click at [944, 337] on span "Modal window" at bounding box center [953, 338] width 23 height 13
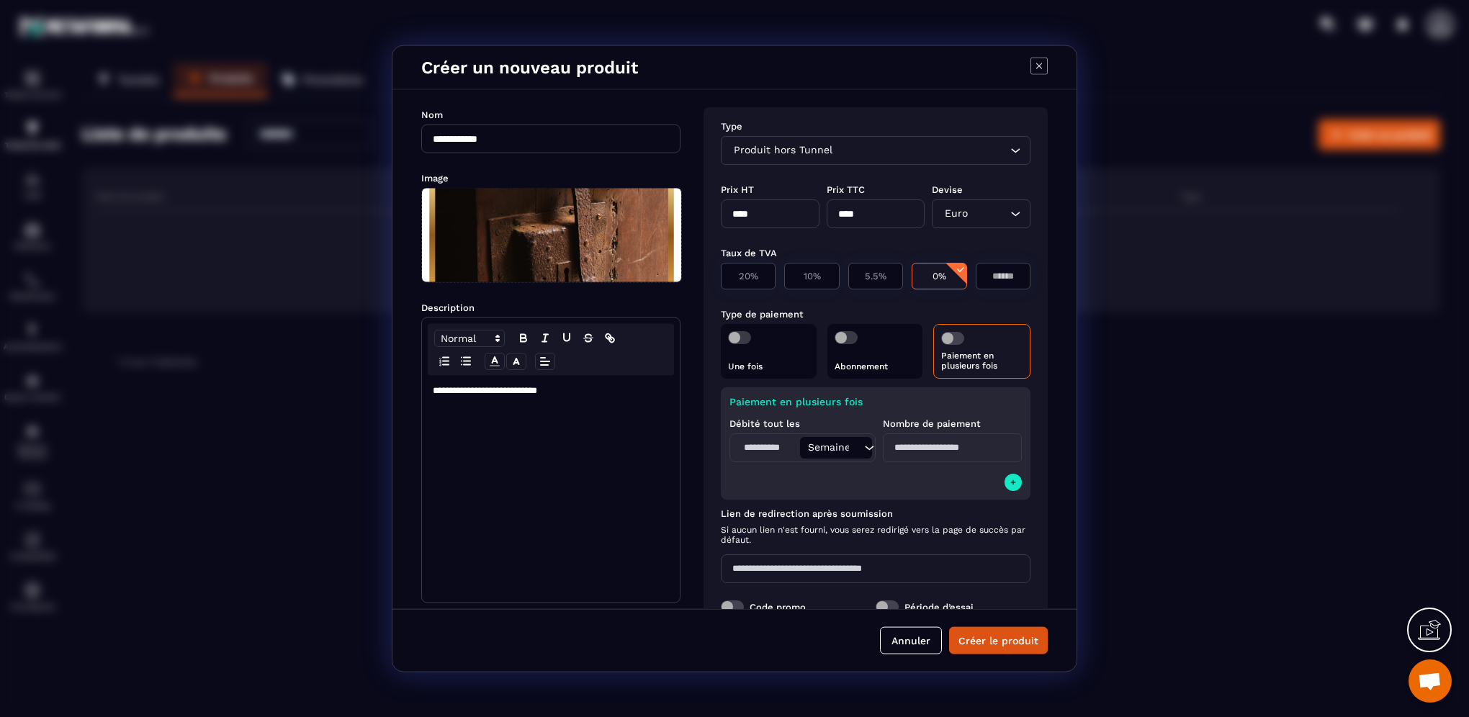
click at [737, 336] on span "Modal window" at bounding box center [739, 337] width 23 height 13
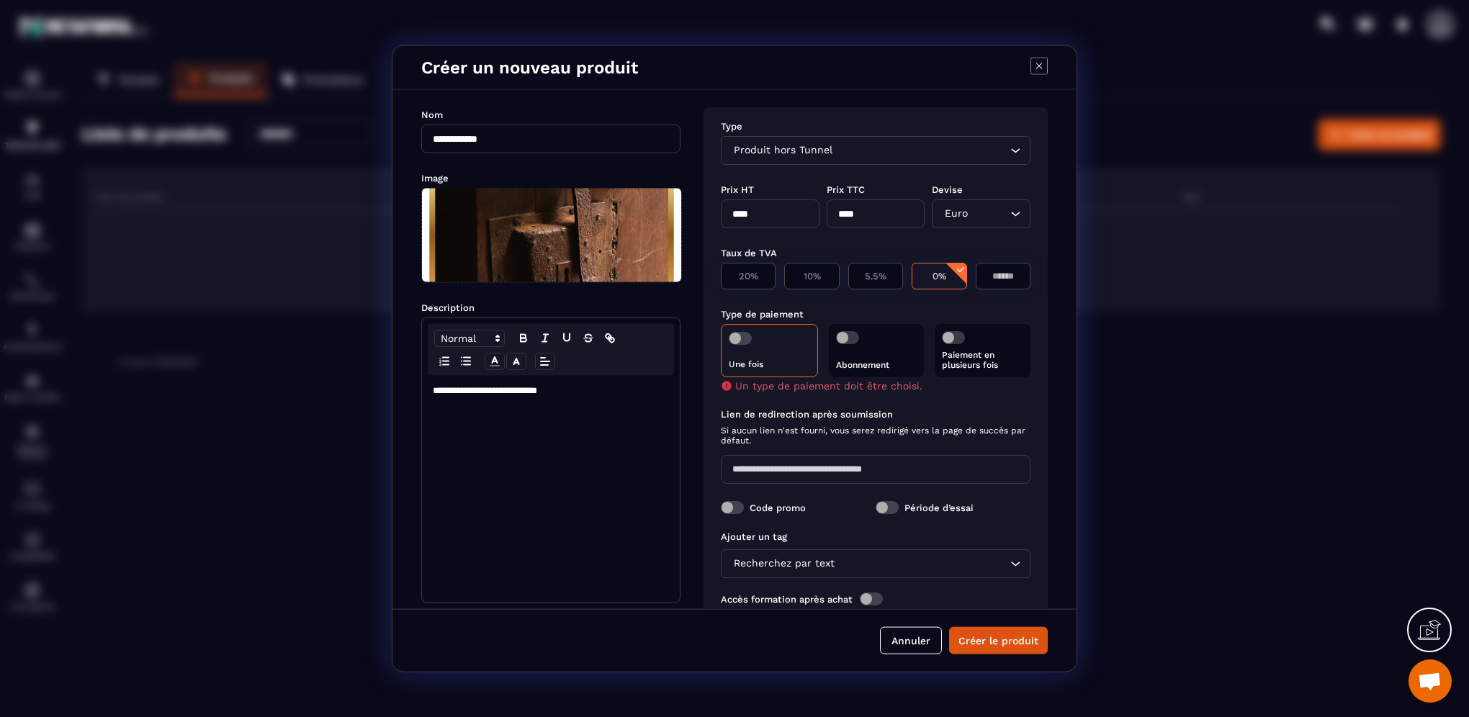
click at [959, 338] on span "Modal window" at bounding box center [953, 337] width 23 height 13
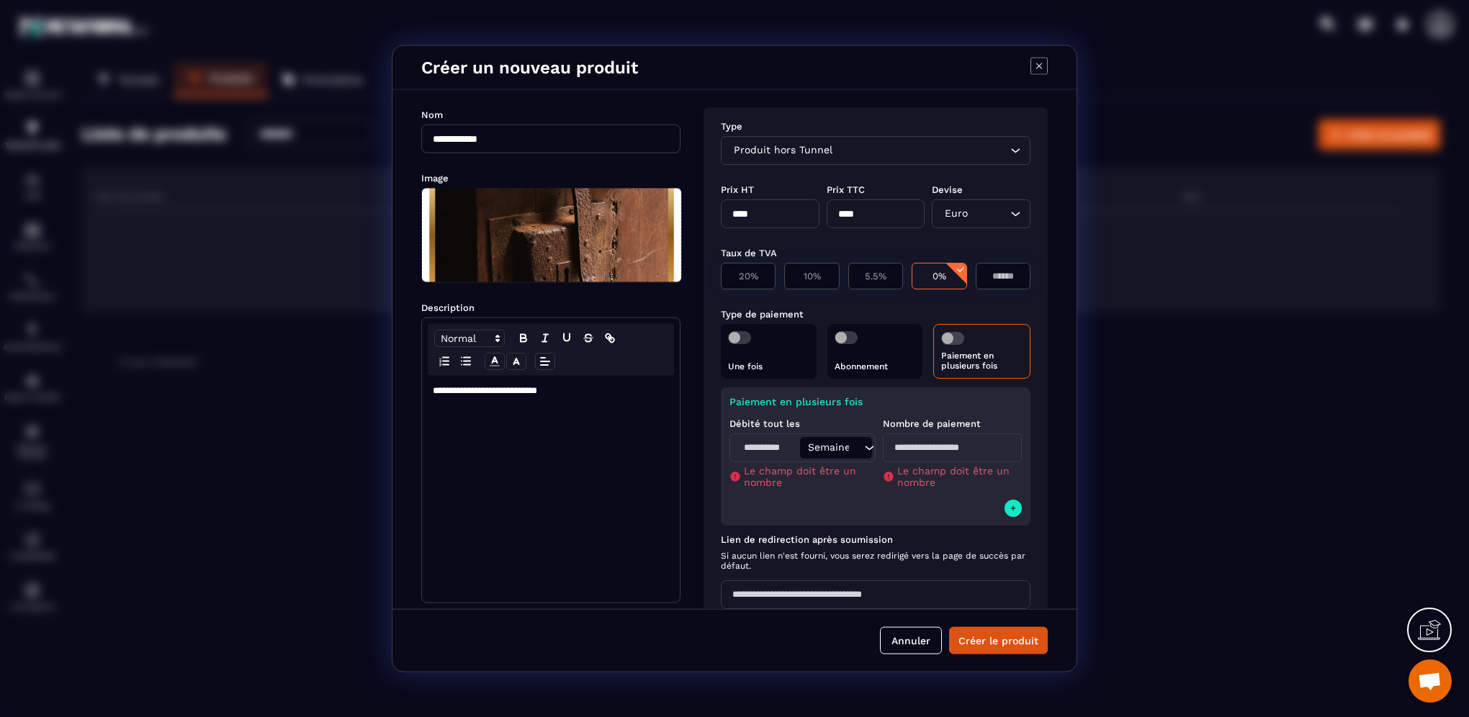
click at [917, 441] on input "Modal window" at bounding box center [952, 447] width 139 height 29
click at [847, 451] on input "Search for option" at bounding box center [828, 448] width 49 height 16
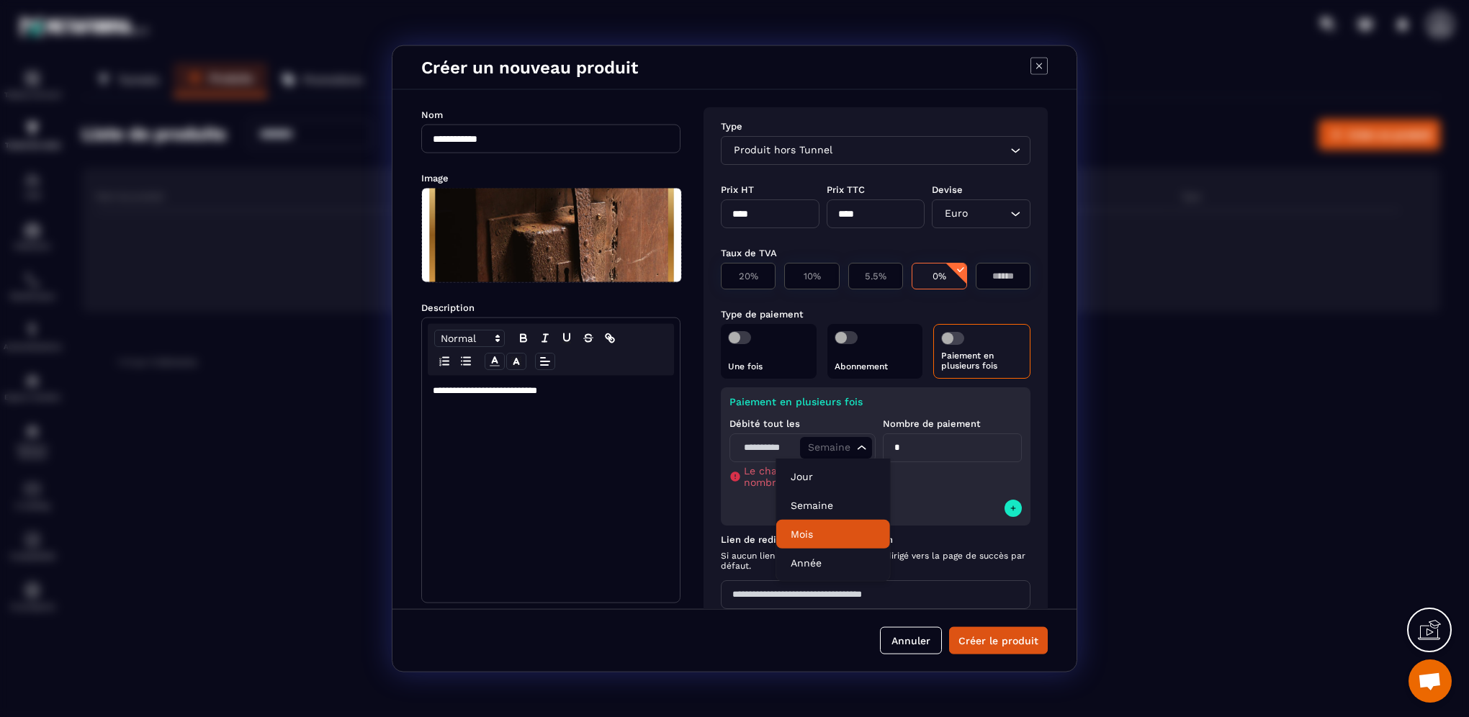
click at [814, 530] on p "Mois" at bounding box center [833, 534] width 85 height 14
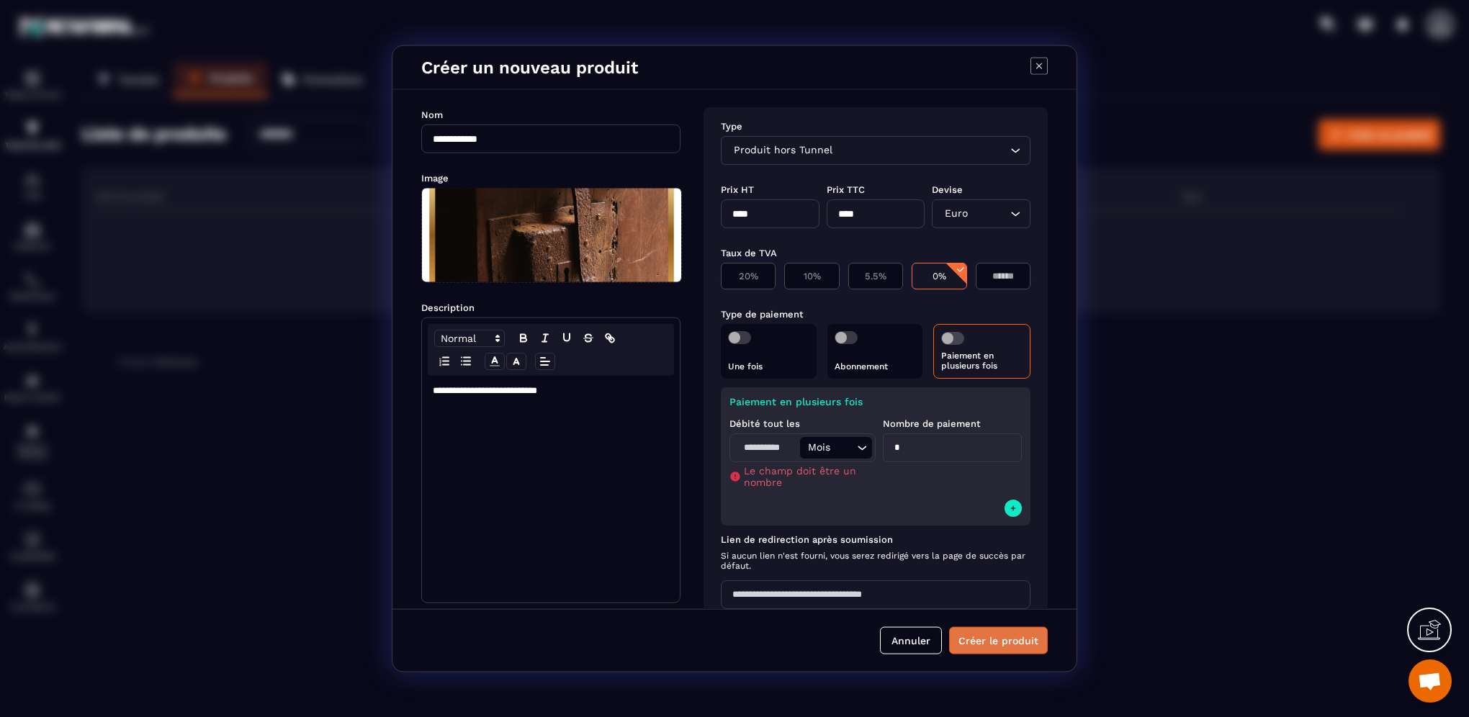
click at [995, 644] on button "Créer le produit" at bounding box center [998, 639] width 99 height 27
click at [1109, 605] on div "Modal window" at bounding box center [734, 358] width 1469 height 717
click at [757, 452] on input "Modal window" at bounding box center [766, 448] width 67 height 22
click at [744, 340] on span "Modal window" at bounding box center [739, 337] width 23 height 13
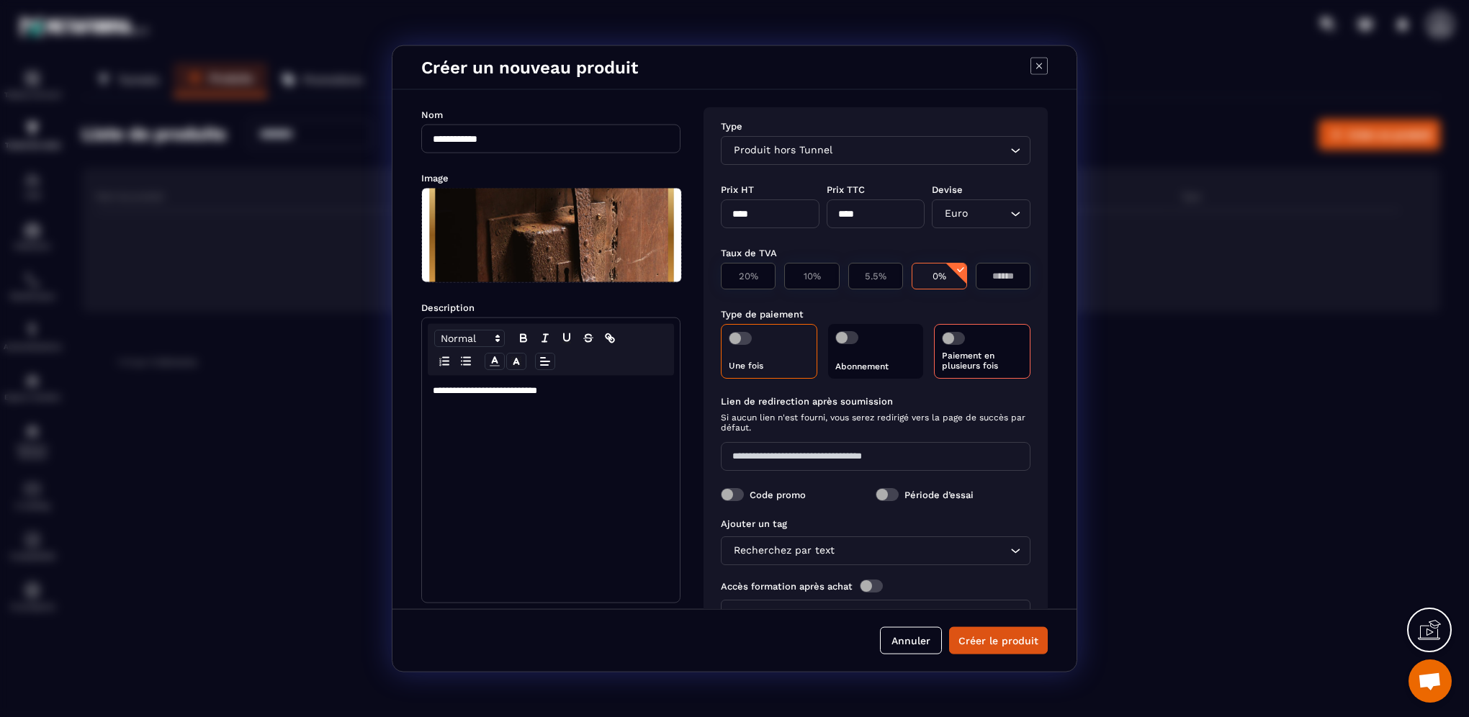
scroll to position [58, 0]
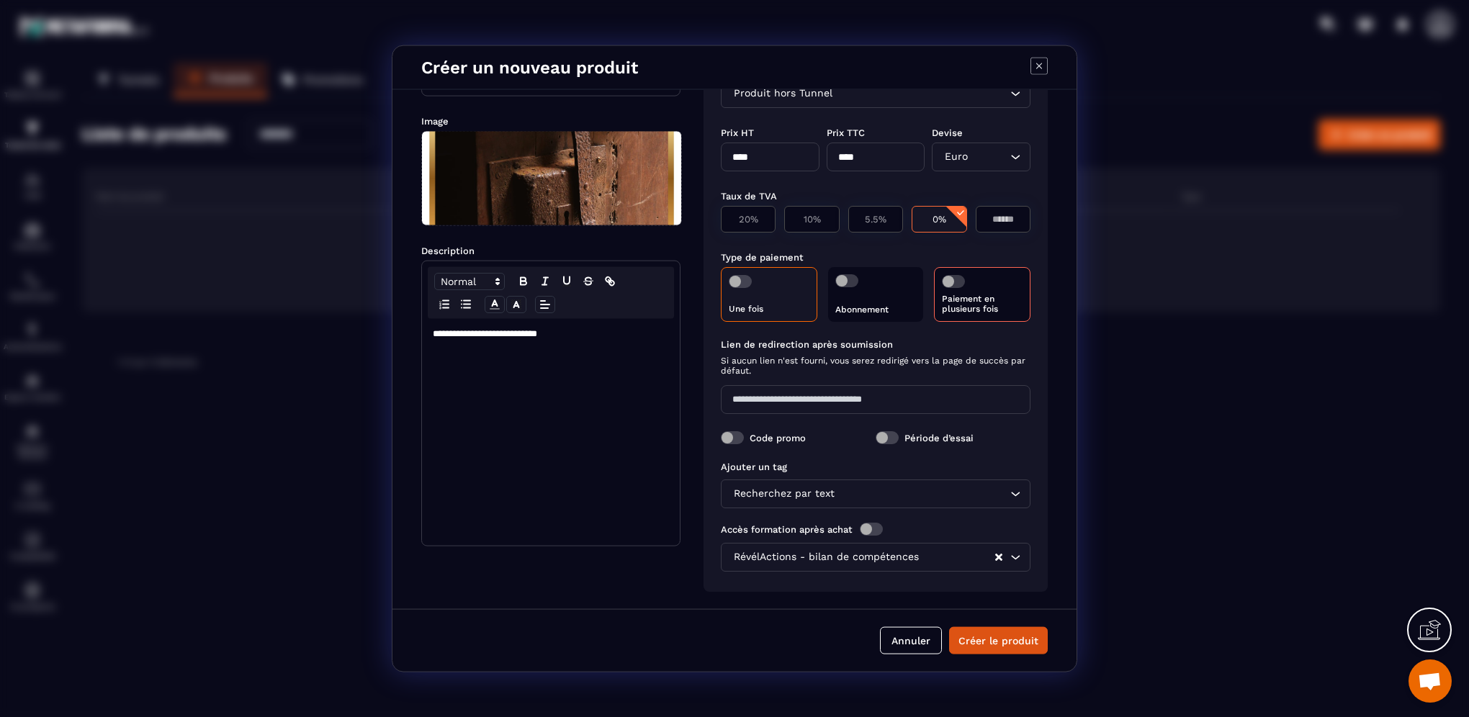
click at [884, 492] on input "Search for option" at bounding box center [921, 494] width 169 height 16
click at [734, 278] on span "Modal window" at bounding box center [740, 281] width 23 height 13
click at [942, 278] on span "Modal window" at bounding box center [953, 281] width 23 height 13
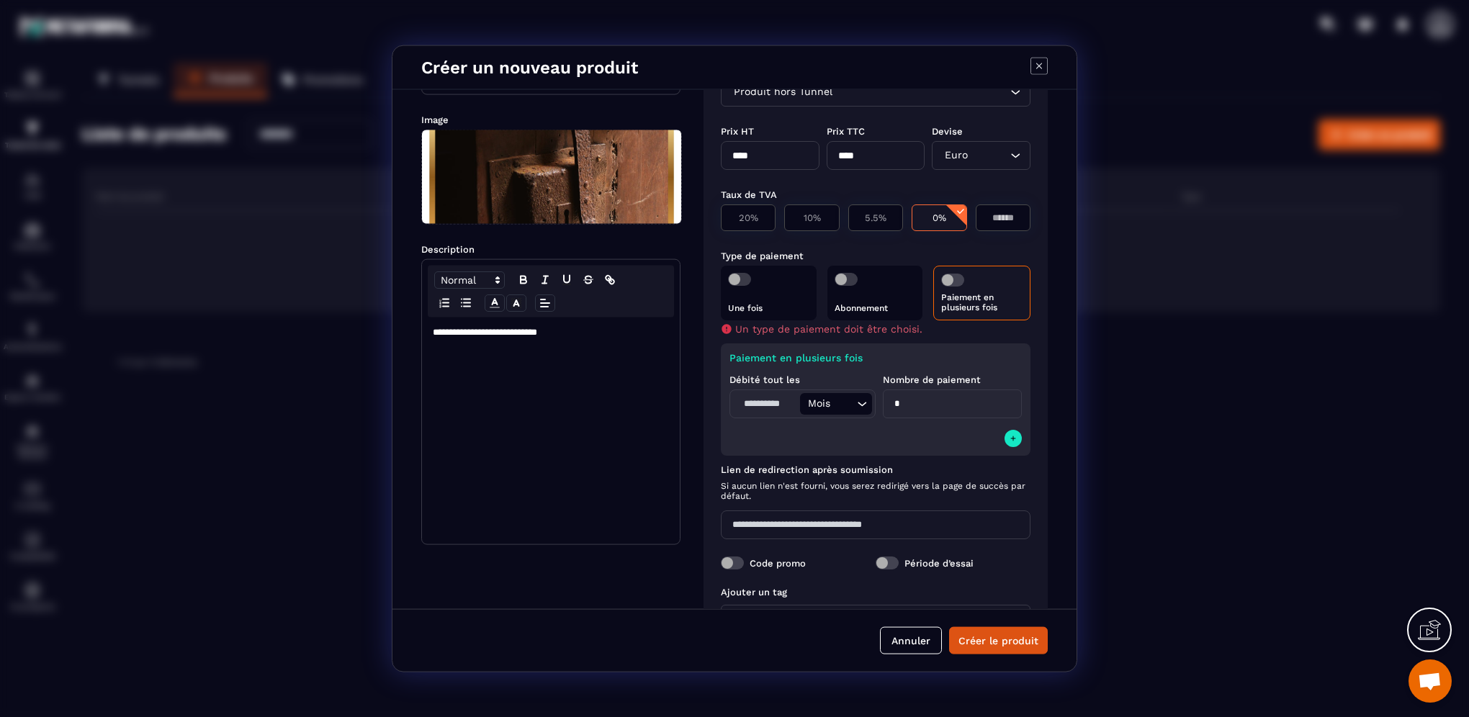
click at [953, 276] on span "Modal window" at bounding box center [952, 280] width 23 height 13
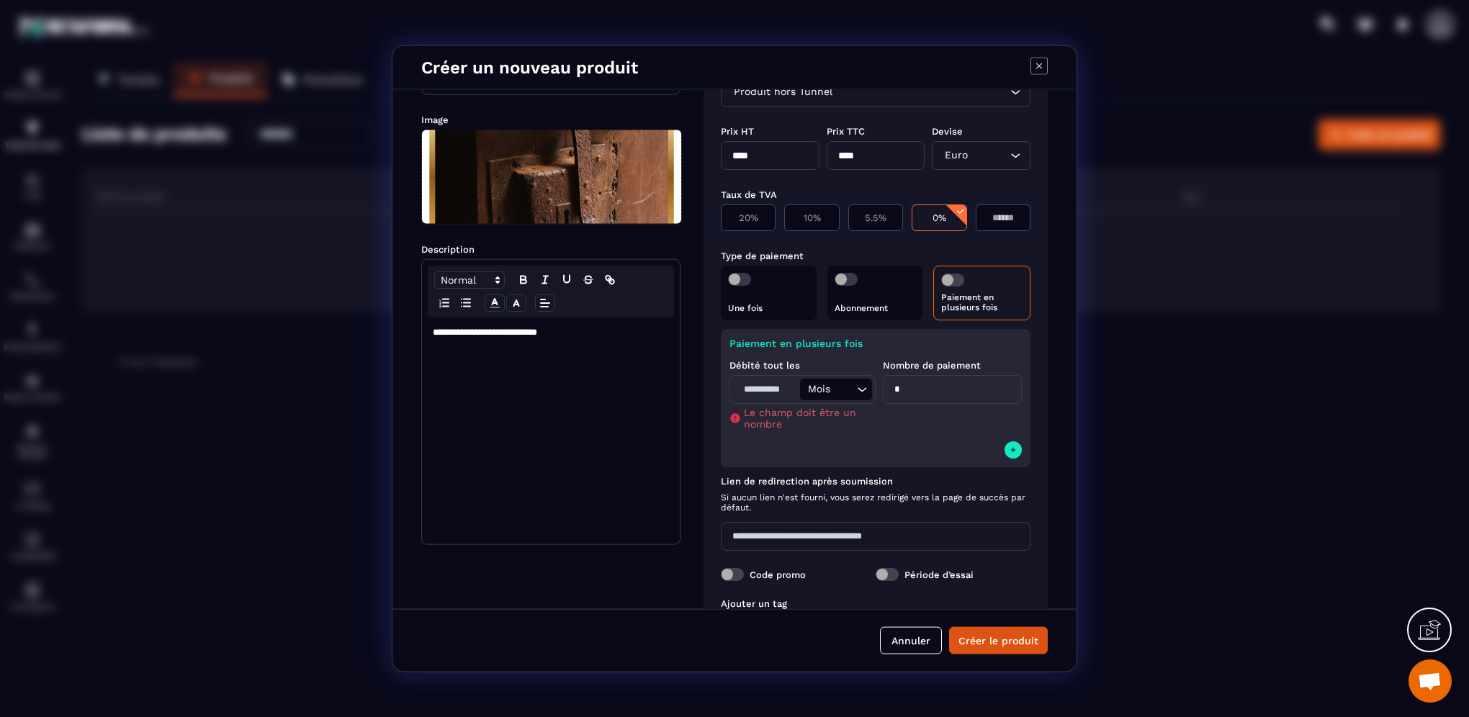
click at [839, 397] on div "Mois Loading..." at bounding box center [836, 390] width 72 height 22
click at [759, 391] on input "Modal window" at bounding box center [766, 390] width 67 height 22
click at [834, 390] on input "Search for option" at bounding box center [843, 390] width 20 height 16
click at [845, 479] on p "Mois" at bounding box center [833, 475] width 85 height 14
click at [927, 390] on input "*" at bounding box center [952, 389] width 139 height 29
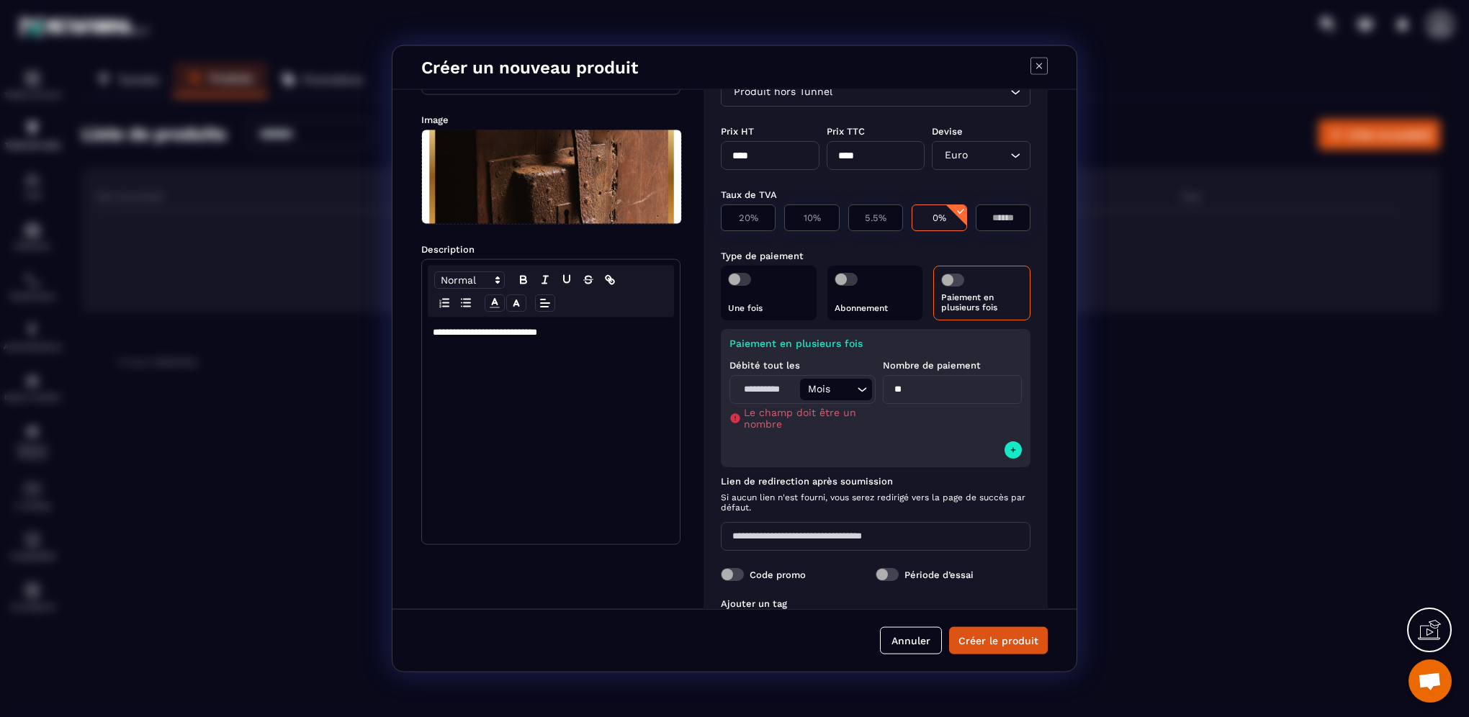
type input "*"
click at [948, 457] on div "Paiement en plusieurs fois Débité tout les Mois Loading... Le champ doit être u…" at bounding box center [876, 398] width 310 height 138
drag, startPoint x: 952, startPoint y: 390, endPoint x: 531, endPoint y: 467, distance: 427.5
click at [531, 467] on div "**********" at bounding box center [734, 349] width 684 height 519
type input "*"
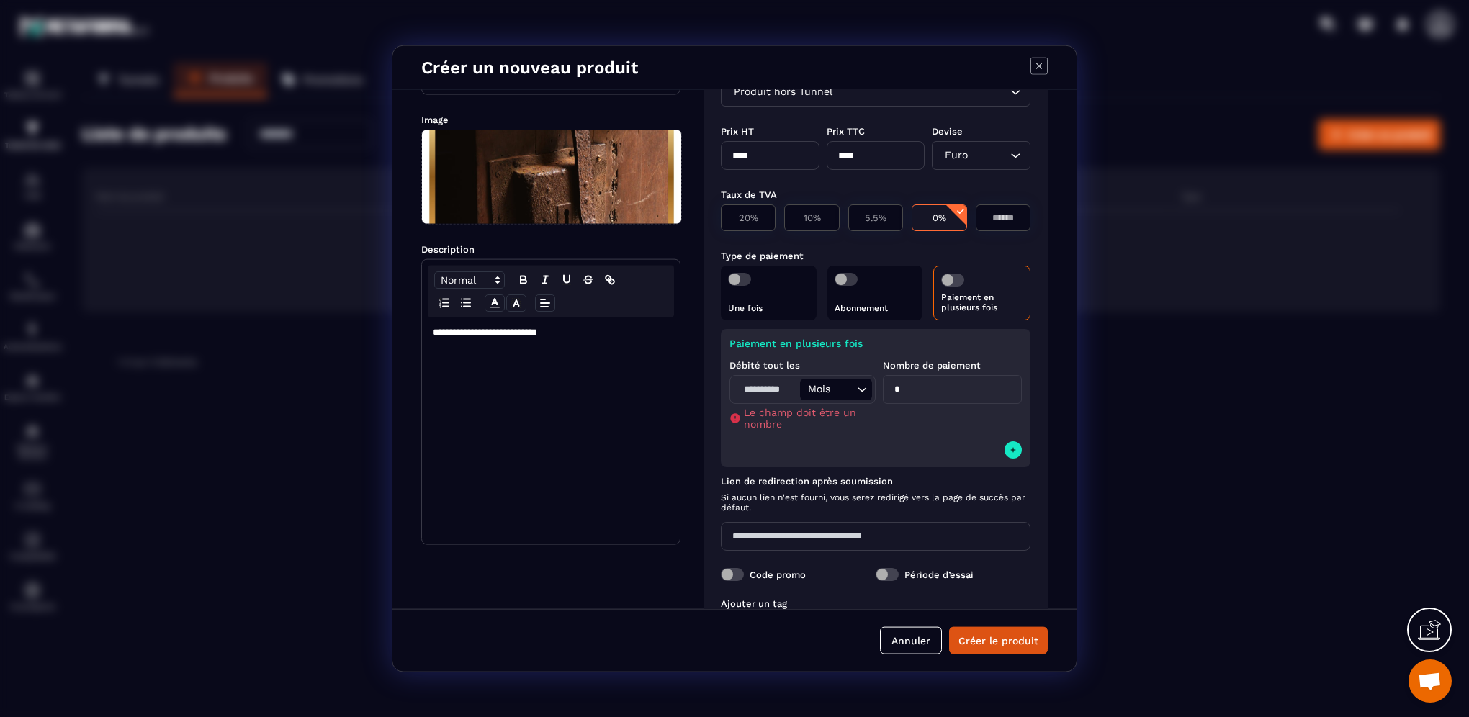
click at [1031, 392] on div "Type Produit hors Tunnel Loading... Prix HT **** Prix TTC **** Devise Euro Load…" at bounding box center [875, 389] width 344 height 680
click at [979, 392] on input "*" at bounding box center [952, 389] width 139 height 29
click at [770, 386] on input "Modal window" at bounding box center [766, 390] width 67 height 22
click at [855, 393] on icon "Search for option" at bounding box center [862, 389] width 14 height 14
click at [838, 426] on li "Jour" at bounding box center [833, 417] width 114 height 29
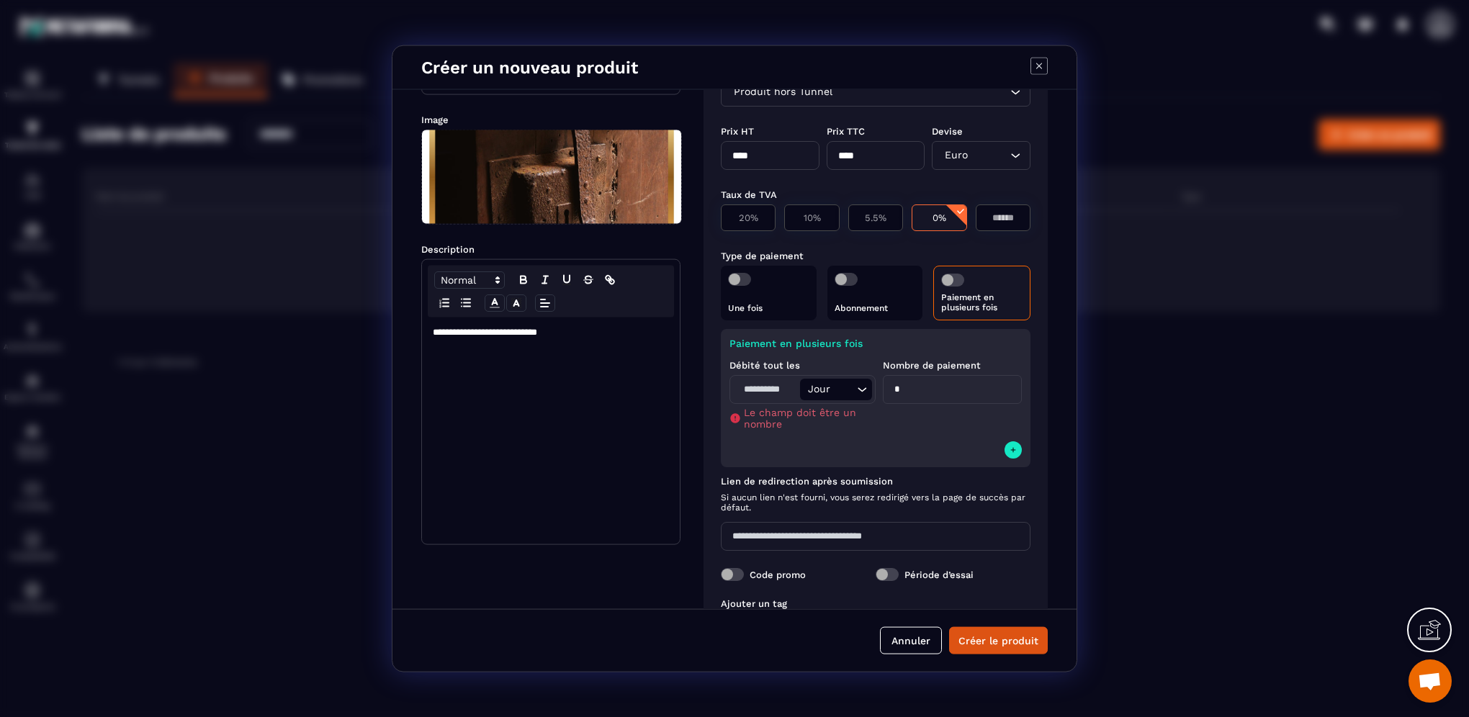
click at [835, 390] on input "Search for option" at bounding box center [843, 390] width 20 height 16
click at [847, 477] on p "Mois" at bounding box center [833, 475] width 85 height 14
click at [840, 375] on div "Mois Loading..." at bounding box center [802, 389] width 146 height 29
click at [840, 377] on div "Mois Loading..." at bounding box center [802, 389] width 146 height 29
click at [850, 389] on div "Mois Loading..." at bounding box center [836, 390] width 72 height 22
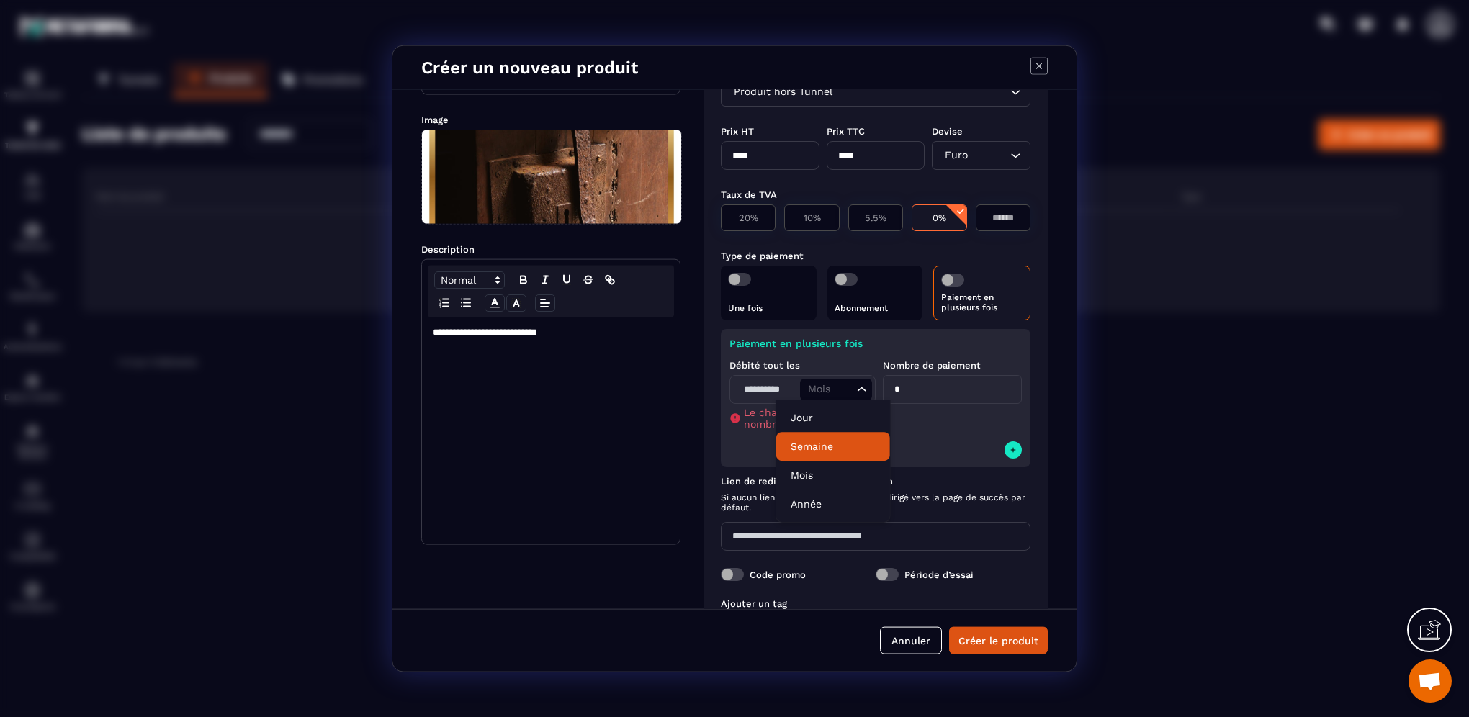
click at [850, 448] on p "Semaine" at bounding box center [833, 446] width 85 height 14
click at [835, 392] on div "Semaine" at bounding box center [829, 390] width 52 height 16
click at [850, 472] on p "Mois" at bounding box center [833, 475] width 85 height 14
click at [850, 437] on div "Débité tout les Mois Loading... Le champ doit être un nombre Nombre de paiement…" at bounding box center [875, 393] width 292 height 89
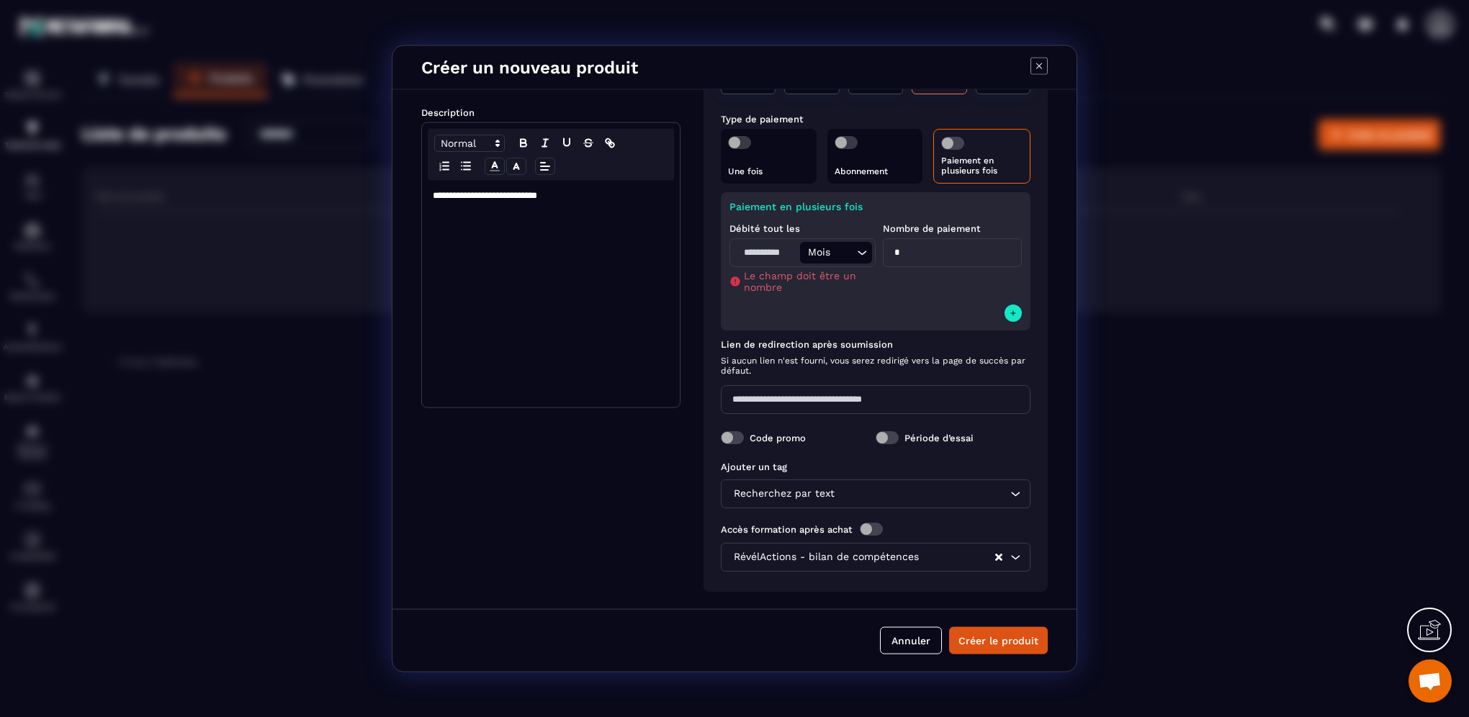
click at [1012, 553] on icon "Search for option" at bounding box center [1015, 557] width 14 height 14
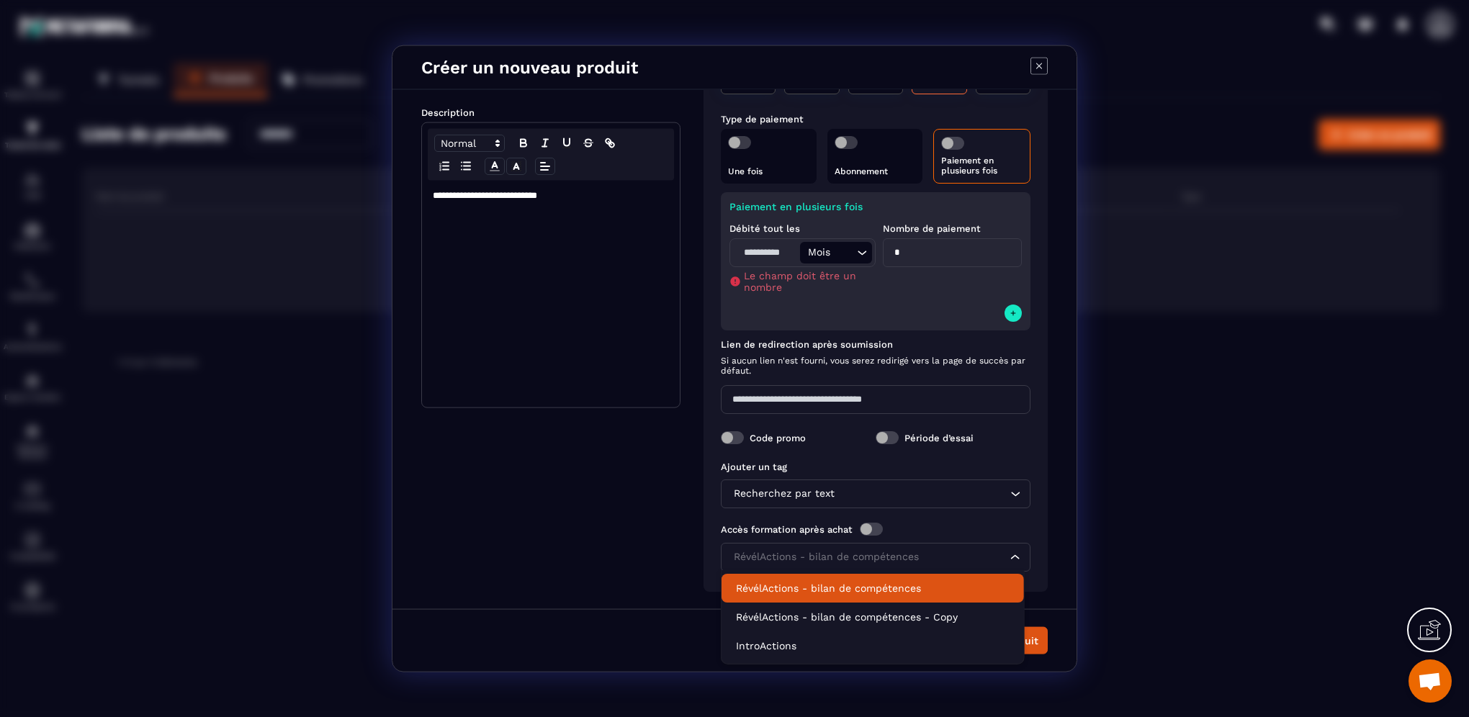
click at [873, 595] on li "RévélActions - bilan de compétences" at bounding box center [872, 588] width 302 height 29
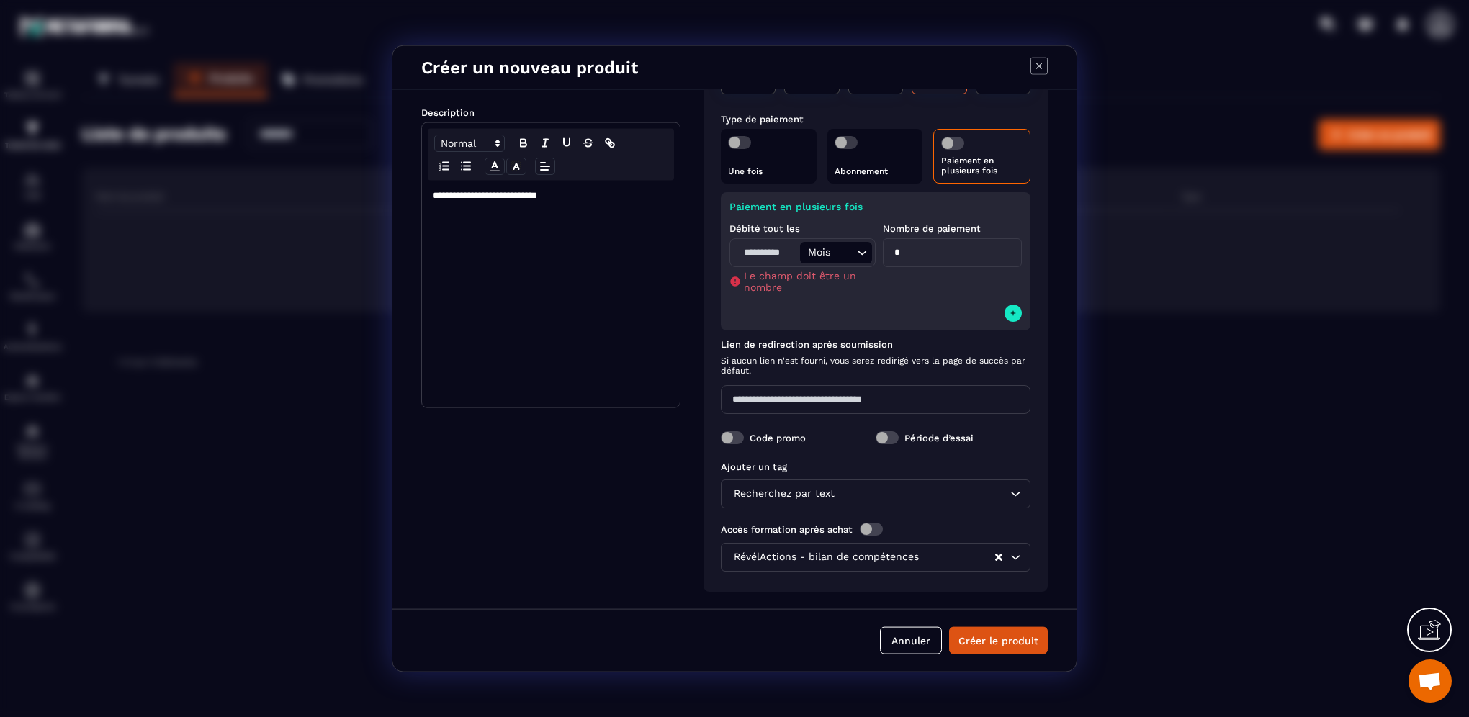
click at [780, 488] on div "Recherchez par text" at bounding box center [868, 494] width 279 height 16
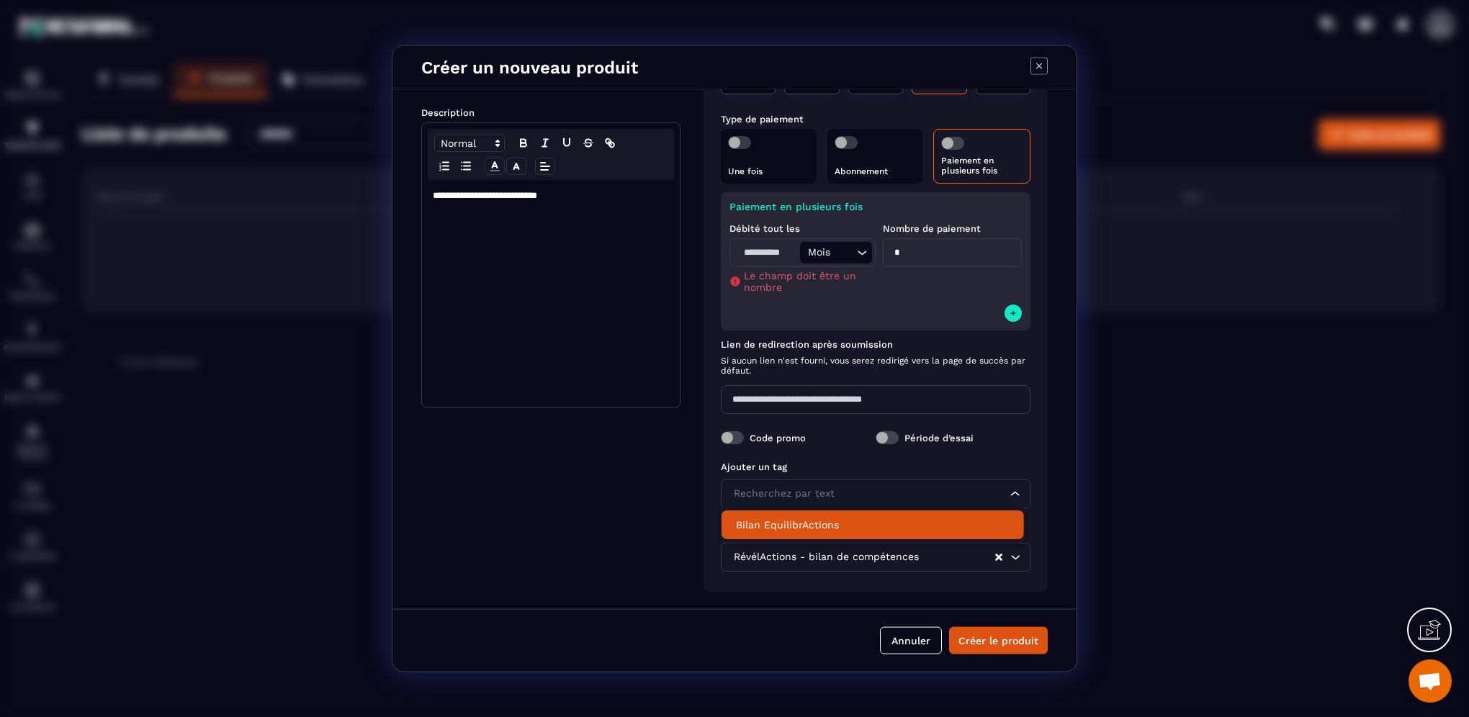
click at [802, 528] on p "Bilan EquilibrActions" at bounding box center [873, 525] width 274 height 14
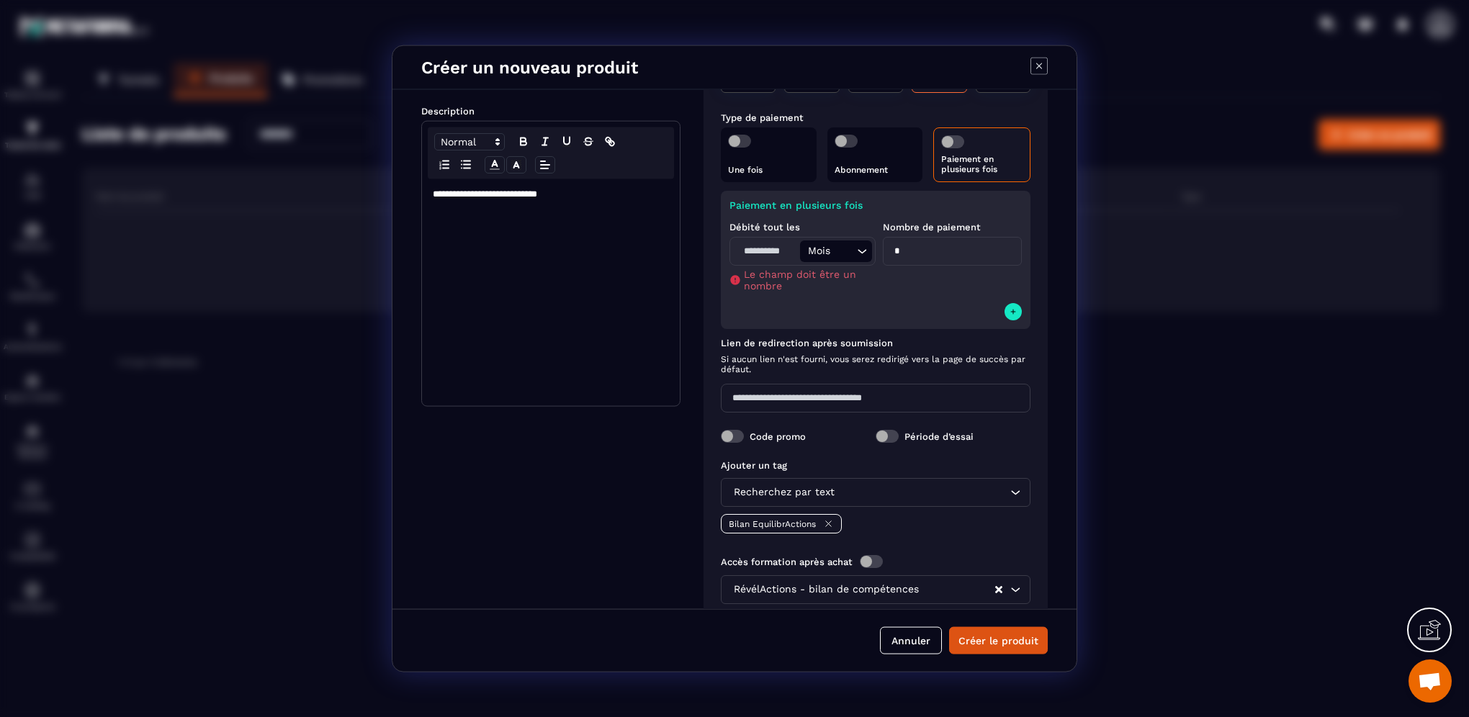
click at [845, 500] on input "Search for option" at bounding box center [921, 493] width 169 height 16
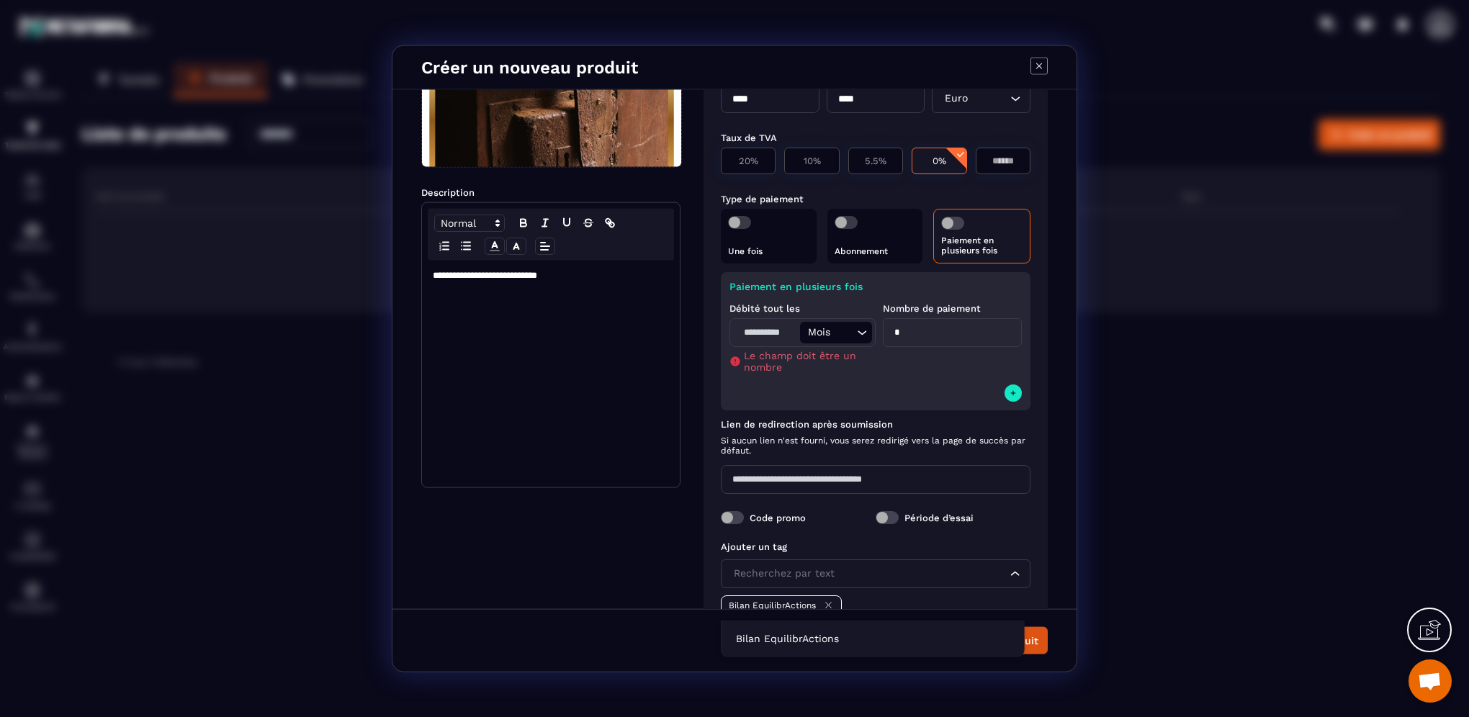
scroll to position [0, 0]
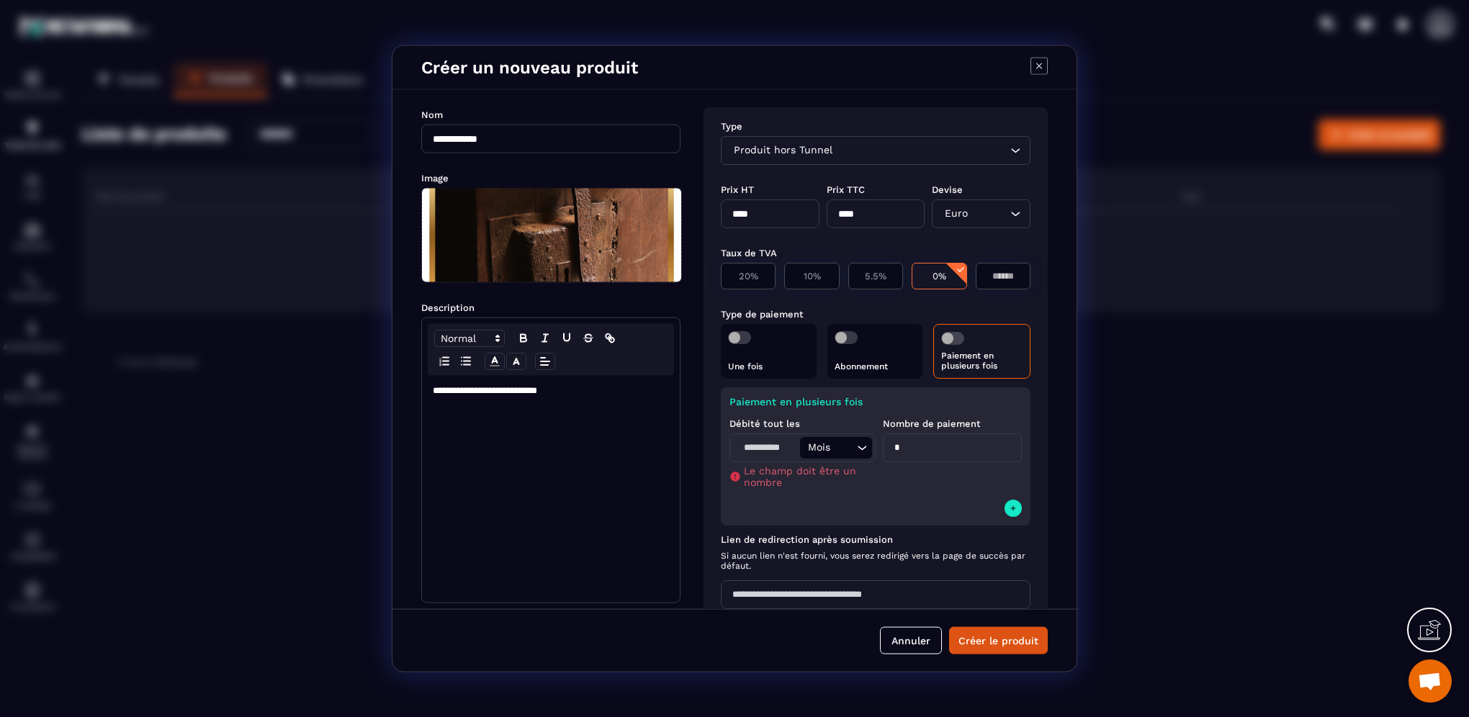
click at [1421, 639] on icon at bounding box center [1429, 629] width 23 height 23
click at [1041, 66] on icon "Modal window" at bounding box center [1038, 66] width 17 height 17
